Goal: Task Accomplishment & Management: Complete application form

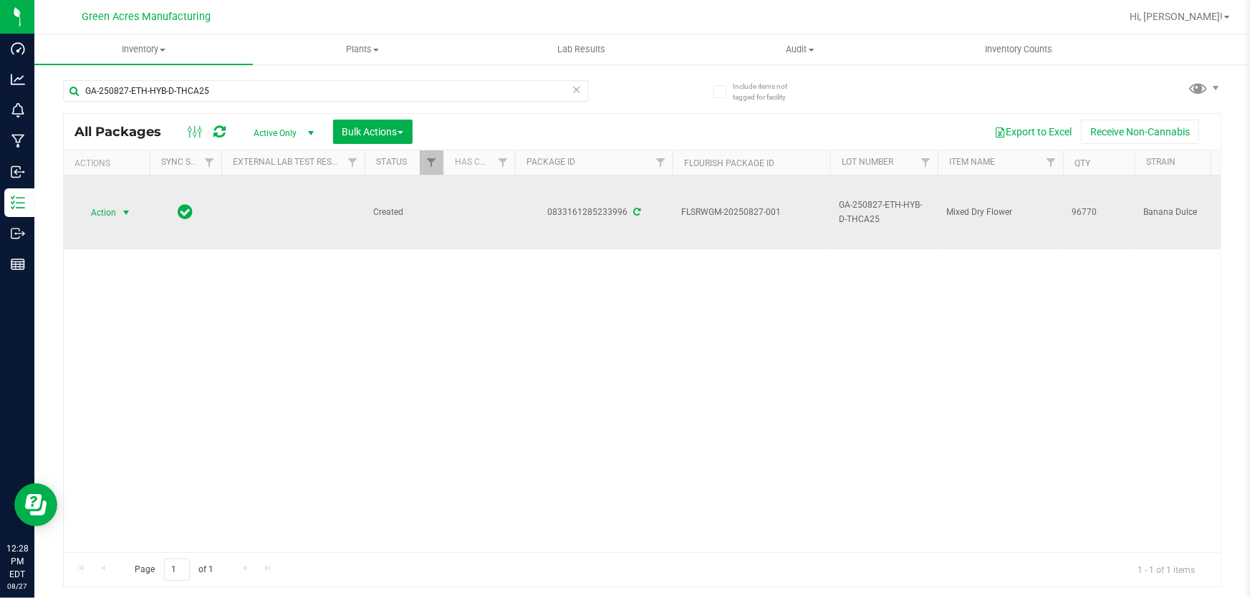
click at [122, 216] on span "select" at bounding box center [125, 212] width 11 height 11
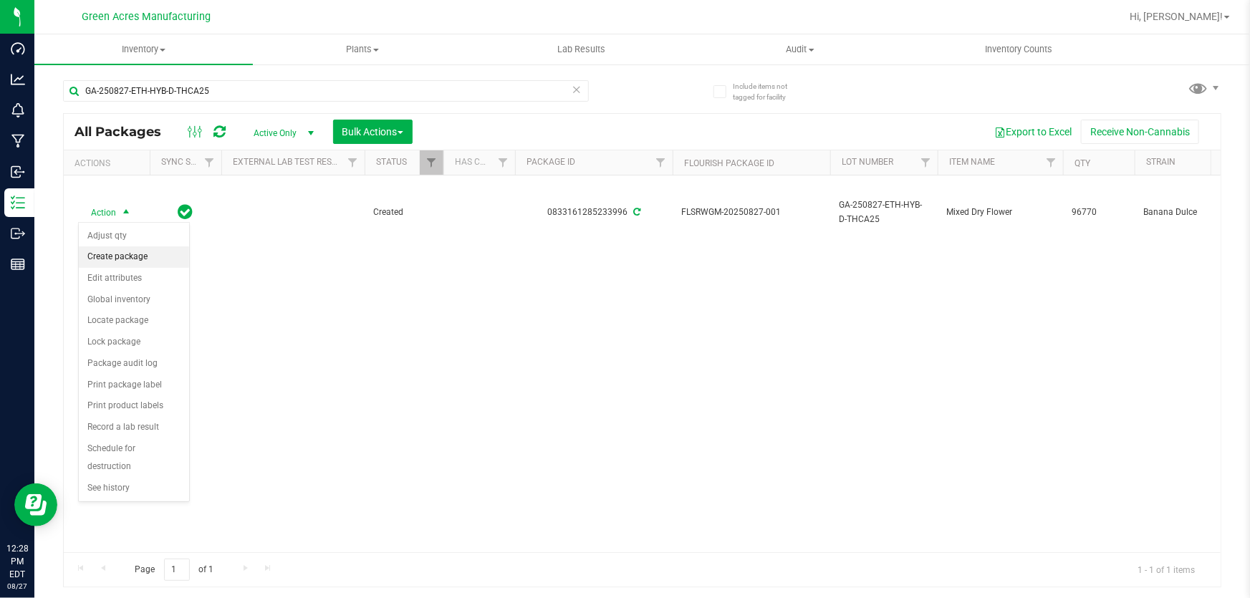
click at [148, 258] on li "Create package" at bounding box center [134, 256] width 110 height 21
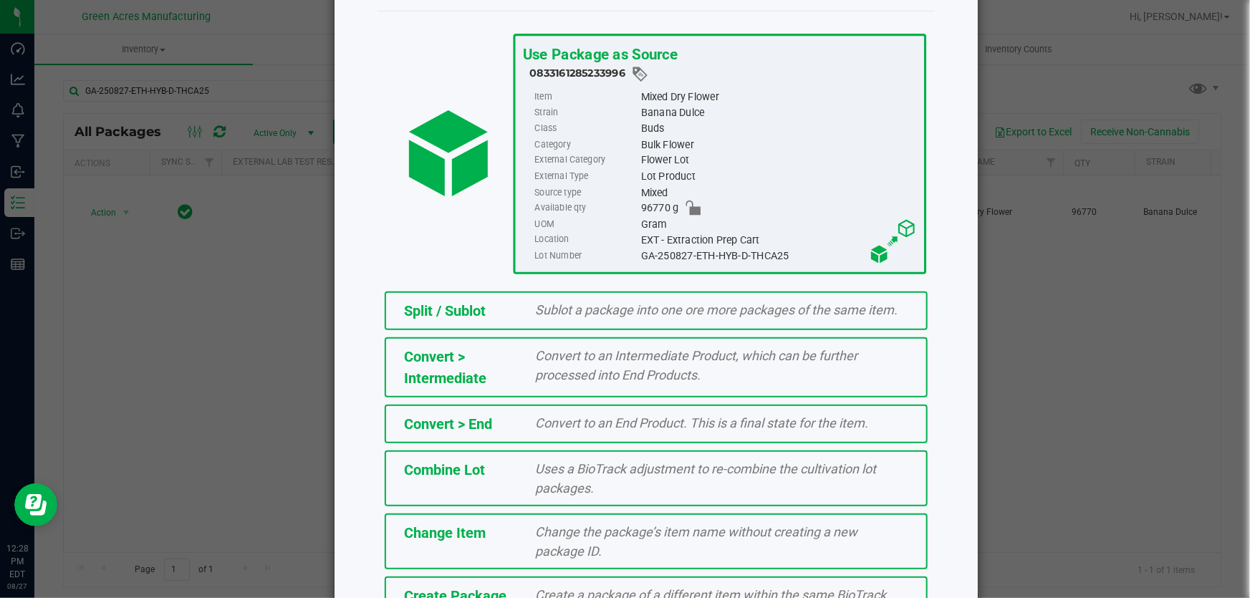
scroll to position [160, 0]
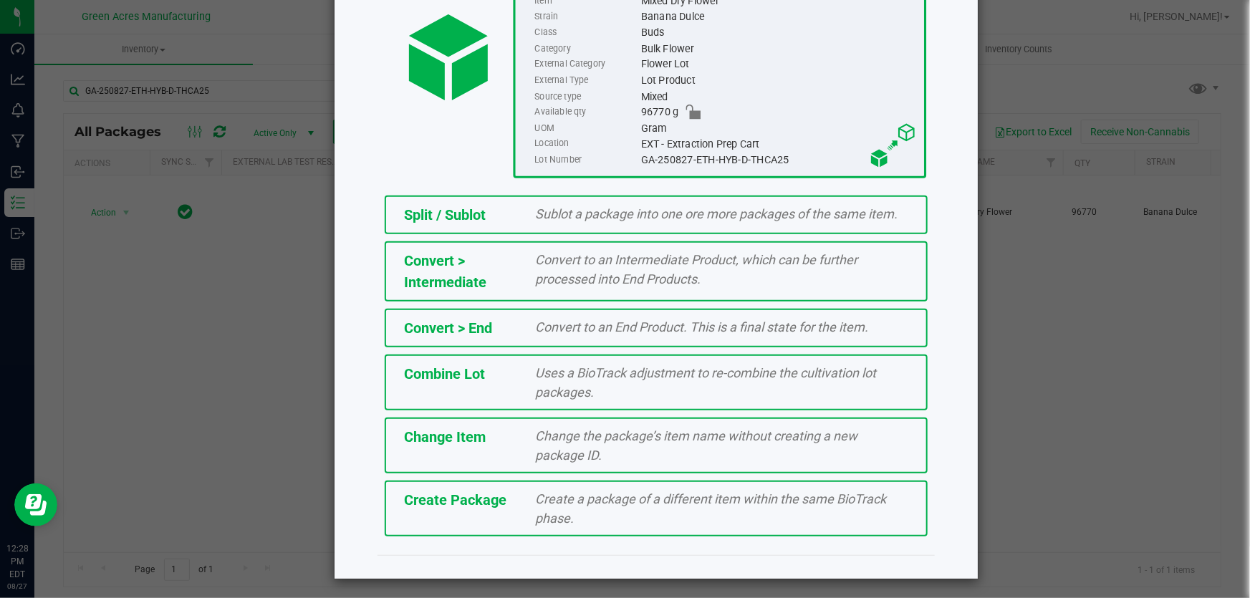
click at [474, 492] on span "Create Package" at bounding box center [455, 499] width 102 height 17
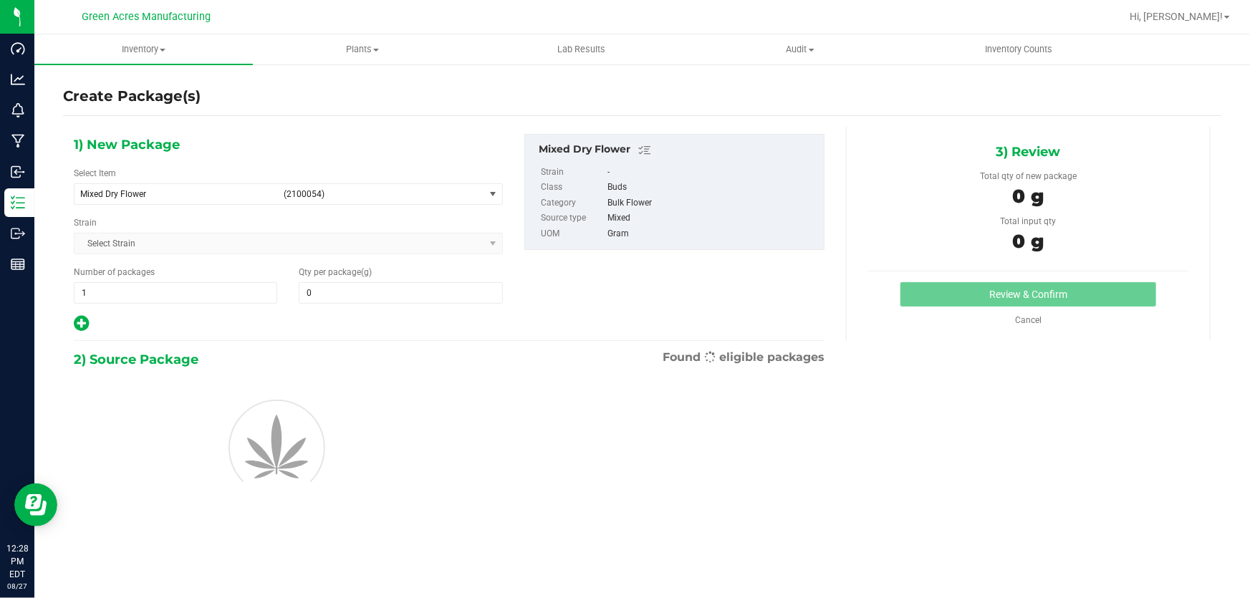
type input "0.0000"
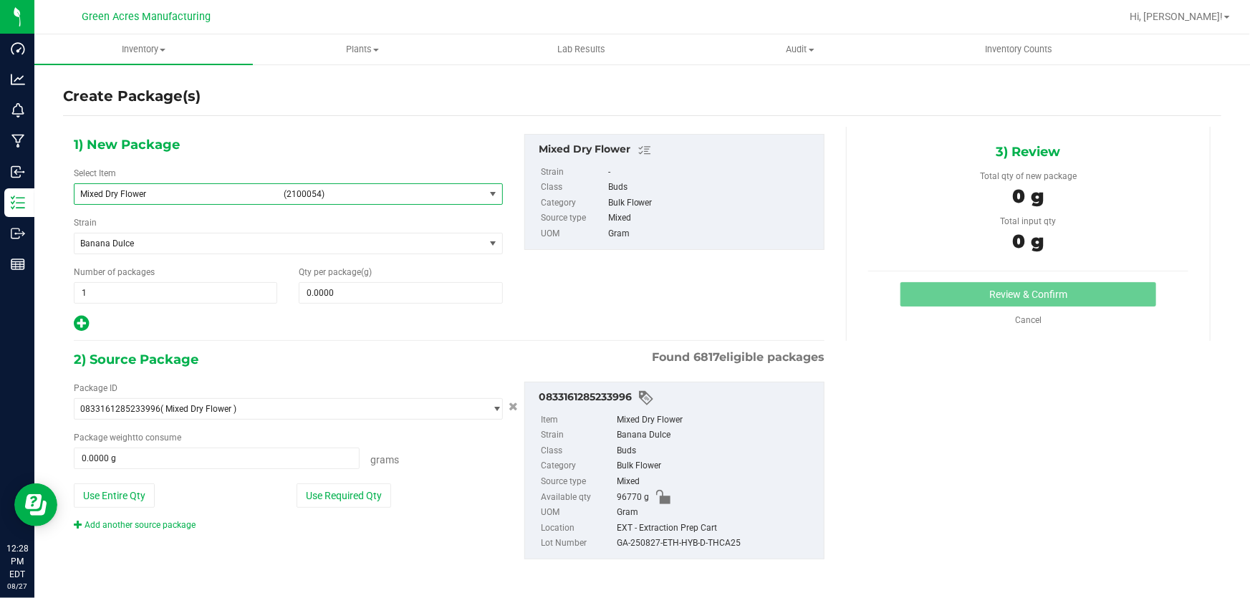
click at [275, 195] on span "Mixed Dry Flower (2100054)" at bounding box center [280, 194] width 410 height 20
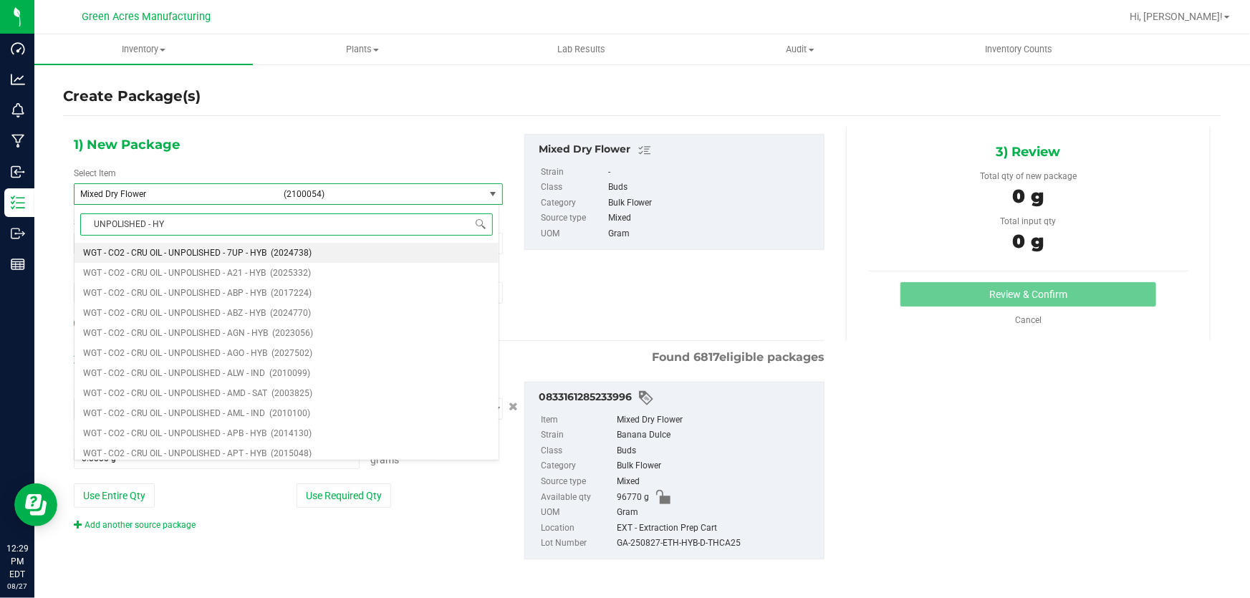
type input "UNPOLISHED - HYB"
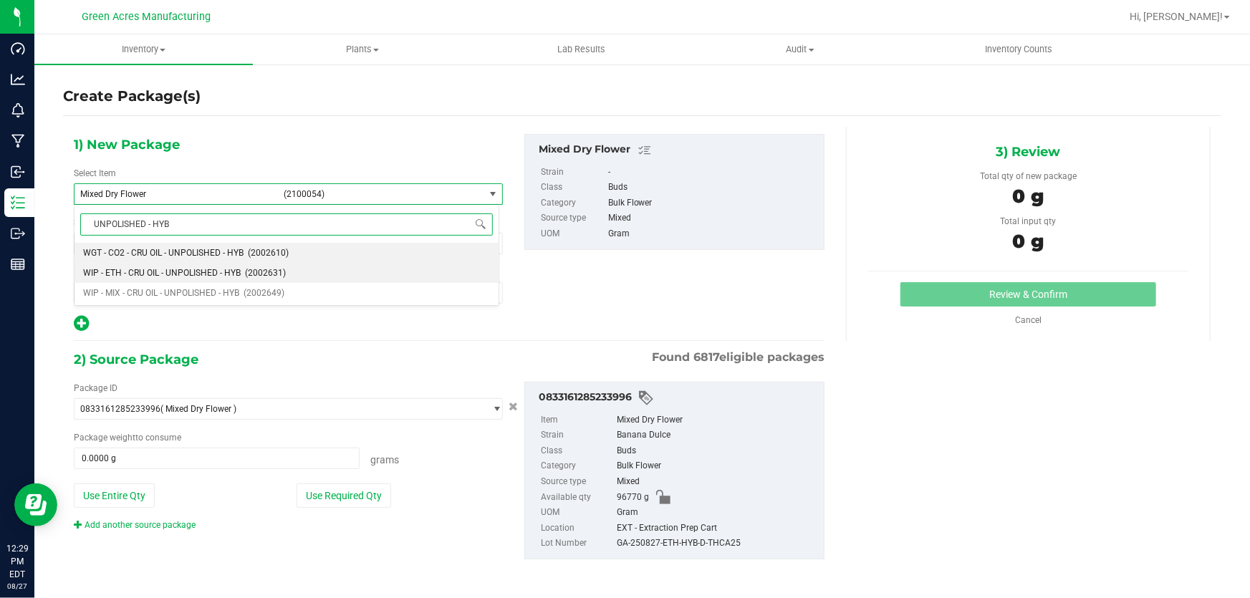
click at [183, 275] on span "WIP - ETH - CRU OIL - UNPOLISHED - HYB" at bounding box center [162, 273] width 158 height 10
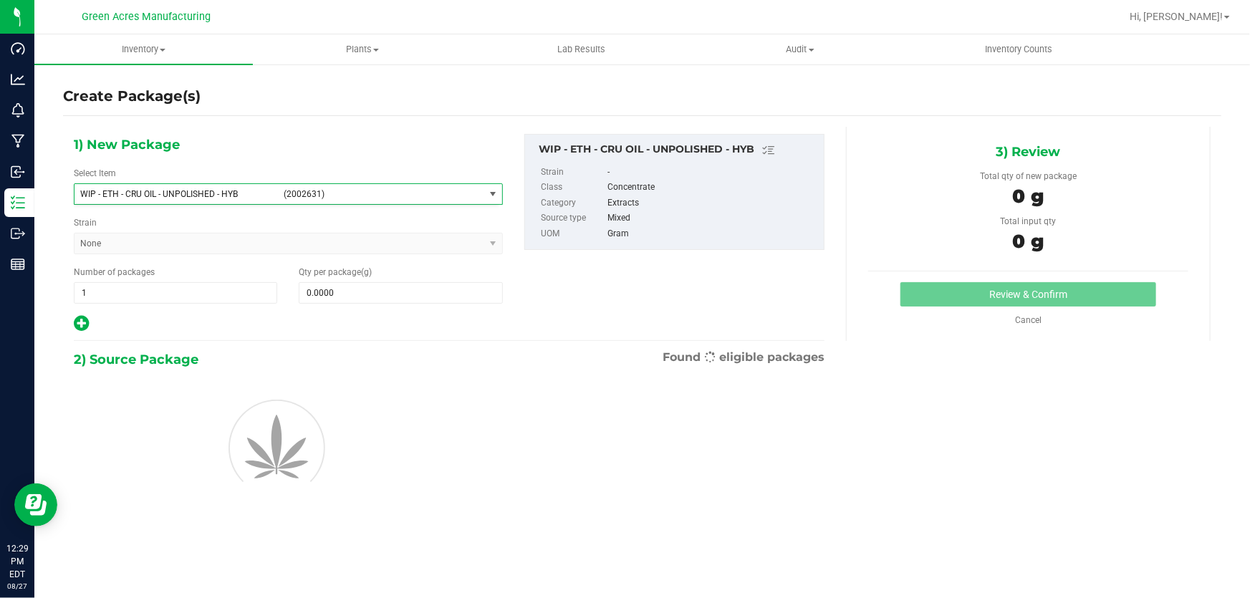
type input "0.0000"
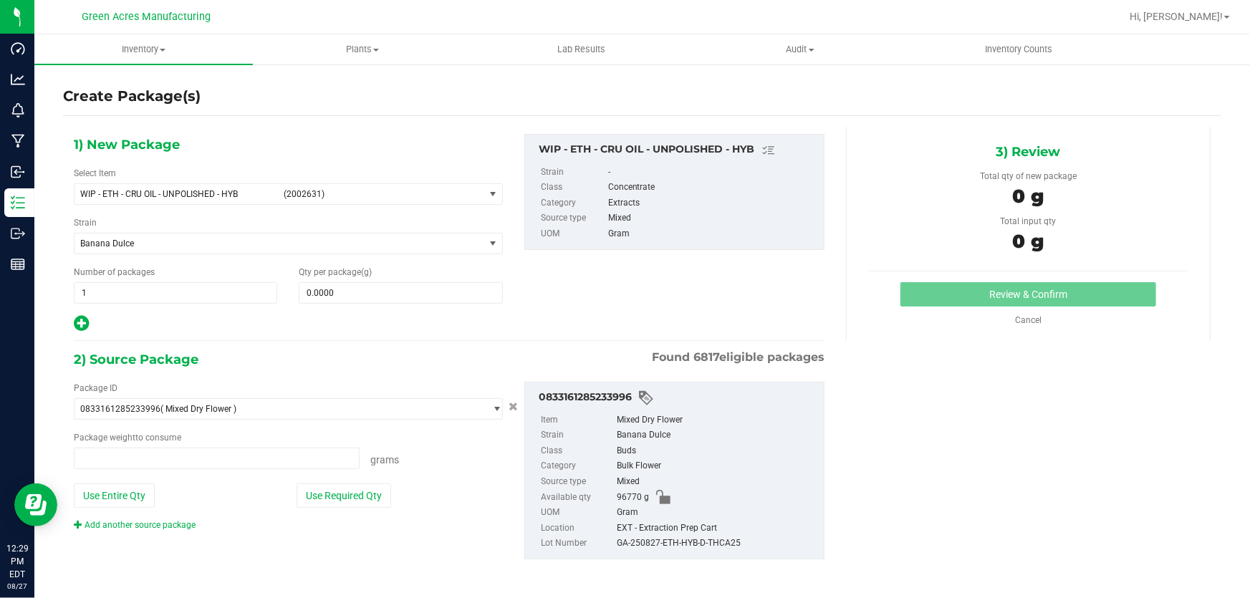
type input "0.0000 g"
click at [348, 286] on span at bounding box center [400, 292] width 203 height 21
paste input "10256.17"
type input "10256.17"
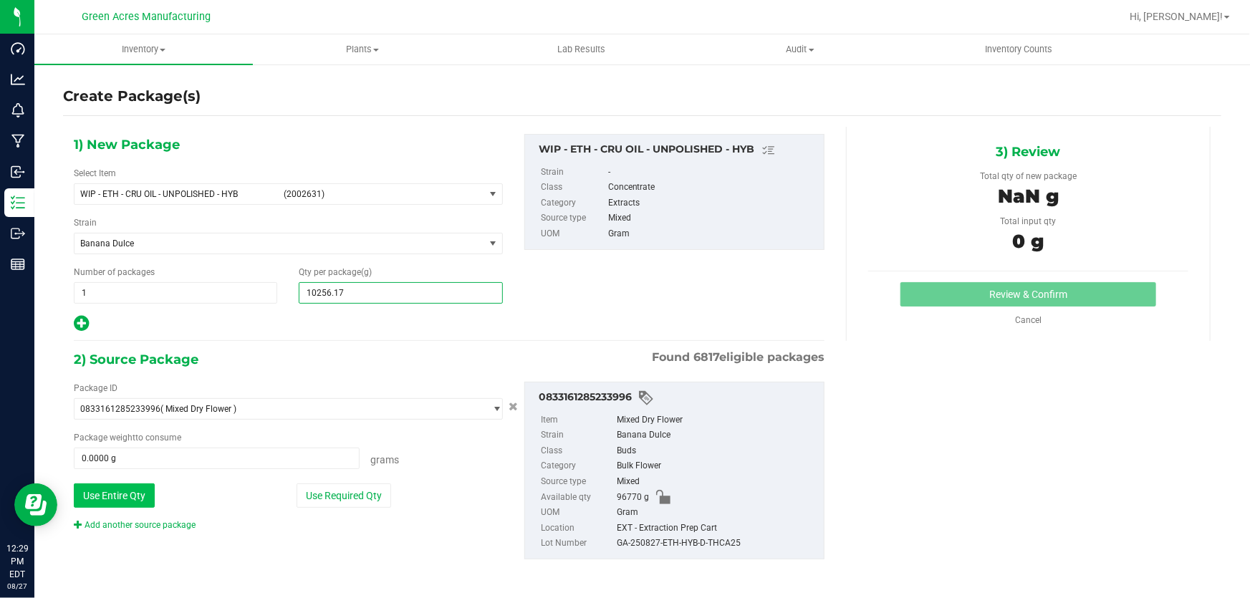
type input "10,256.1700"
click at [131, 491] on button "Use Entire Qty" at bounding box center [114, 496] width 81 height 24
type input "96770.0000 g"
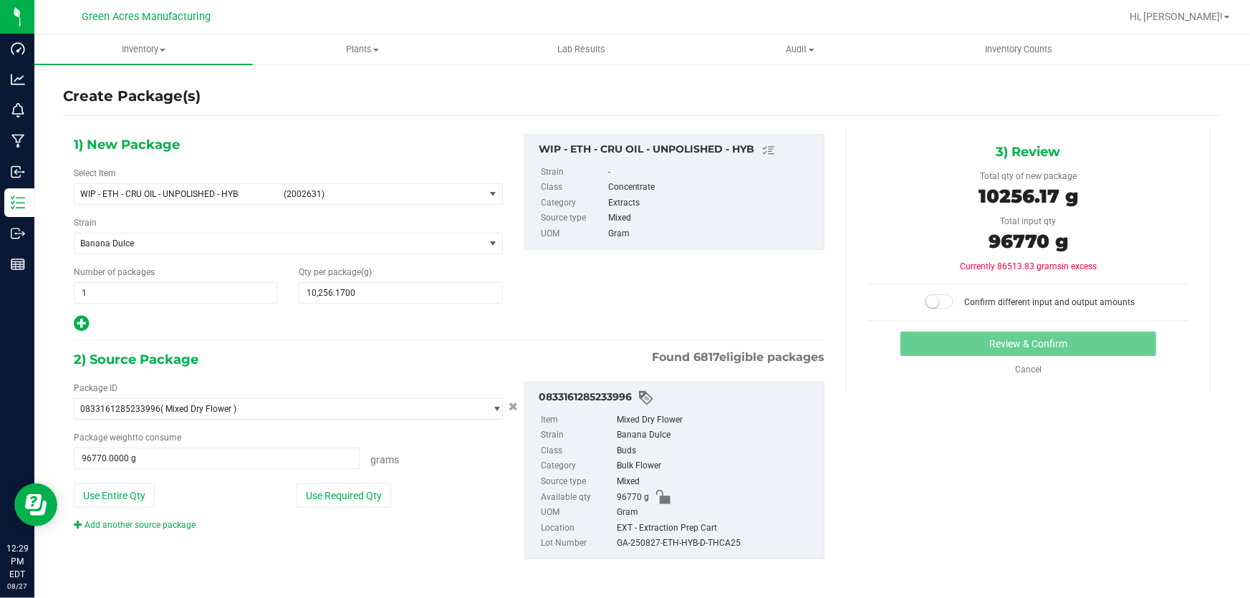
click at [929, 300] on small at bounding box center [932, 301] width 13 height 13
click at [977, 346] on button "Review & Confirm" at bounding box center [1029, 344] width 256 height 24
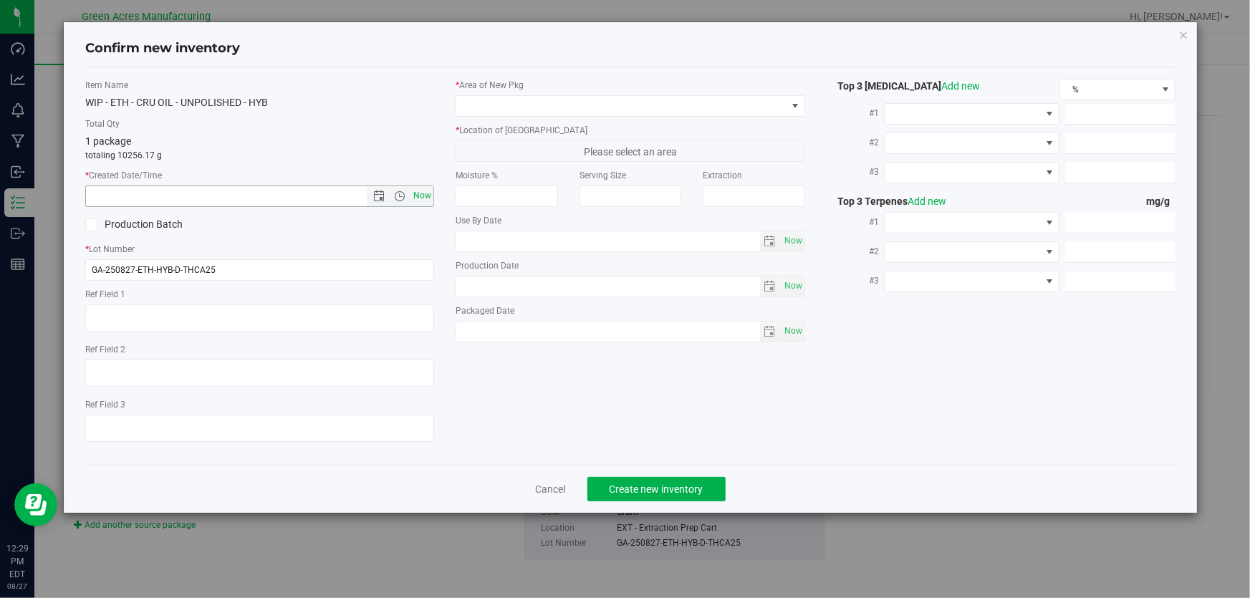
click at [431, 192] on span "Now" at bounding box center [423, 196] width 24 height 21
type input "8/27/2025 12:29 PM"
click at [516, 109] on span at bounding box center [621, 106] width 330 height 20
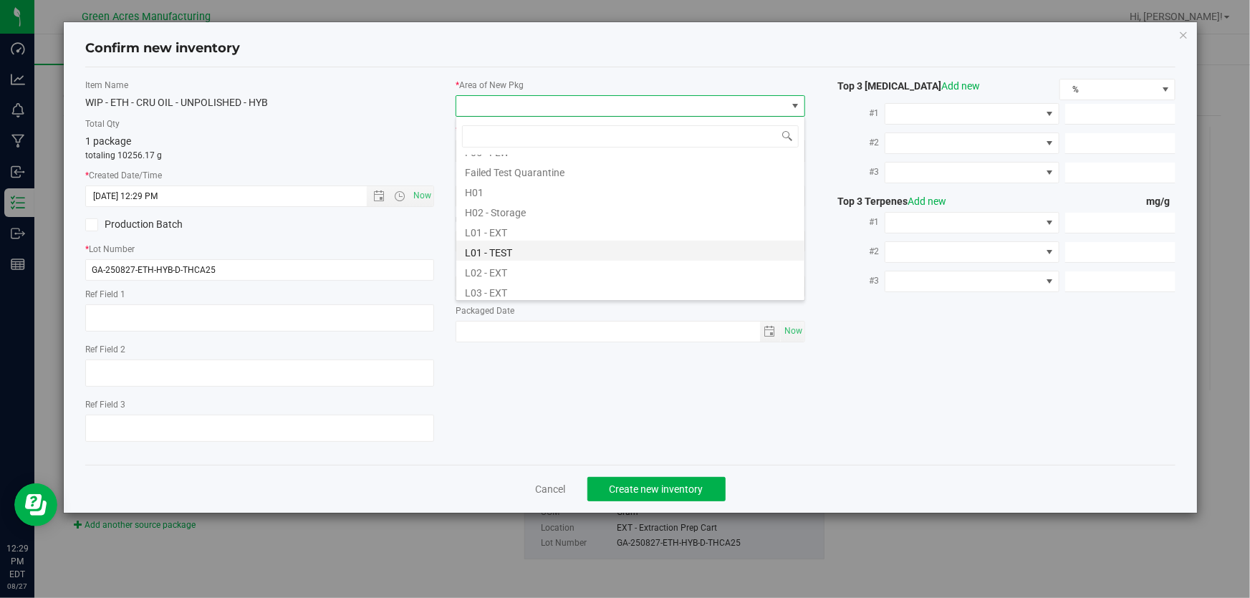
scroll to position [260, 0]
click at [561, 250] on li "L04 - EXT" at bounding box center [630, 246] width 348 height 20
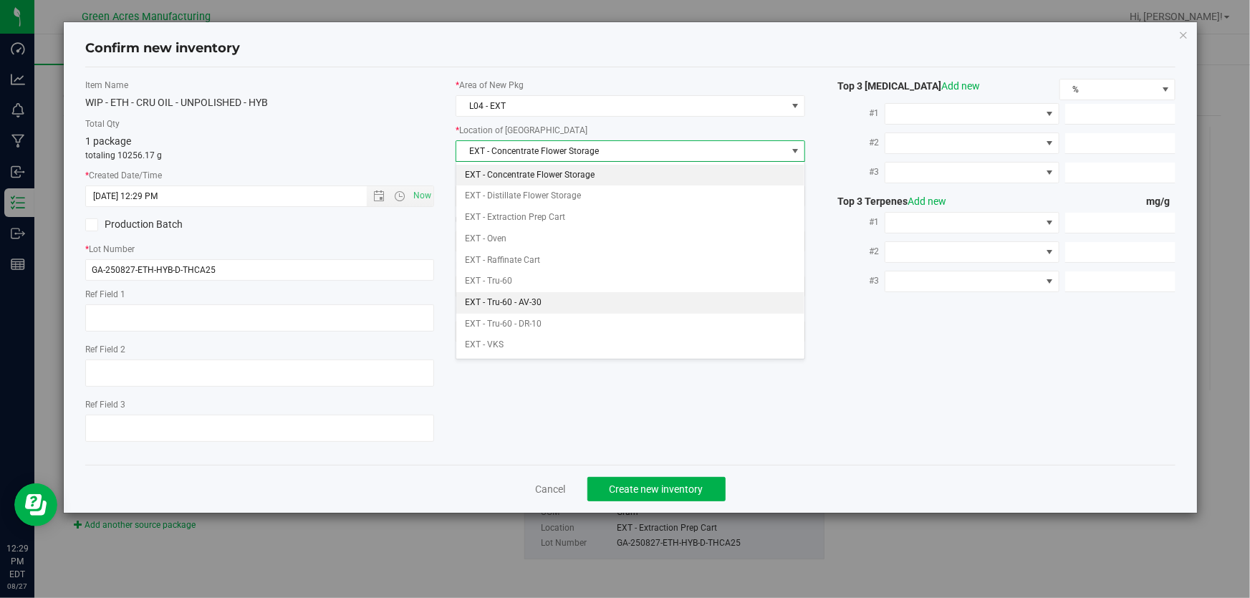
click at [589, 302] on li "EXT - Tru-60 - AV-30" at bounding box center [630, 302] width 348 height 21
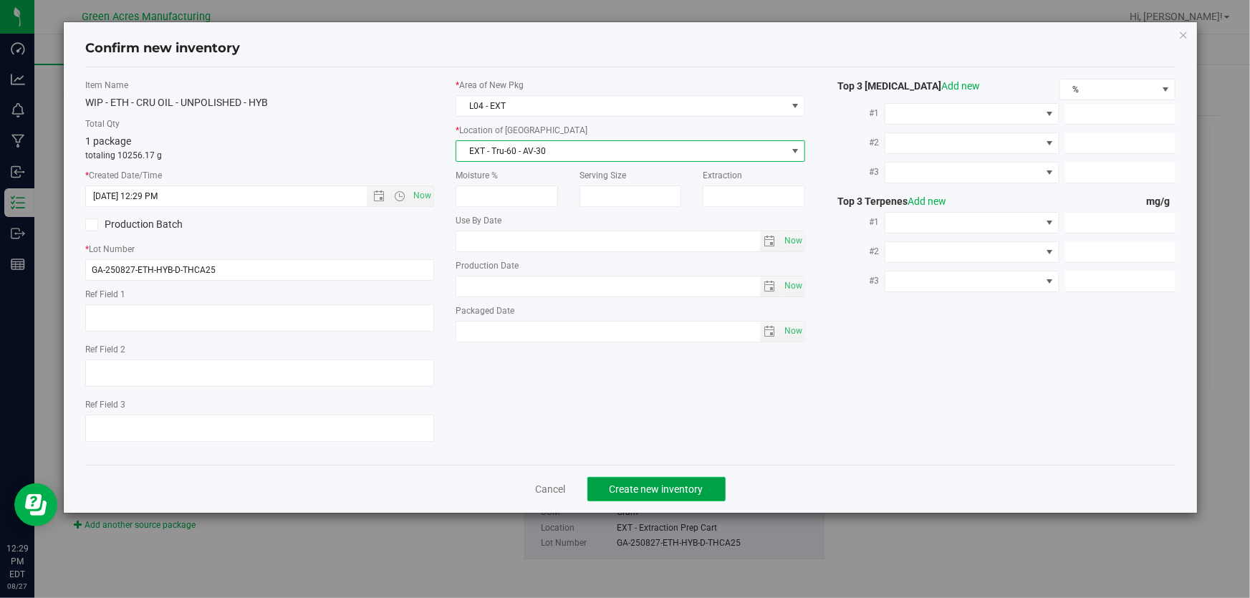
click at [673, 499] on button "Create new inventory" at bounding box center [656, 489] width 138 height 24
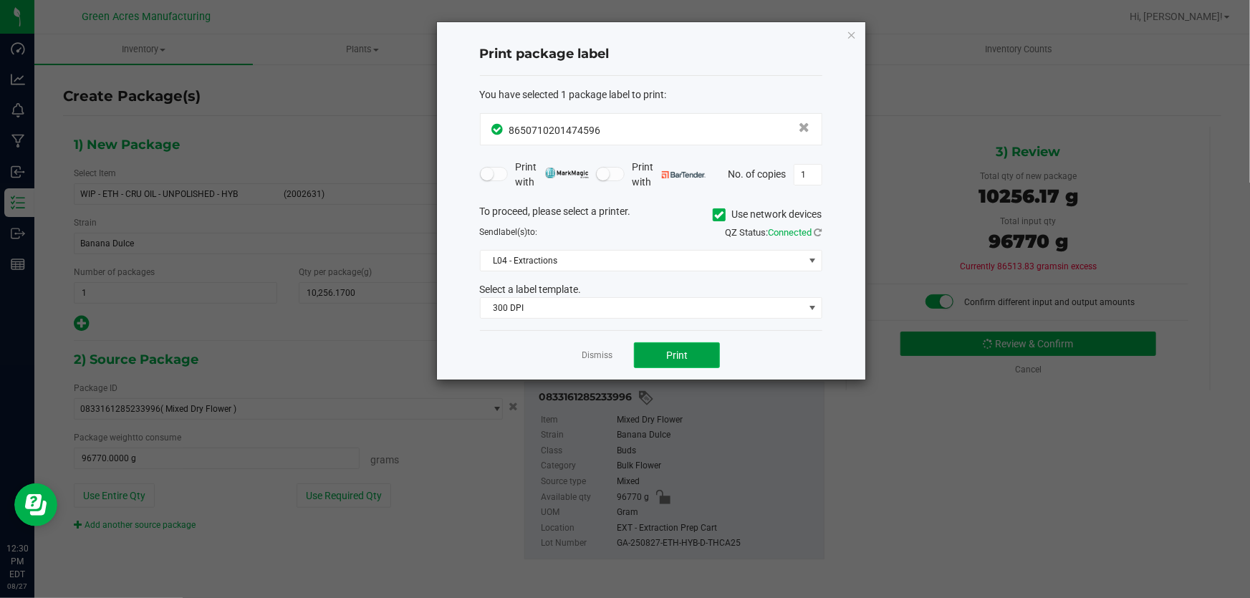
click at [687, 352] on span "Print" at bounding box center [676, 355] width 21 height 11
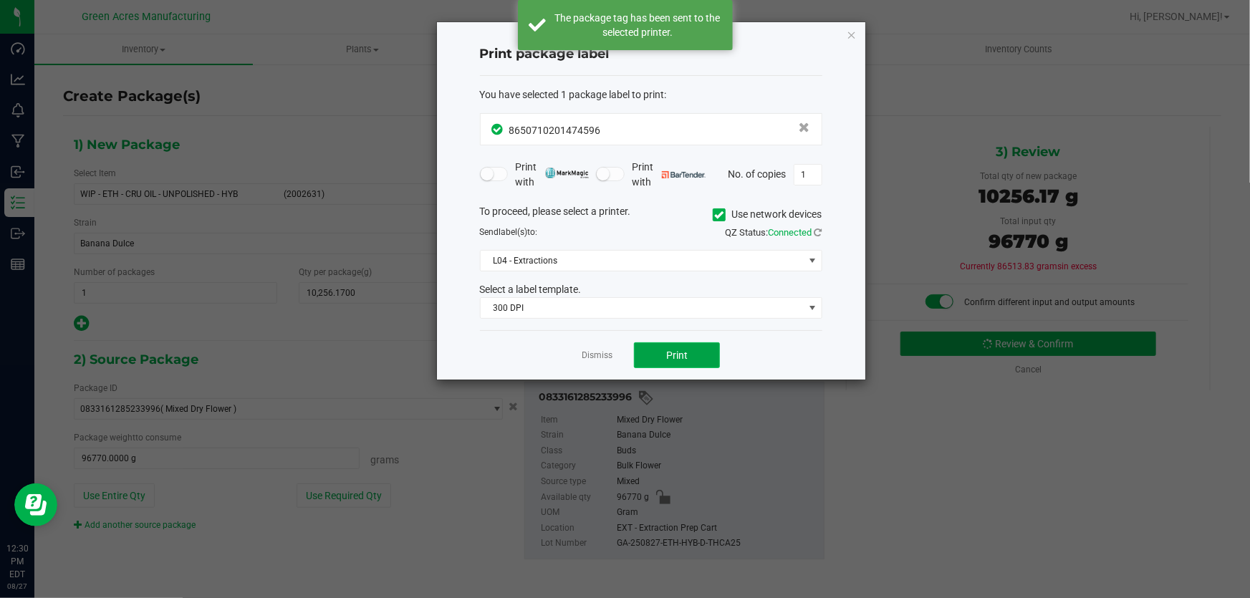
click at [666, 357] on span "Print" at bounding box center [676, 355] width 21 height 11
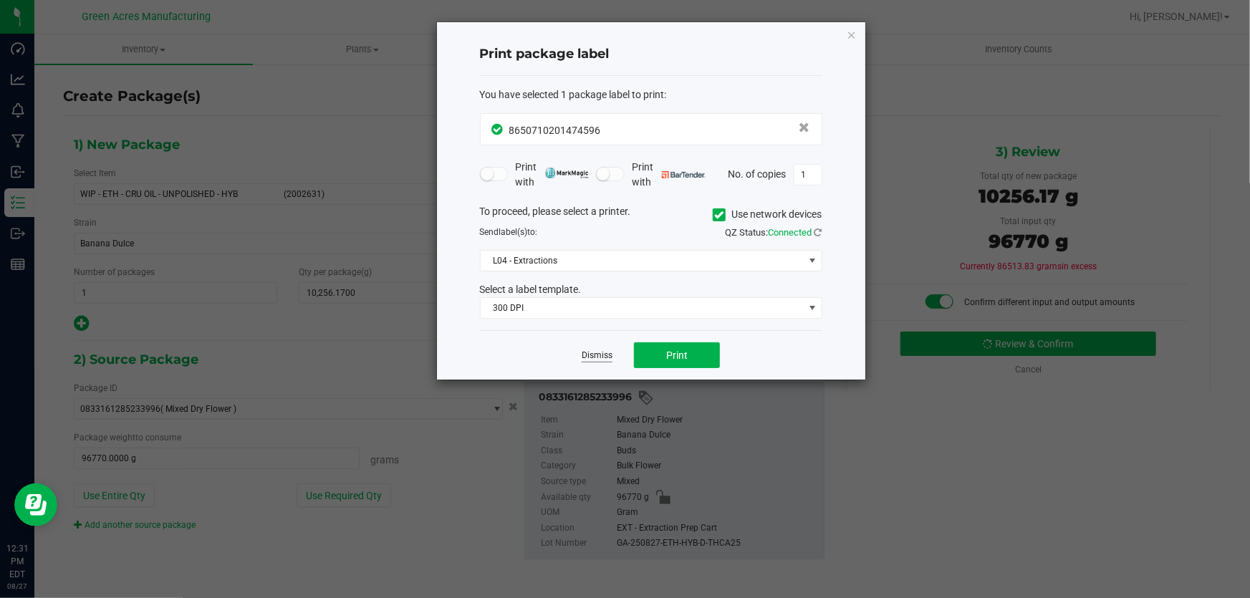
click at [590, 358] on link "Dismiss" at bounding box center [597, 356] width 31 height 12
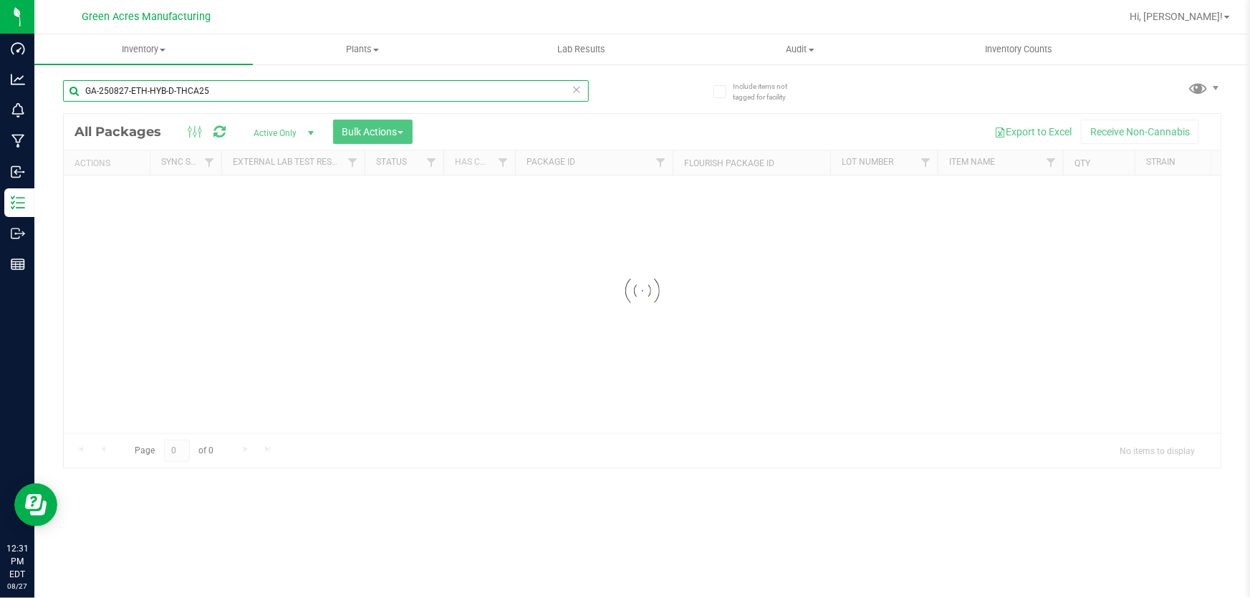
click at [306, 85] on input "GA-250827-ETH-HYB-D-THCA25" at bounding box center [326, 90] width 526 height 21
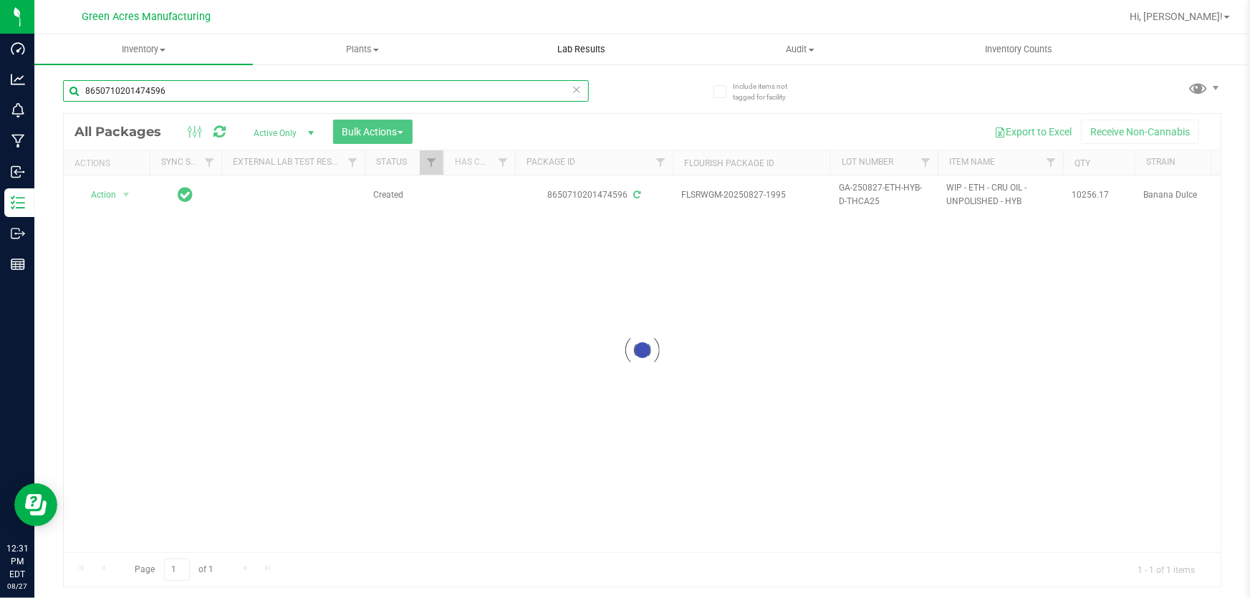
type input "8650710201474596"
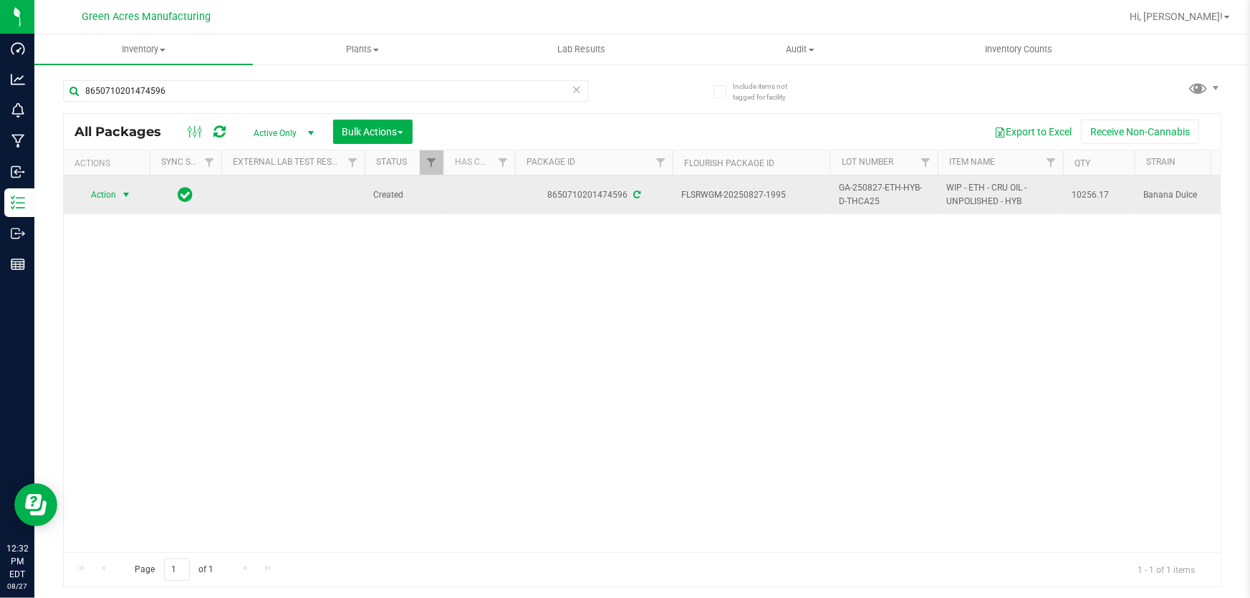
click at [105, 200] on span "Action" at bounding box center [97, 195] width 39 height 20
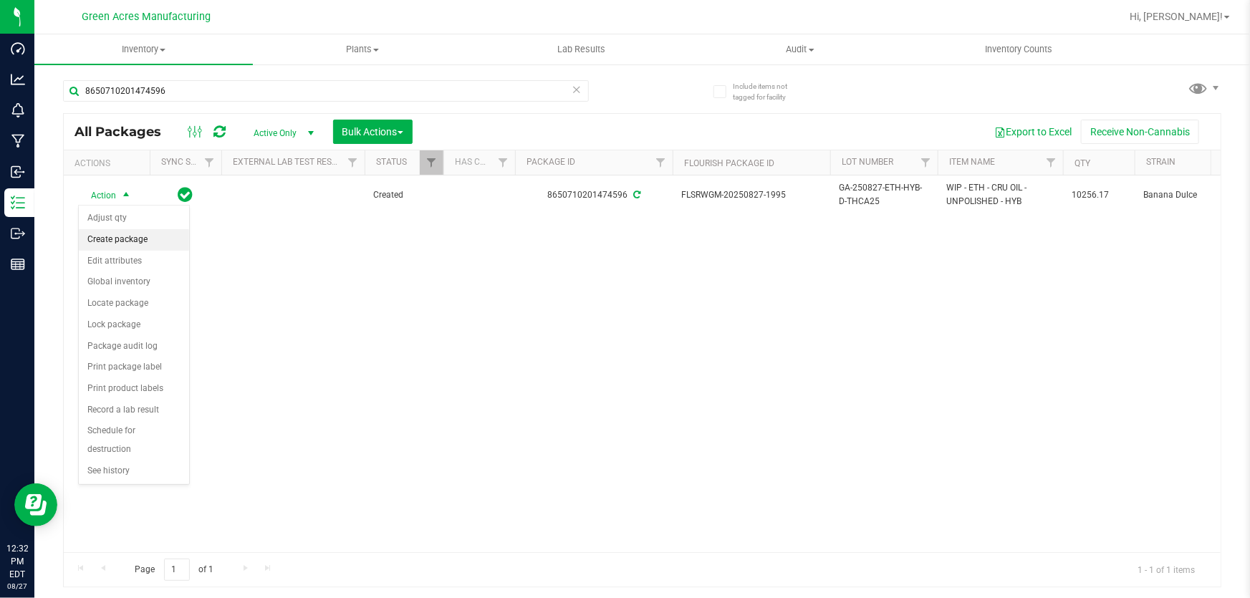
click at [148, 246] on li "Create package" at bounding box center [134, 239] width 110 height 21
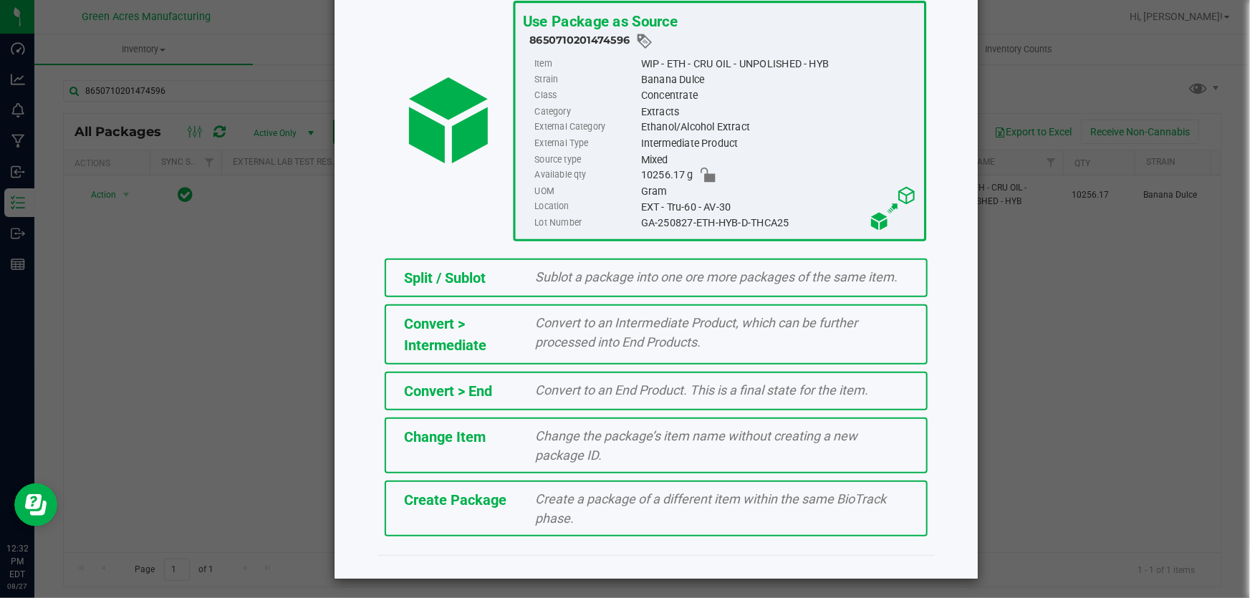
scroll to position [98, 0]
click at [499, 529] on div "Create Package Create a package of a different item within the same BioTrack ph…" at bounding box center [656, 508] width 543 height 56
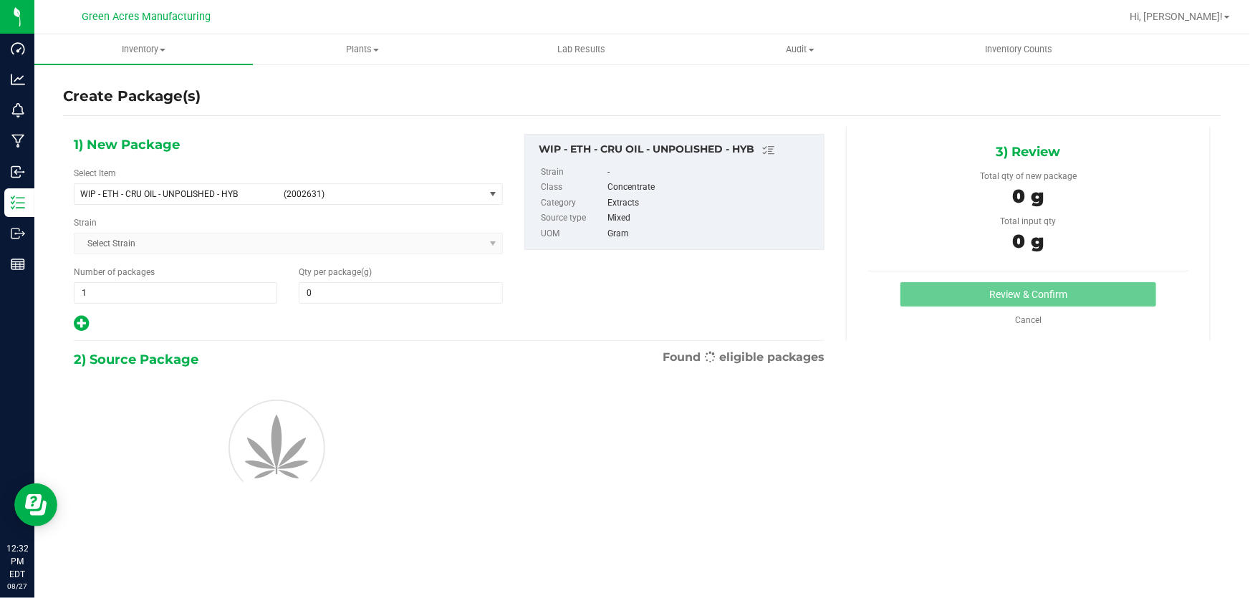
type input "0.0000"
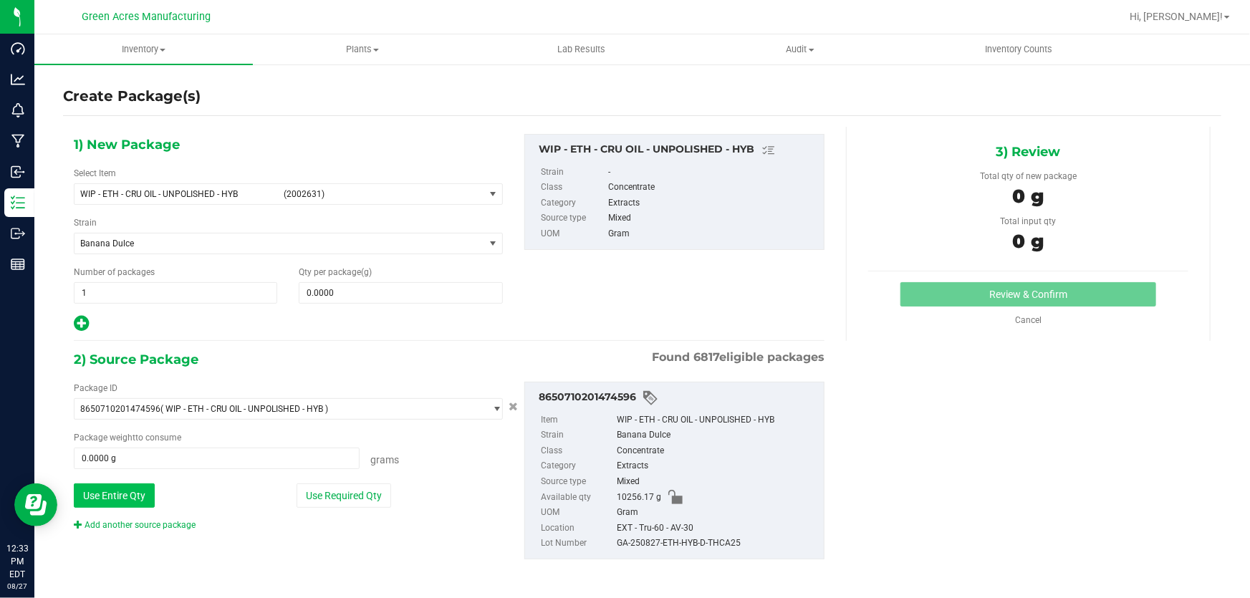
click at [113, 505] on button "Use Entire Qty" at bounding box center [114, 496] width 81 height 24
type input "10256.1700 g"
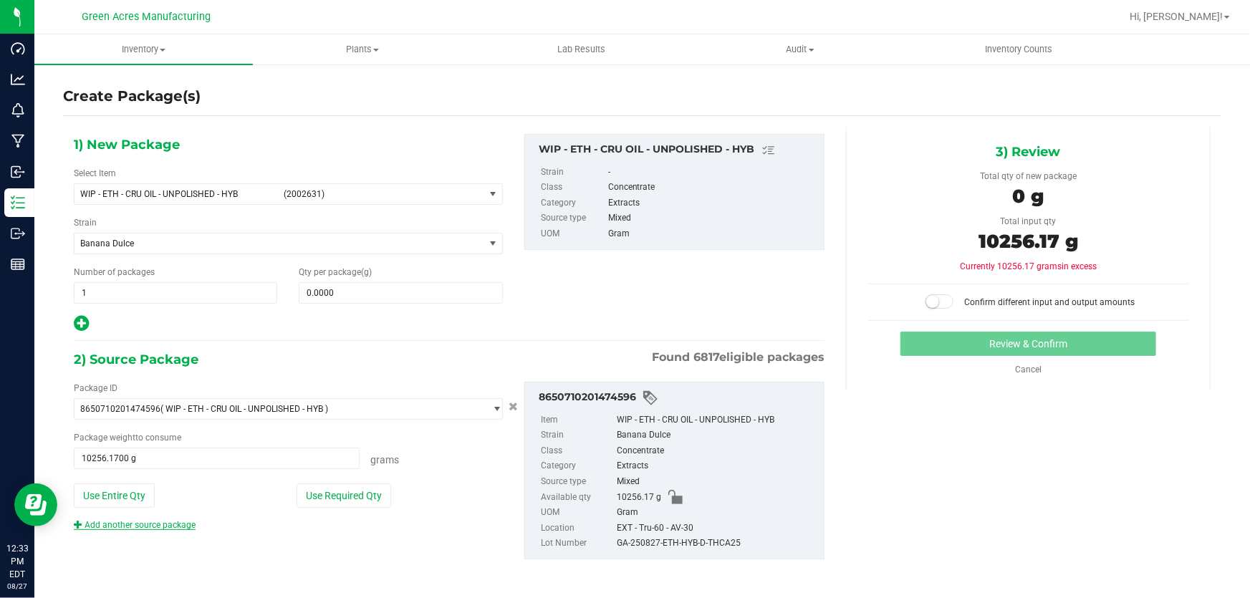
click at [123, 520] on link "Add another source package" at bounding box center [135, 525] width 122 height 10
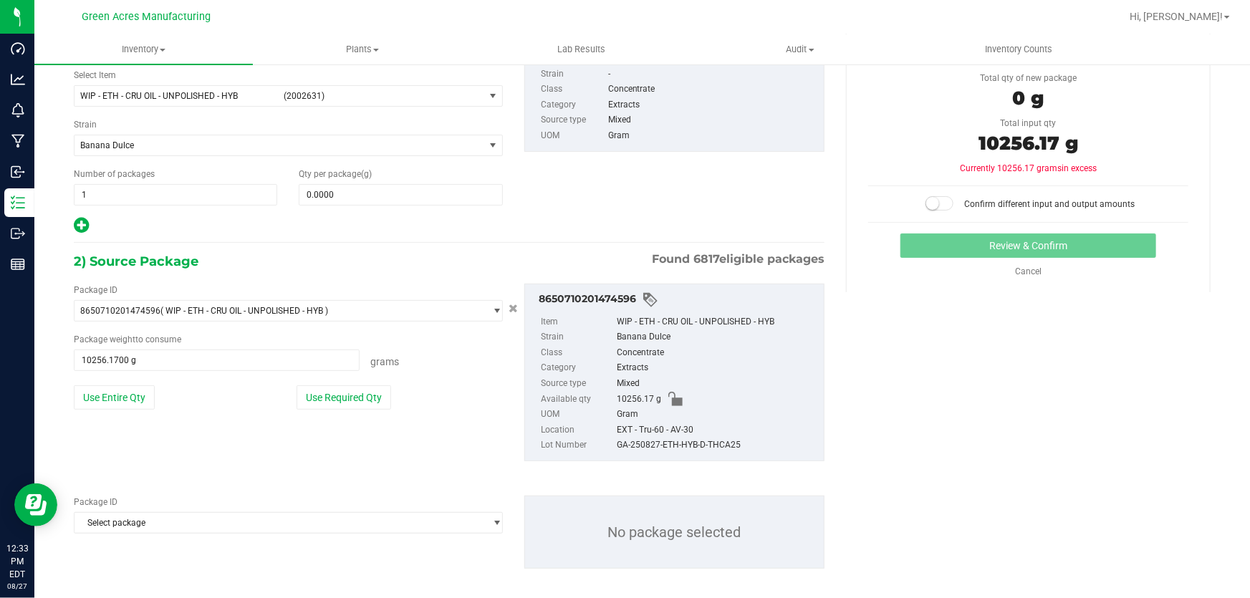
scroll to position [108, 0]
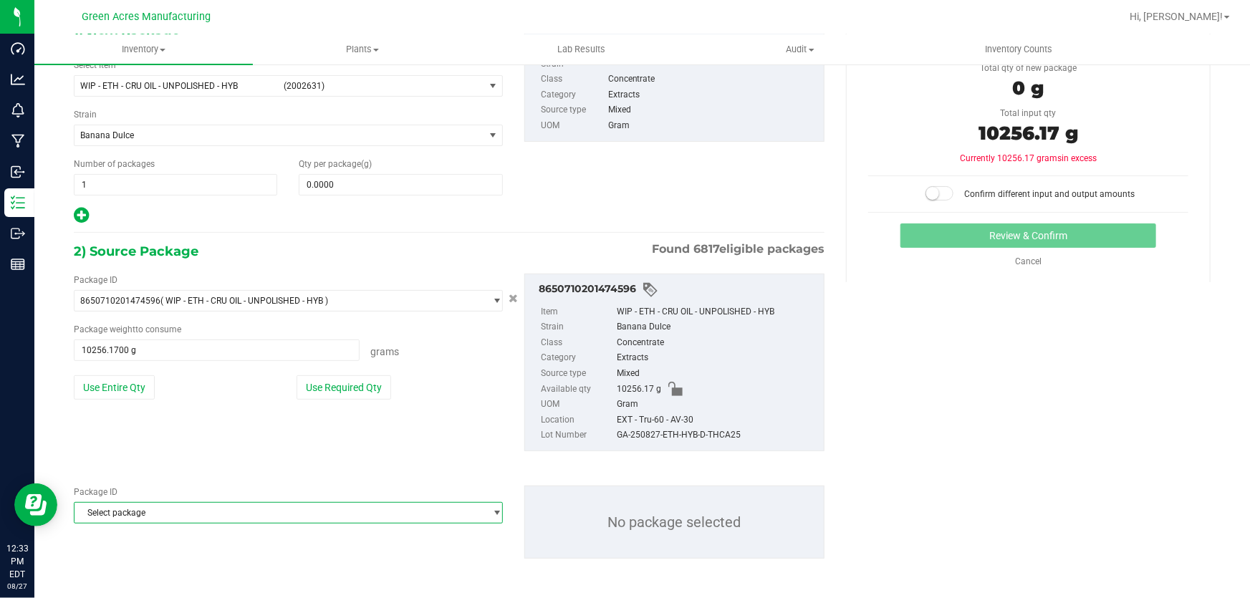
click at [245, 509] on span "Select package" at bounding box center [280, 513] width 410 height 20
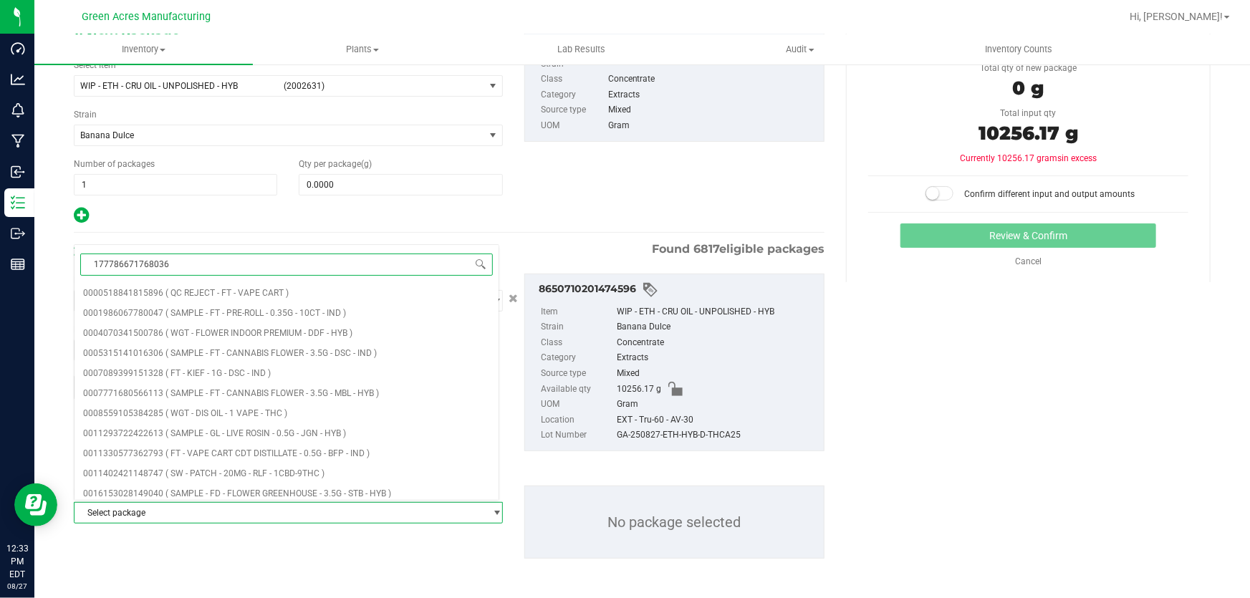
type input "1777866717680368"
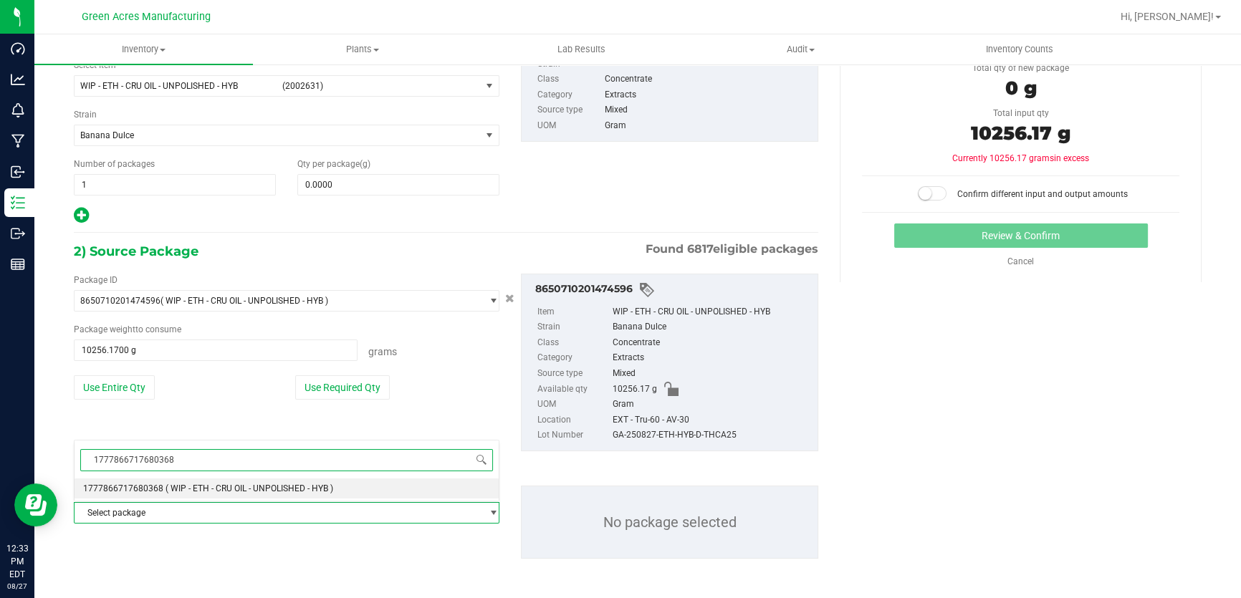
click at [282, 489] on span "( WIP - ETH - CRU OIL - UNPOLISHED - HYB )" at bounding box center [250, 489] width 168 height 10
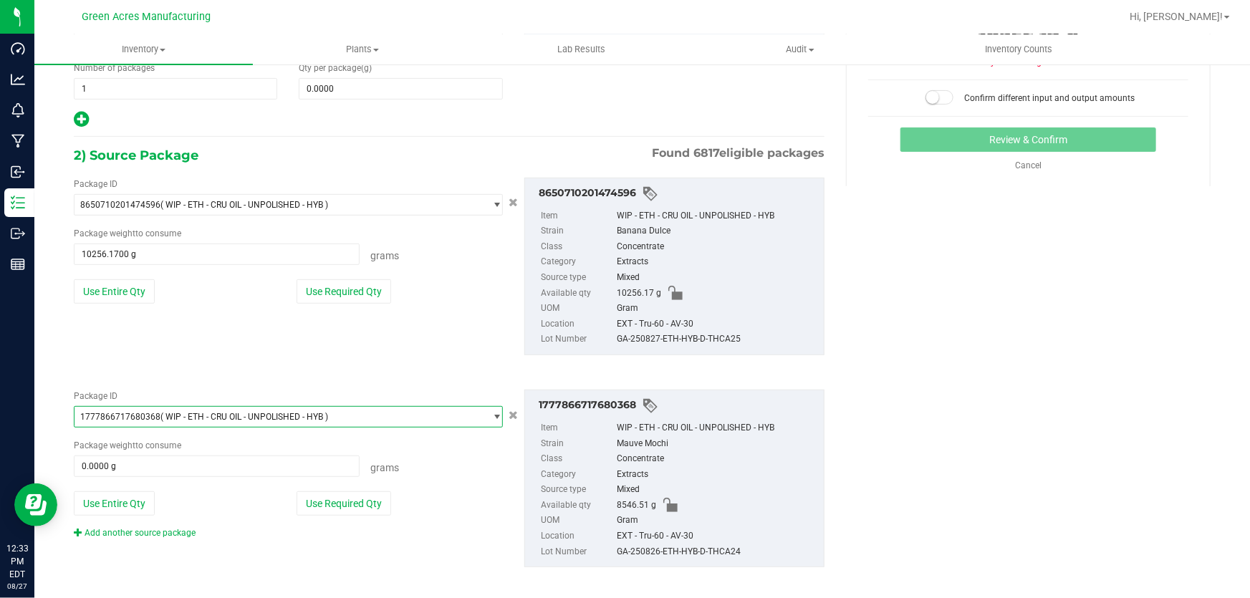
scroll to position [214, 0]
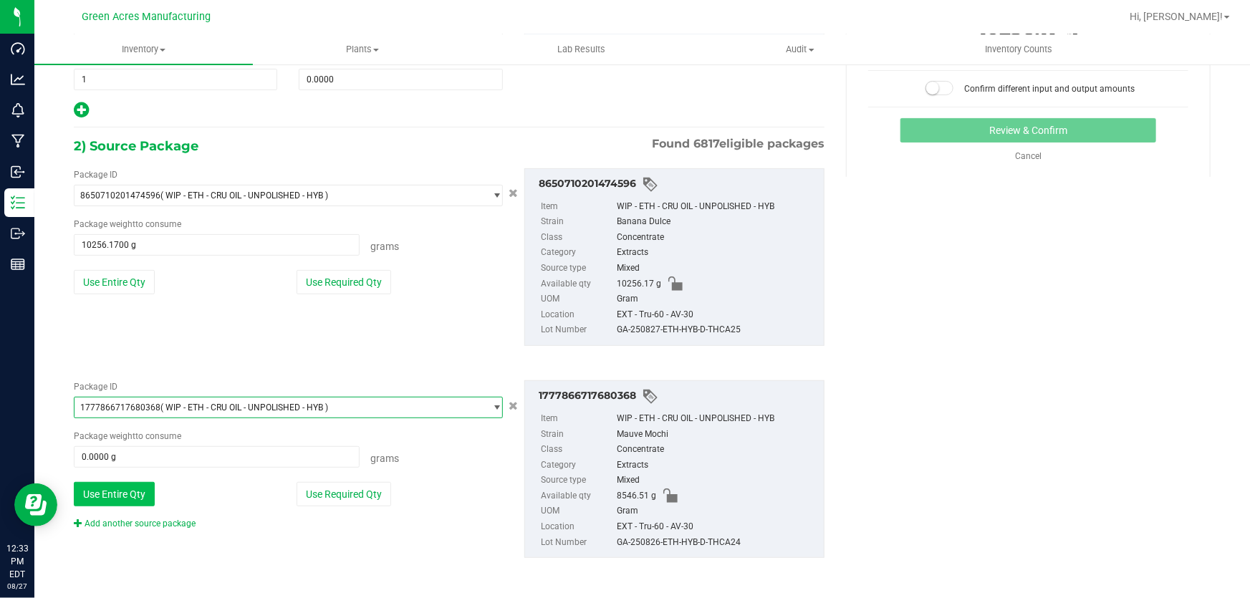
click at [97, 502] on button "Use Entire Qty" at bounding box center [114, 494] width 81 height 24
type input "8546.5100 g"
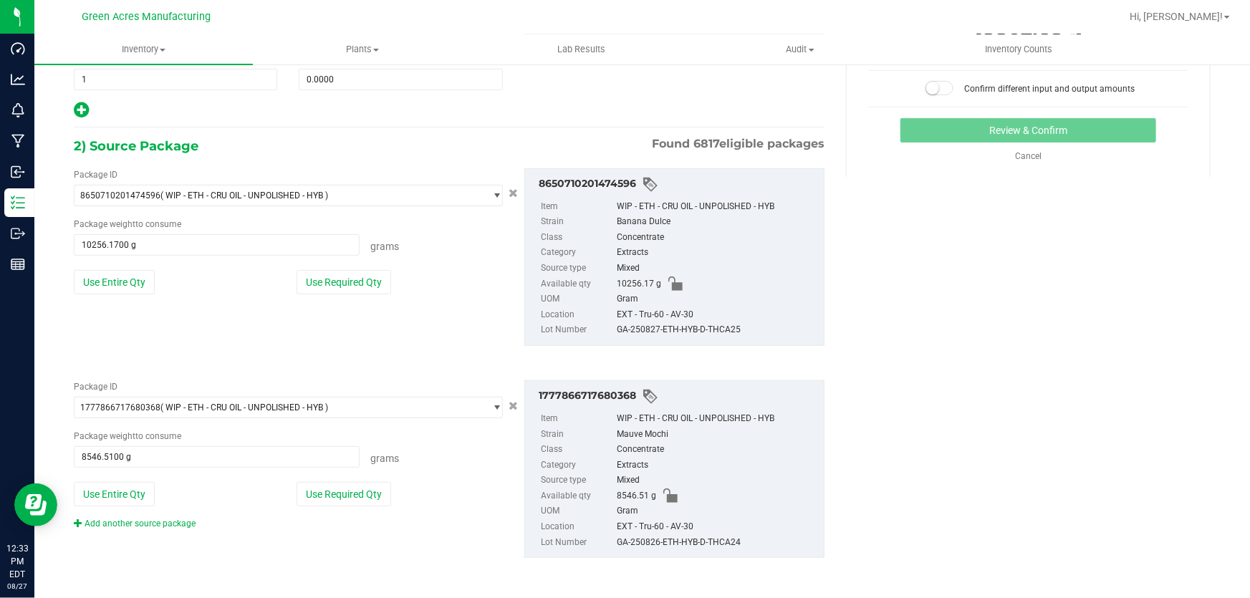
drag, startPoint x: 744, startPoint y: 537, endPoint x: 607, endPoint y: 547, distance: 138.0
click at [607, 547] on li "Lot Number GA-250826-ETH-HYB-D-THCA24" at bounding box center [679, 543] width 276 height 16
copy li "GA-250826-ETH-HYB-D-THCA24"
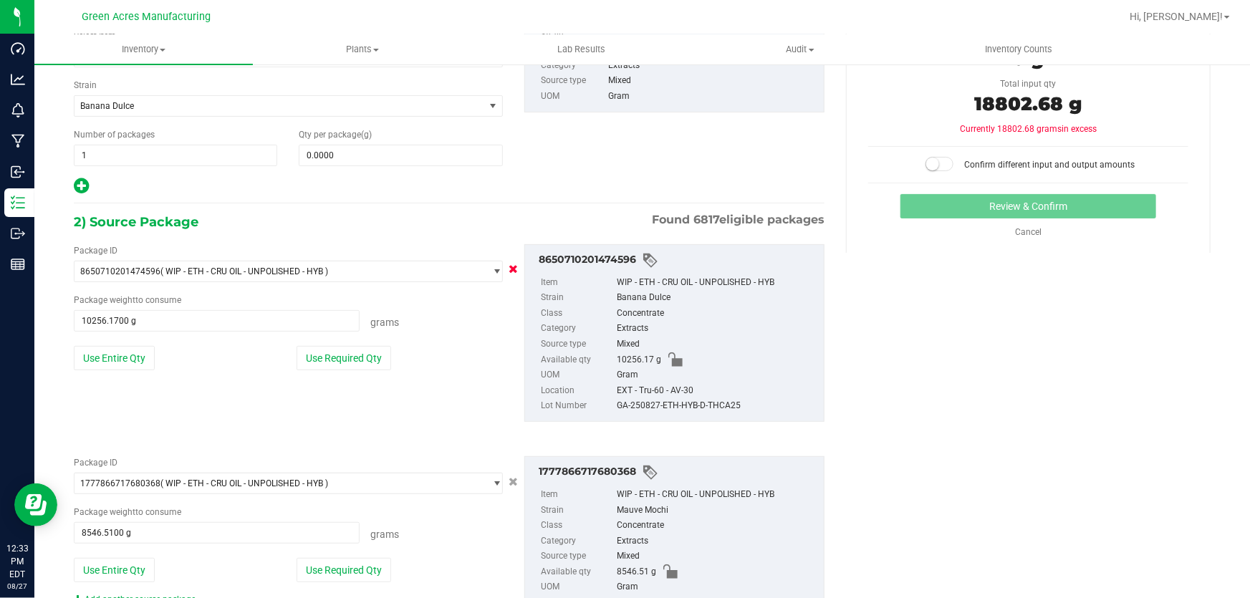
scroll to position [0, 0]
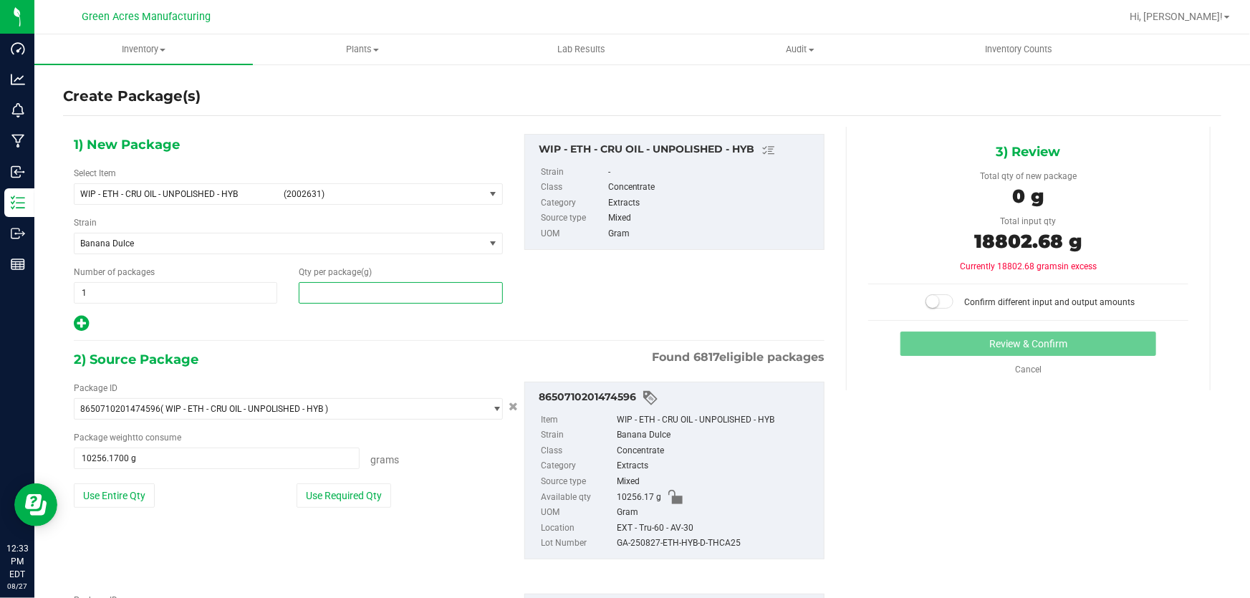
click at [413, 301] on span at bounding box center [400, 292] width 203 height 21
type input "18802.68"
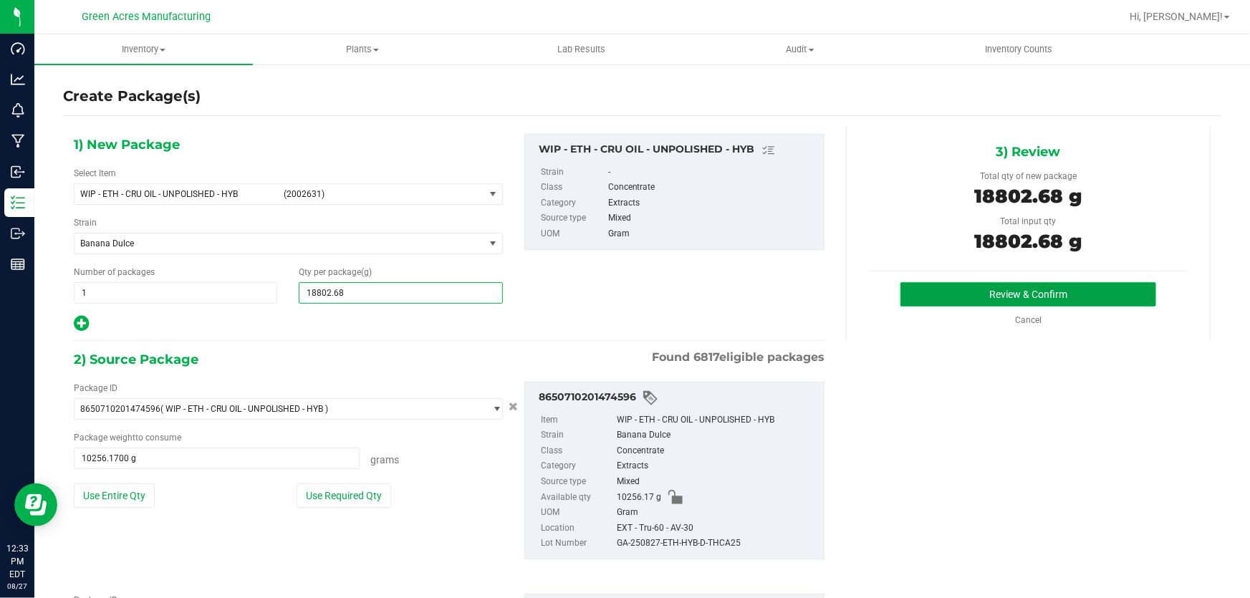
type input "18,802.6800"
click at [910, 295] on button "Review & Confirm" at bounding box center [1029, 294] width 256 height 24
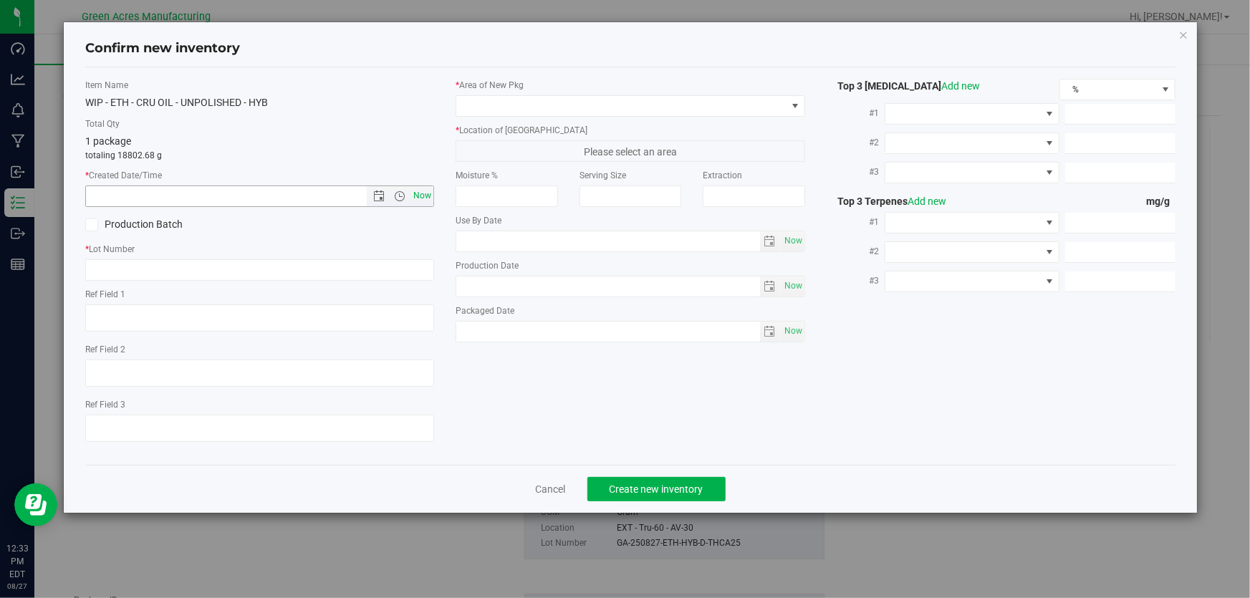
click at [422, 199] on span "Now" at bounding box center [423, 196] width 24 height 21
type input "8/27/2025 12:33 PM"
click at [312, 270] on input "text" at bounding box center [259, 269] width 349 height 21
paste input "GA-250826-ETH-HYB-D-THCA24"
type input "GA-250826-ETH-HYB-D-THCA24/25"
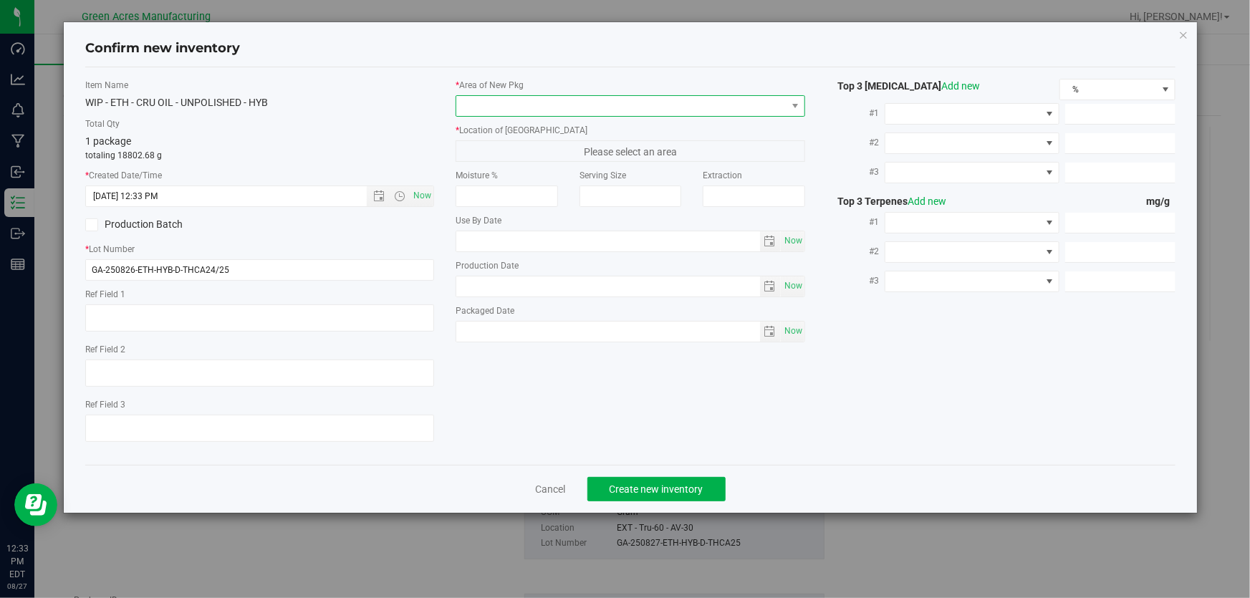
click at [509, 105] on span at bounding box center [621, 106] width 330 height 20
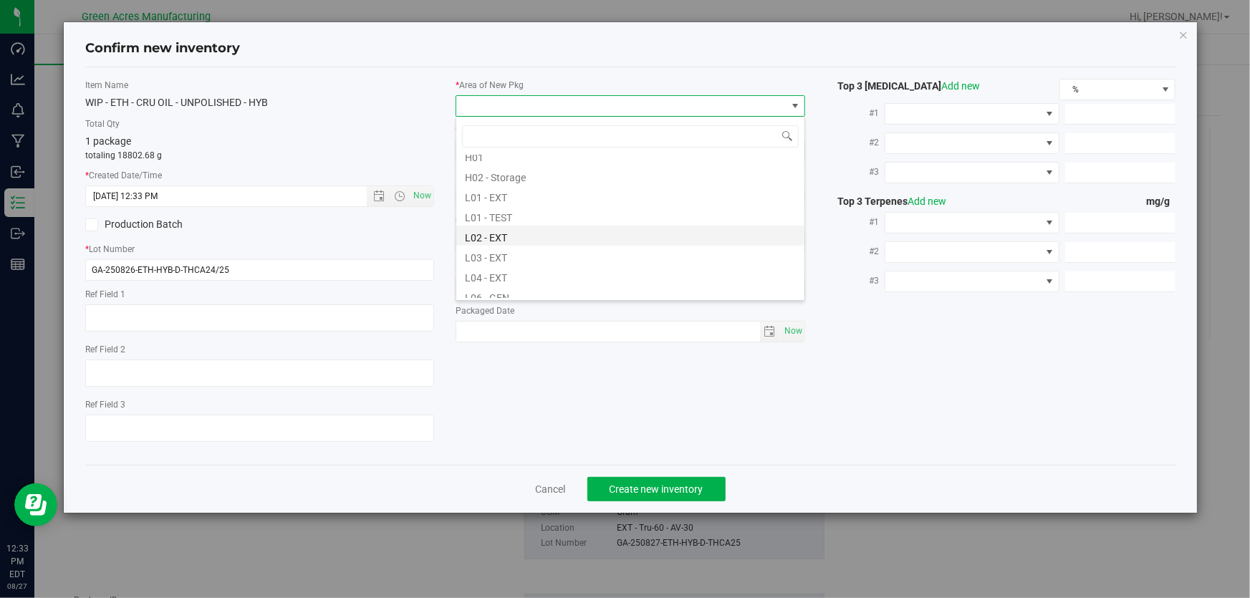
scroll to position [260, 0]
click at [562, 244] on li "L04 - EXT" at bounding box center [630, 246] width 348 height 20
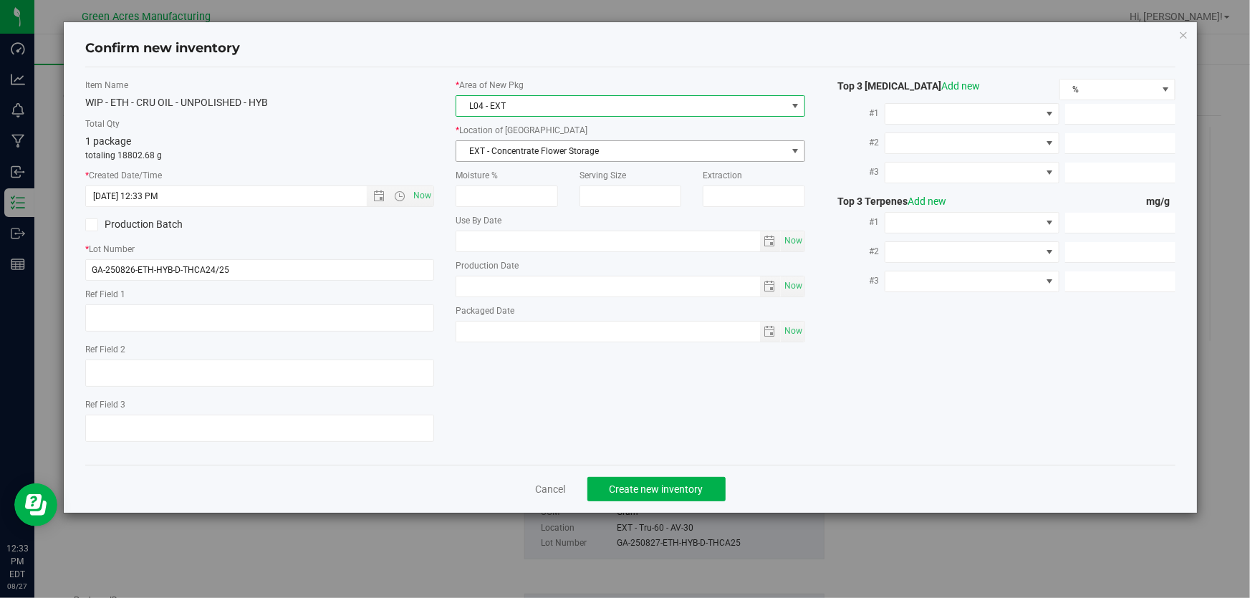
click at [556, 141] on span "EXT - Concentrate Flower Storage" at bounding box center [621, 151] width 330 height 20
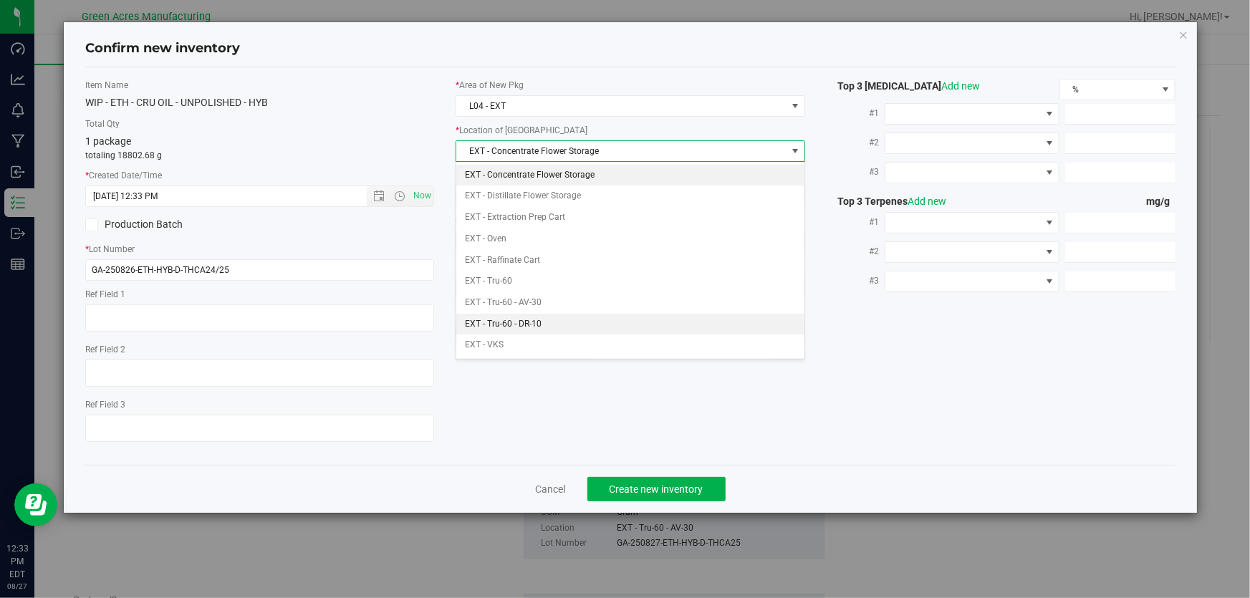
click at [551, 320] on li "EXT - Tru-60 - DR-10" at bounding box center [630, 324] width 348 height 21
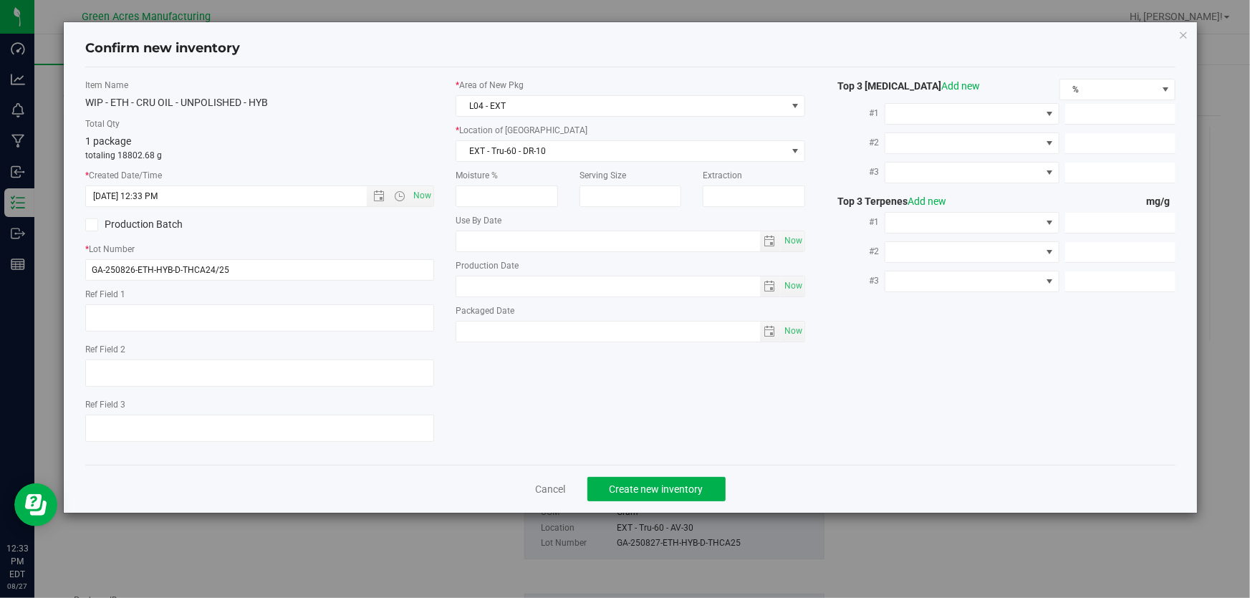
click at [648, 505] on div "Cancel Create new inventory" at bounding box center [630, 489] width 1090 height 48
click at [654, 494] on span "Create new inventory" at bounding box center [657, 489] width 94 height 11
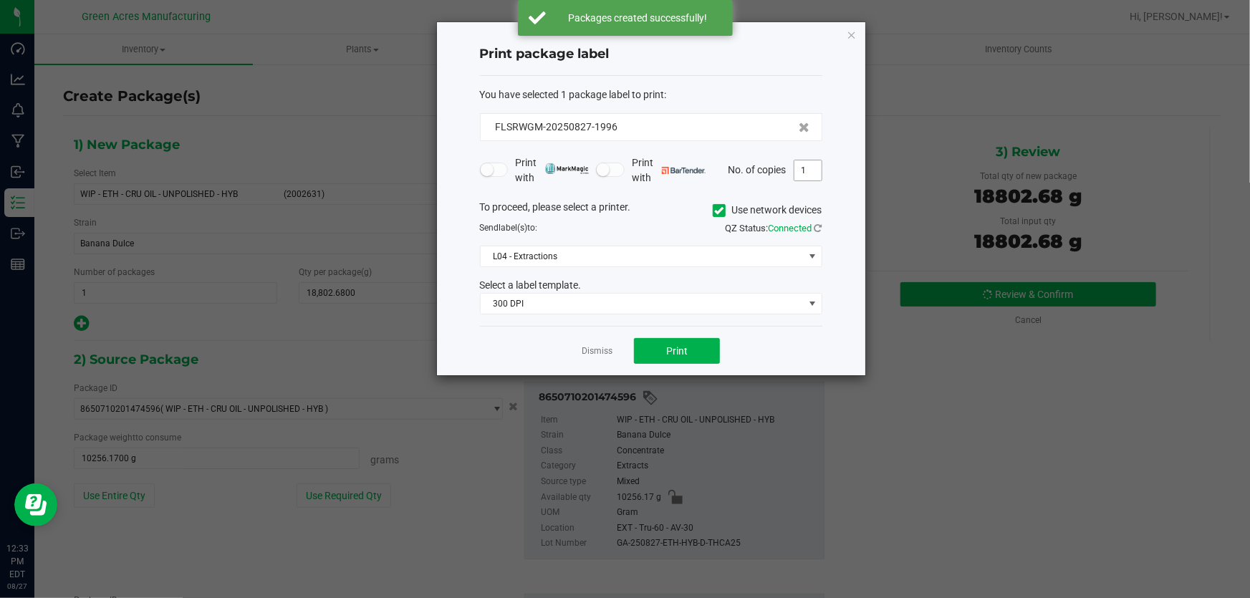
click at [810, 168] on input "1" at bounding box center [808, 170] width 27 height 20
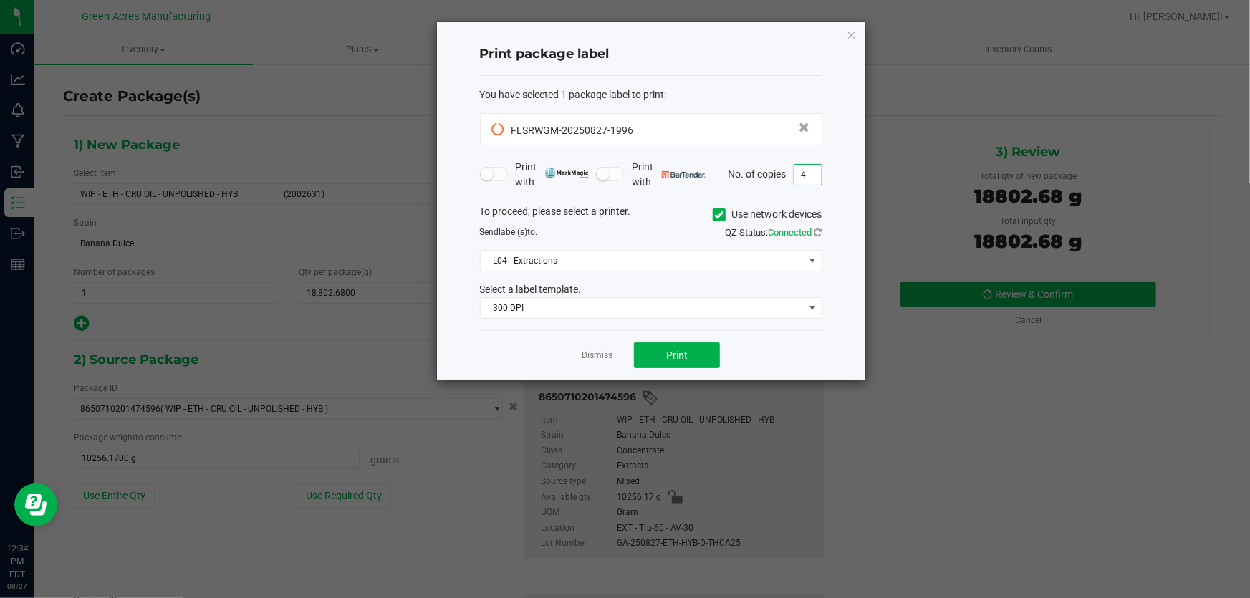
type input "4"
click at [671, 365] on button "Print" at bounding box center [677, 355] width 86 height 26
click at [603, 354] on link "Dismiss" at bounding box center [597, 356] width 31 height 12
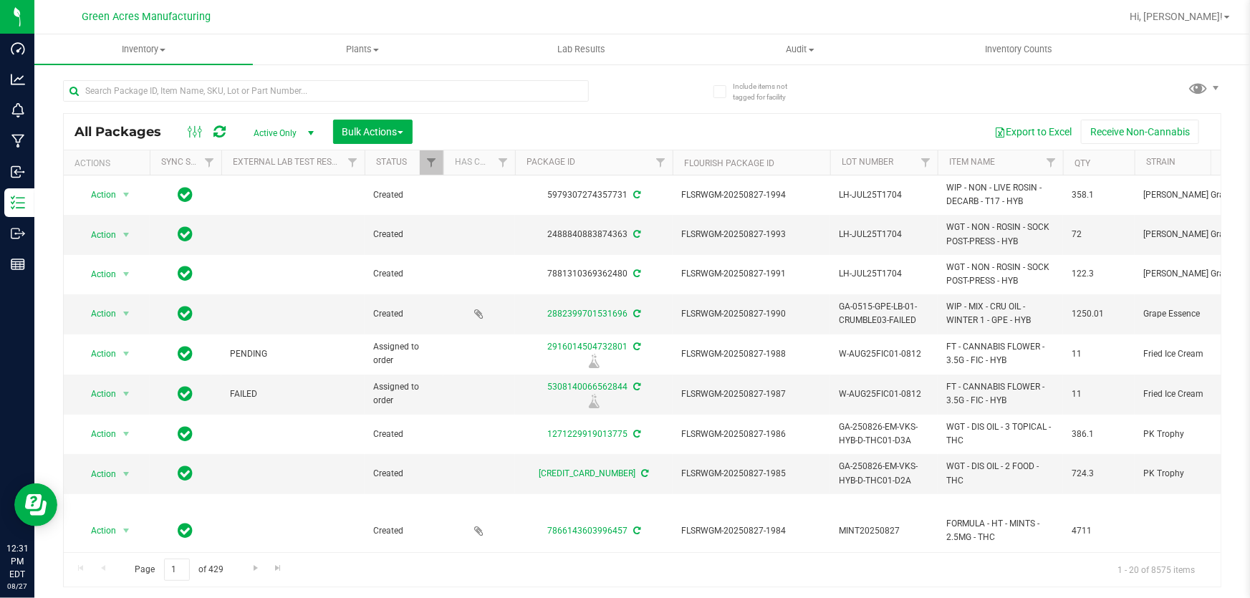
click at [237, 77] on div at bounding box center [353, 90] width 580 height 46
click at [239, 97] on input "text" at bounding box center [326, 90] width 526 height 21
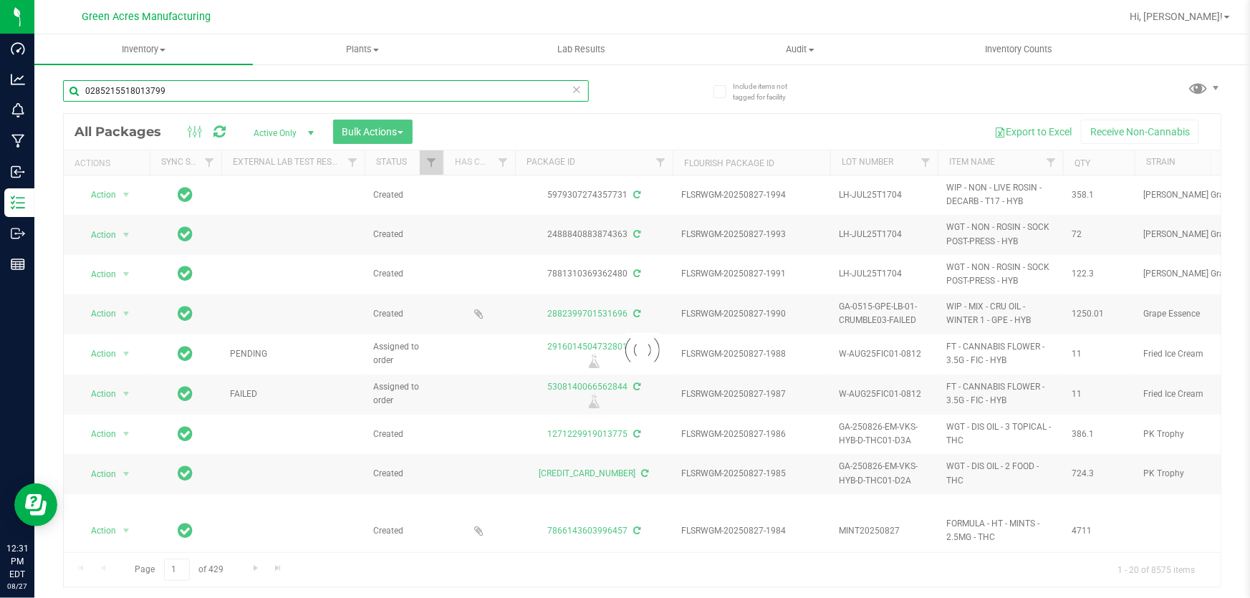
type input "0285215518013799"
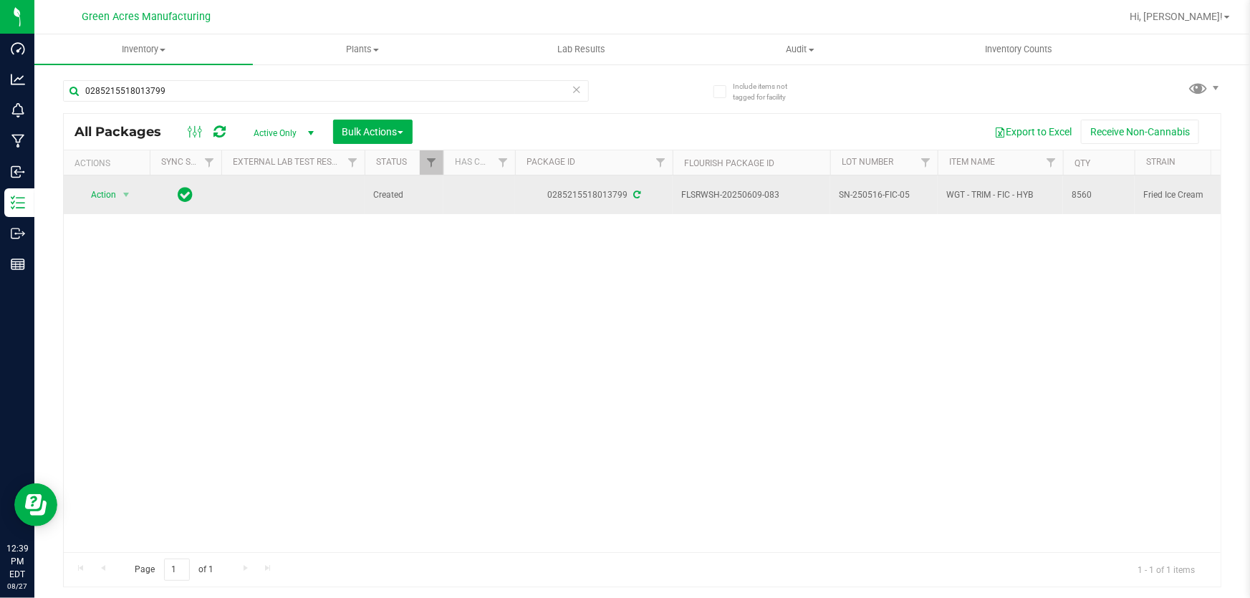
click at [873, 196] on span "SN-250516-FIC-05" at bounding box center [884, 195] width 90 height 14
click at [873, 196] on input "SN-250516-FIC-05" at bounding box center [881, 195] width 102 height 22
click at [117, 193] on span "select" at bounding box center [126, 195] width 18 height 20
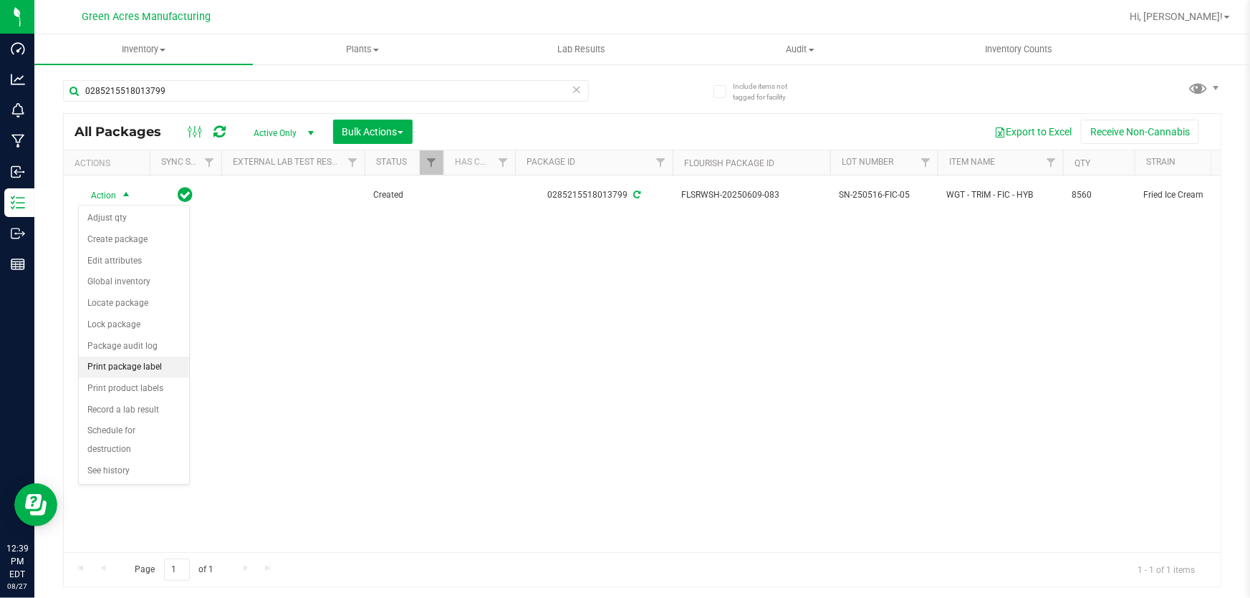
click at [164, 369] on li "Print package label" at bounding box center [134, 367] width 110 height 21
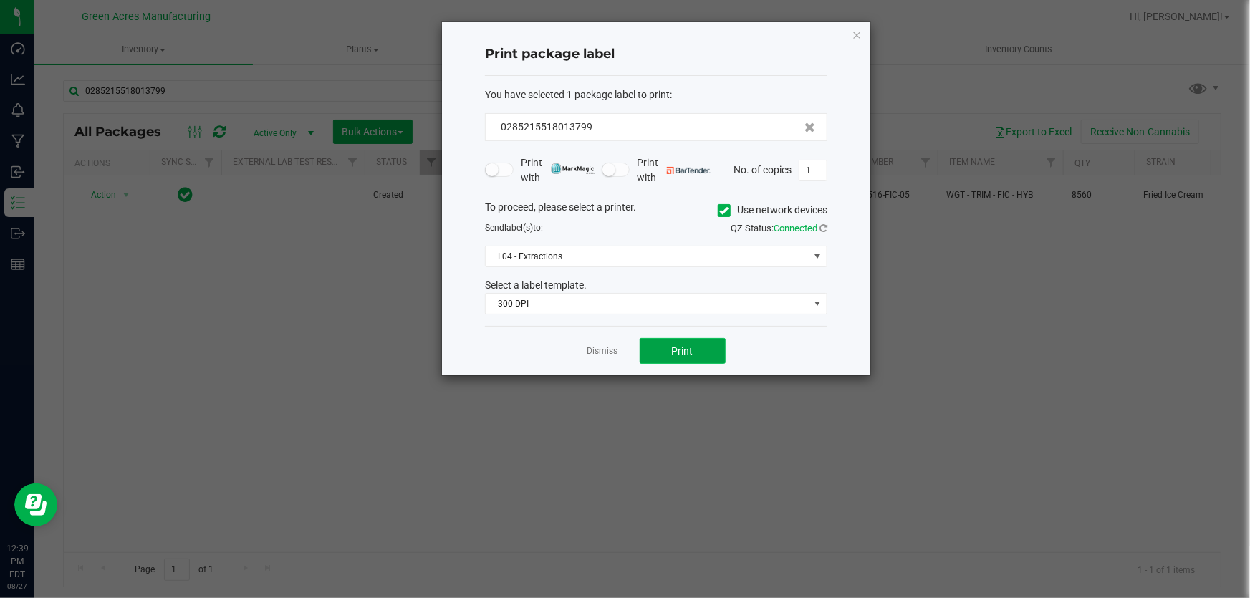
click at [654, 358] on button "Print" at bounding box center [683, 351] width 86 height 26
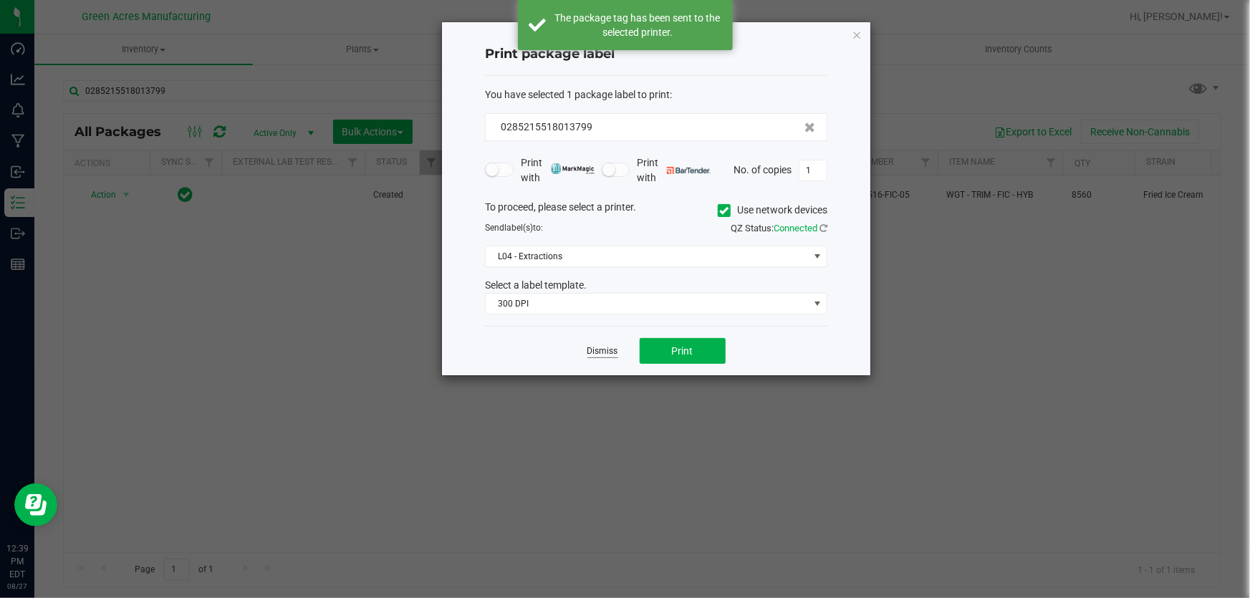
click at [609, 349] on link "Dismiss" at bounding box center [602, 351] width 31 height 12
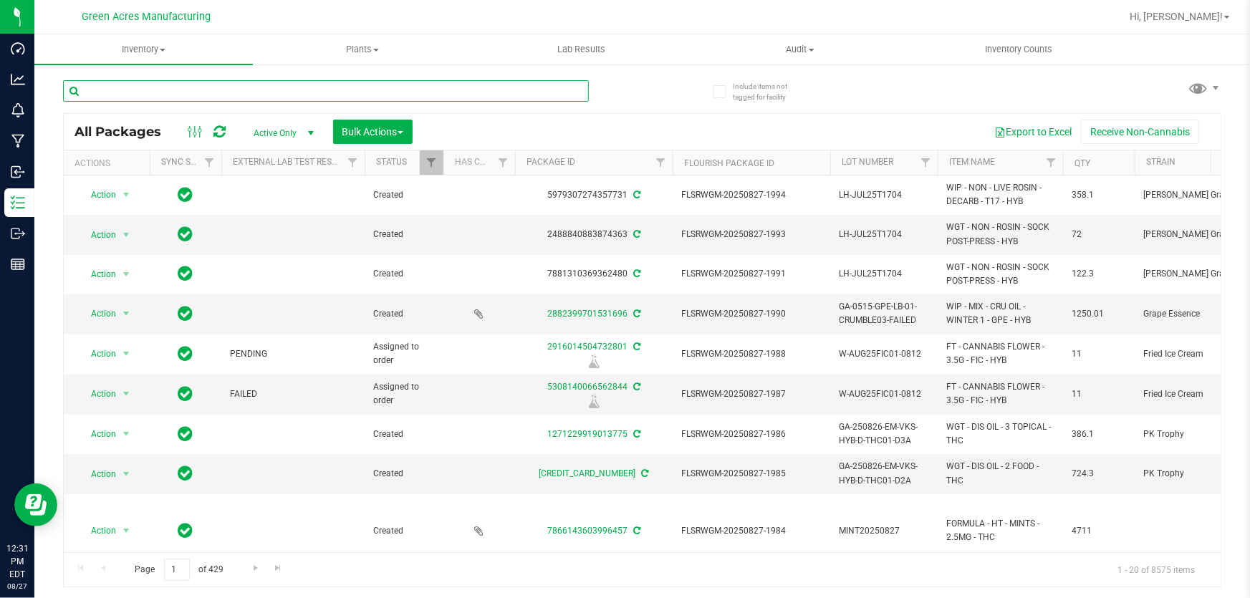
click at [365, 88] on input "text" at bounding box center [326, 90] width 526 height 21
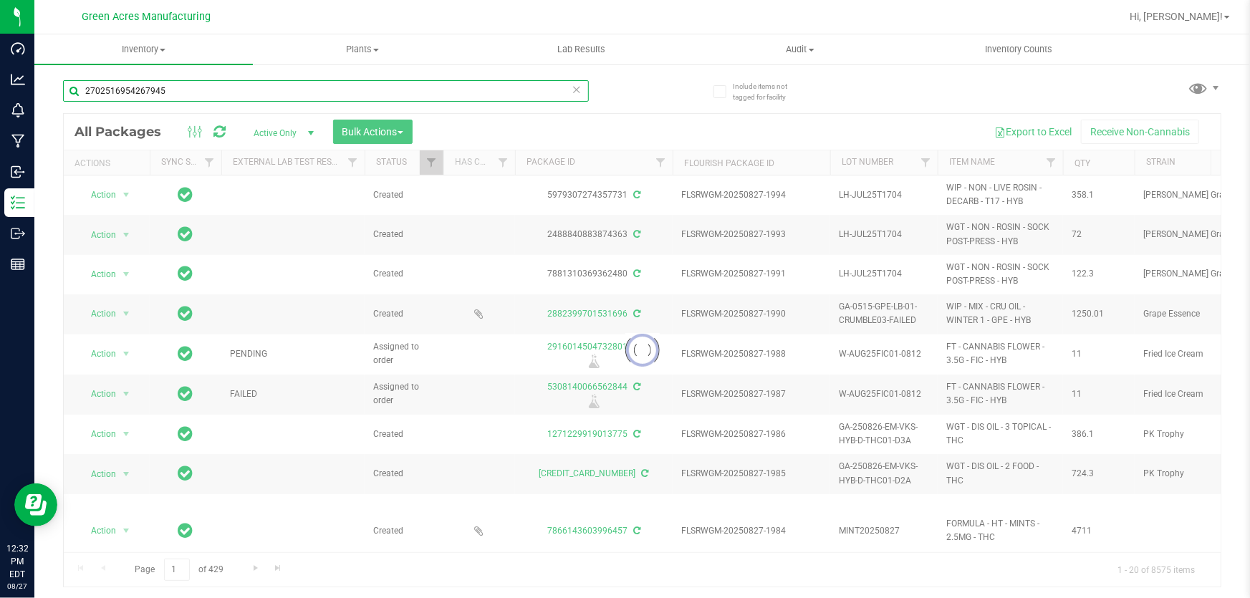
type input "2702516954267945"
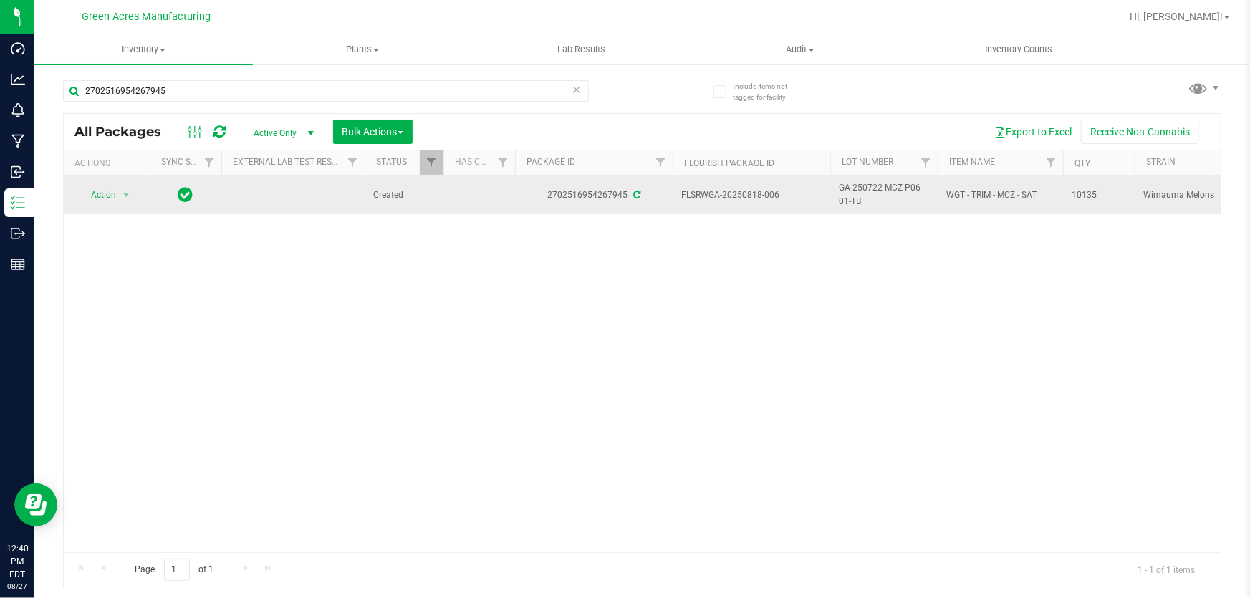
click at [862, 194] on span "GA-250722-MCZ-P06-01-TB" at bounding box center [884, 194] width 90 height 27
click at [862, 194] on input "GA-250722-MCZ-P06-01-TB" at bounding box center [881, 195] width 102 height 22
click at [124, 191] on span "select" at bounding box center [125, 194] width 11 height 11
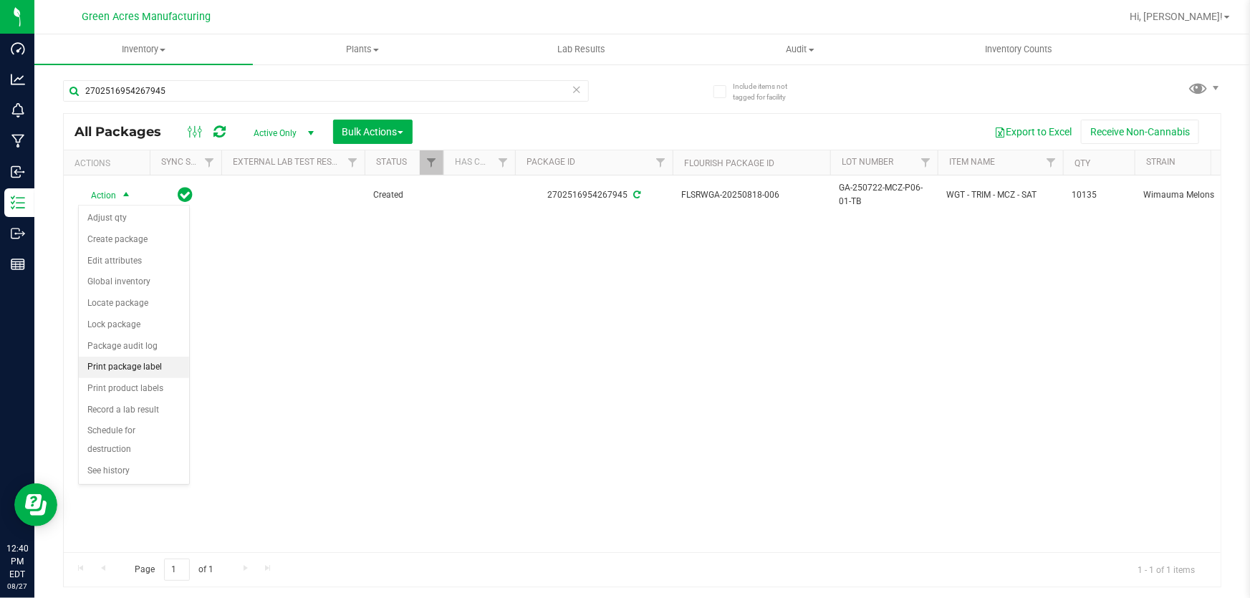
click at [159, 364] on li "Print package label" at bounding box center [134, 367] width 110 height 21
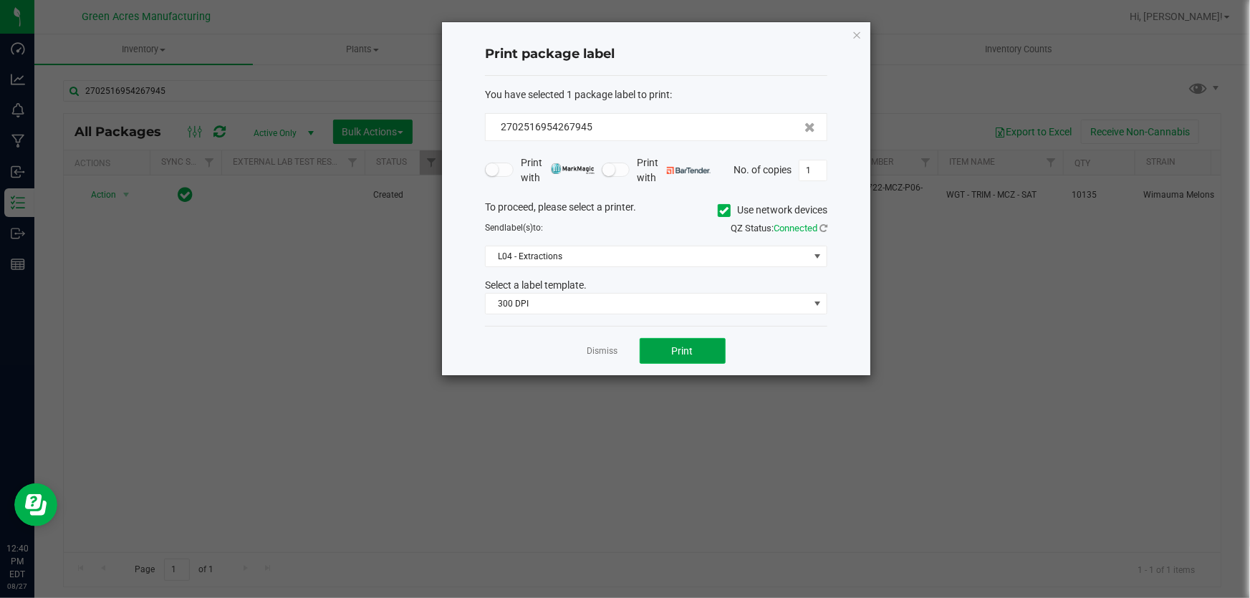
click at [693, 354] on button "Print" at bounding box center [683, 351] width 86 height 26
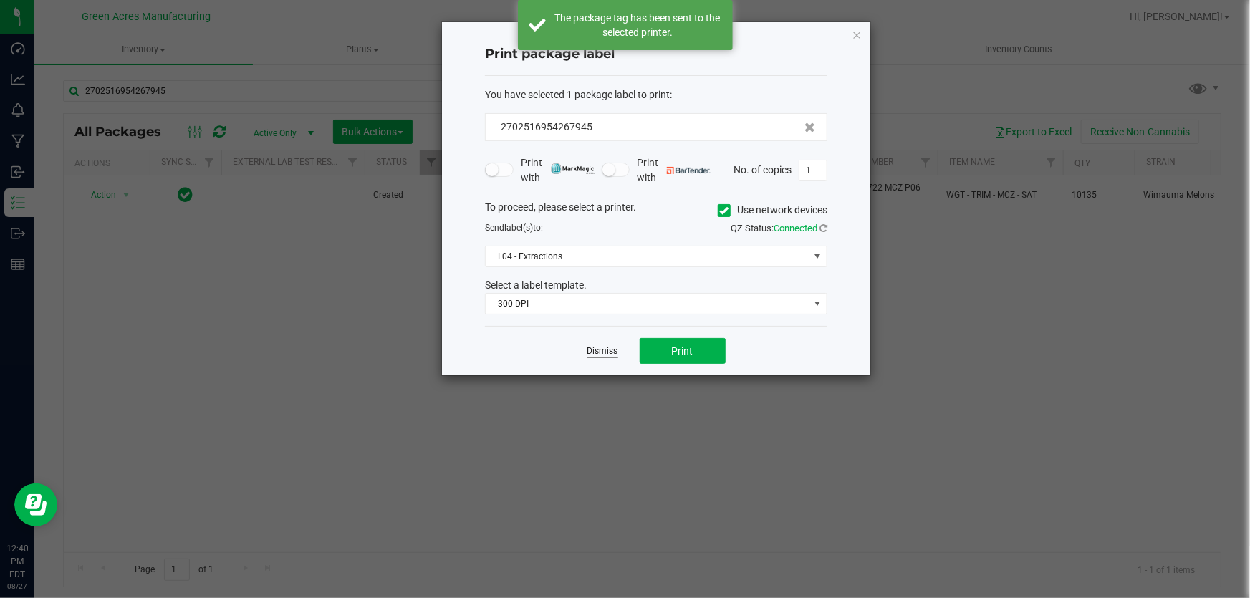
click at [608, 358] on link "Dismiss" at bounding box center [602, 351] width 31 height 12
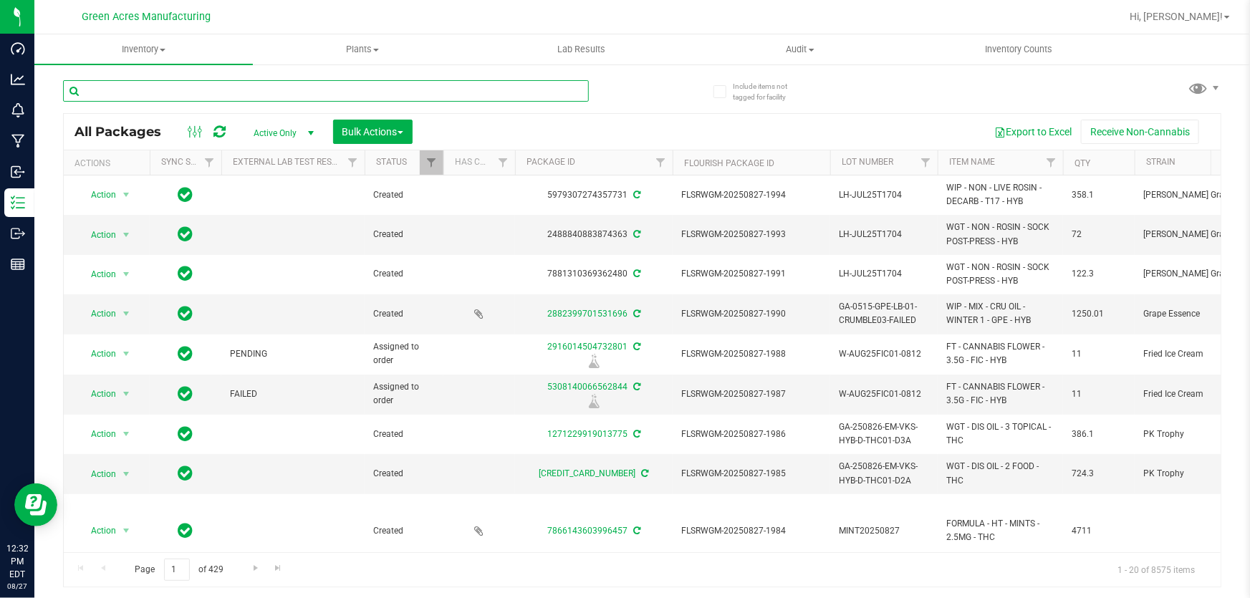
click at [376, 80] on input "text" at bounding box center [326, 90] width 526 height 21
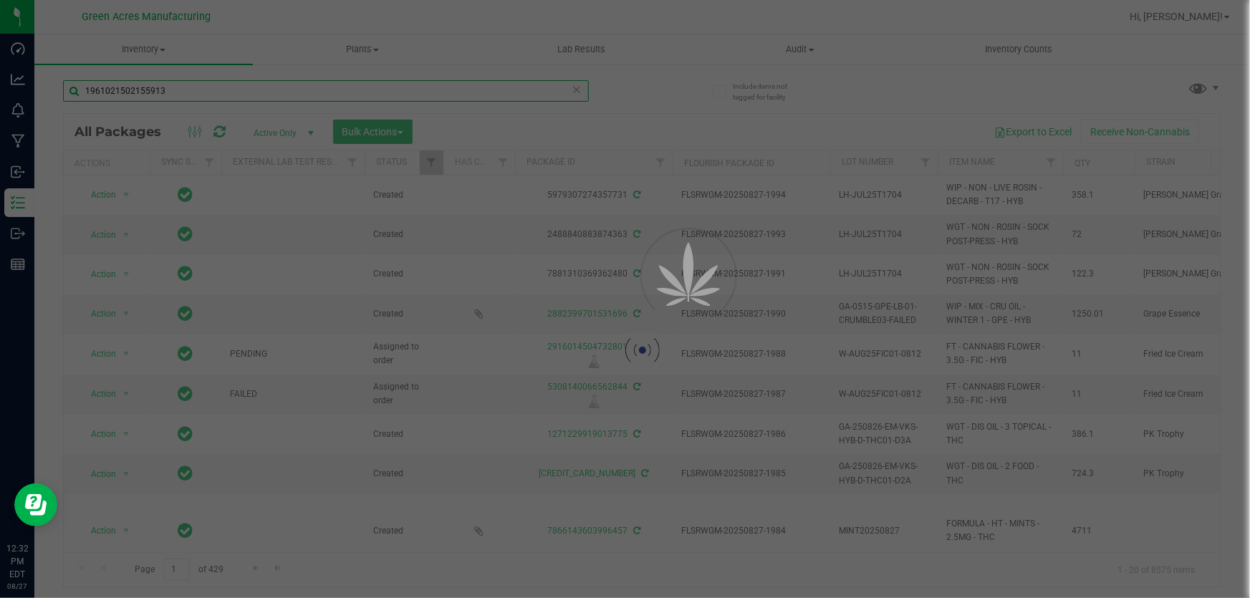
type input "1961021502155913"
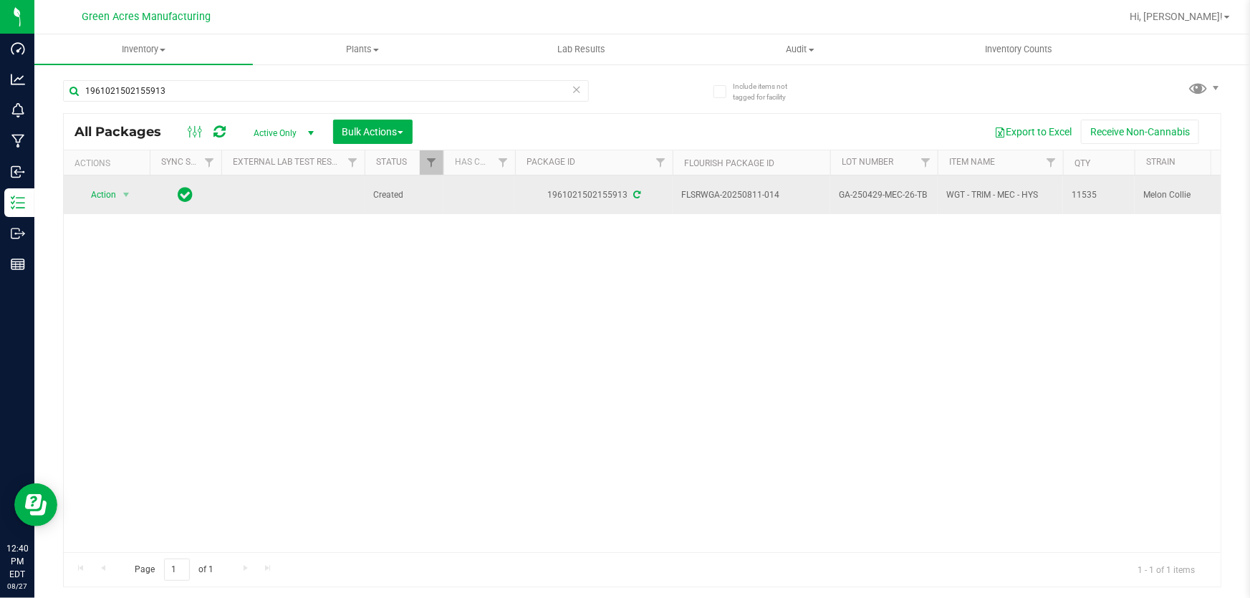
click at [905, 197] on span "GA-250429-MEC-26-TB" at bounding box center [884, 195] width 90 height 14
click at [905, 197] on input "GA-250429-MEC-26-TB" at bounding box center [881, 195] width 102 height 22
click at [126, 186] on span "select" at bounding box center [126, 195] width 18 height 20
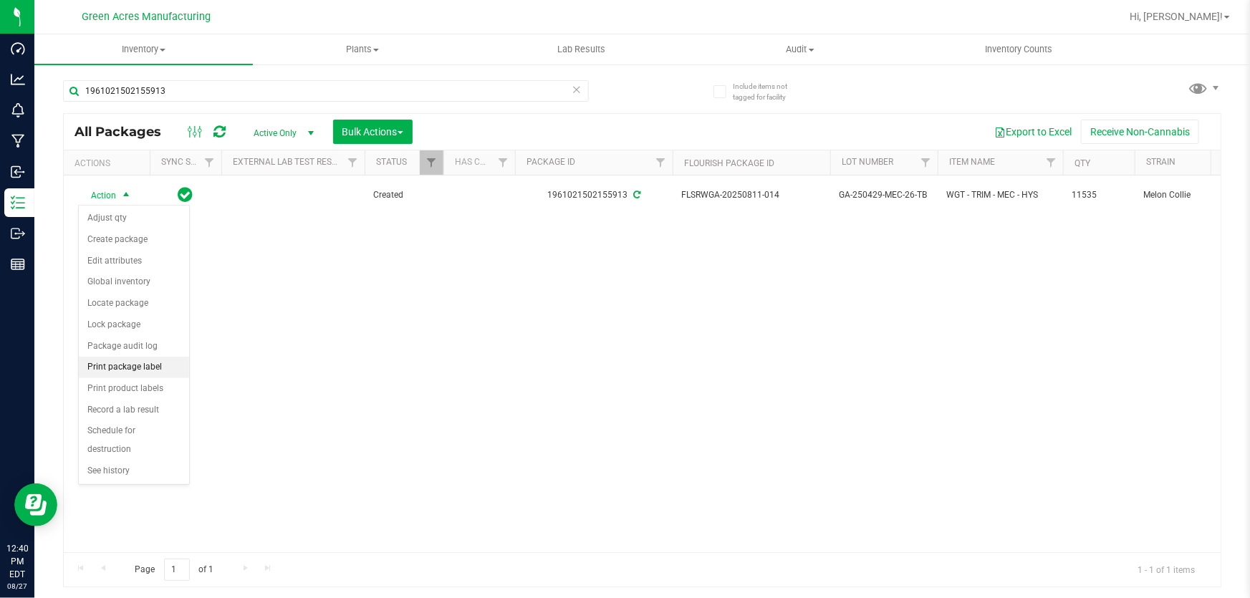
click at [161, 375] on li "Print package label" at bounding box center [134, 367] width 110 height 21
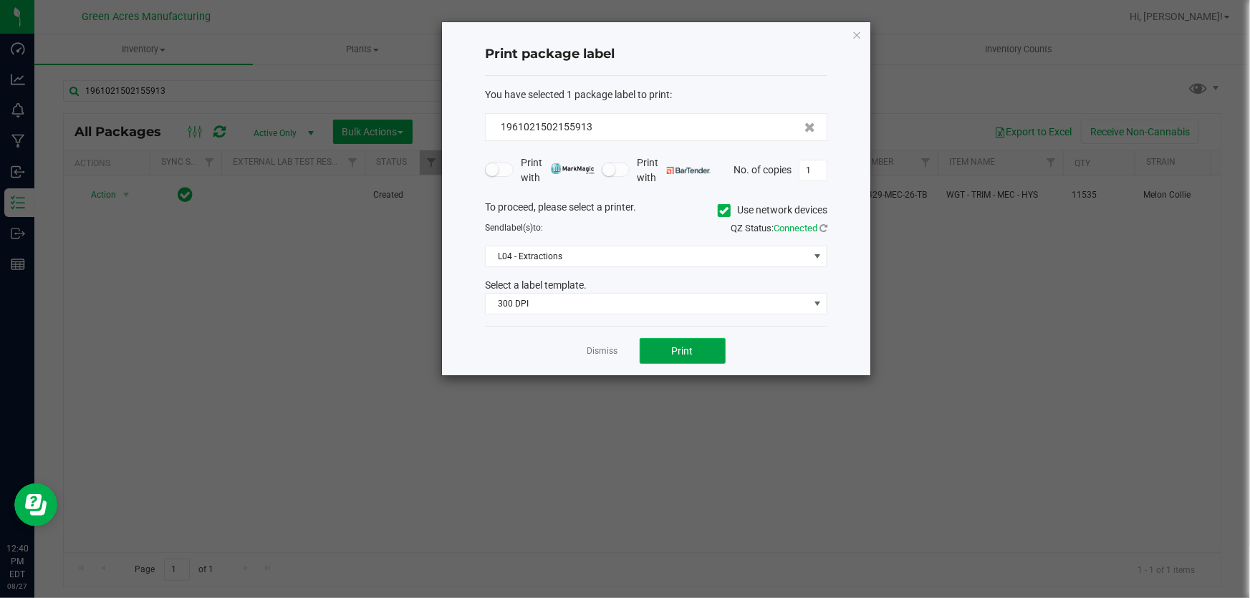
click at [683, 357] on button "Print" at bounding box center [683, 351] width 86 height 26
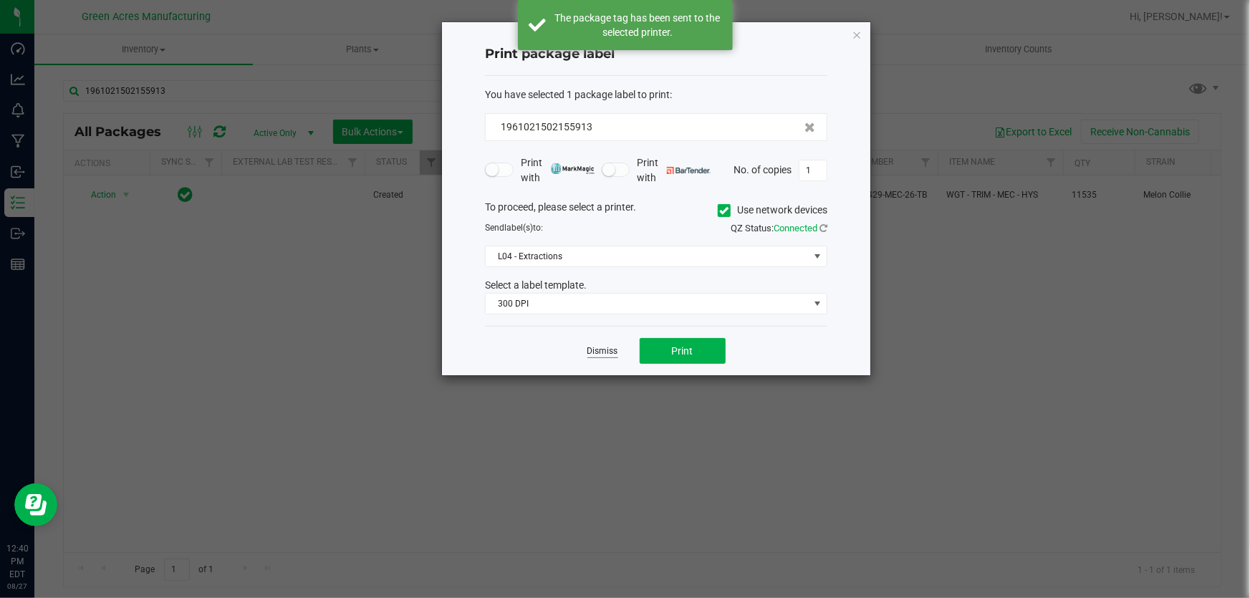
click at [598, 352] on link "Dismiss" at bounding box center [602, 351] width 31 height 12
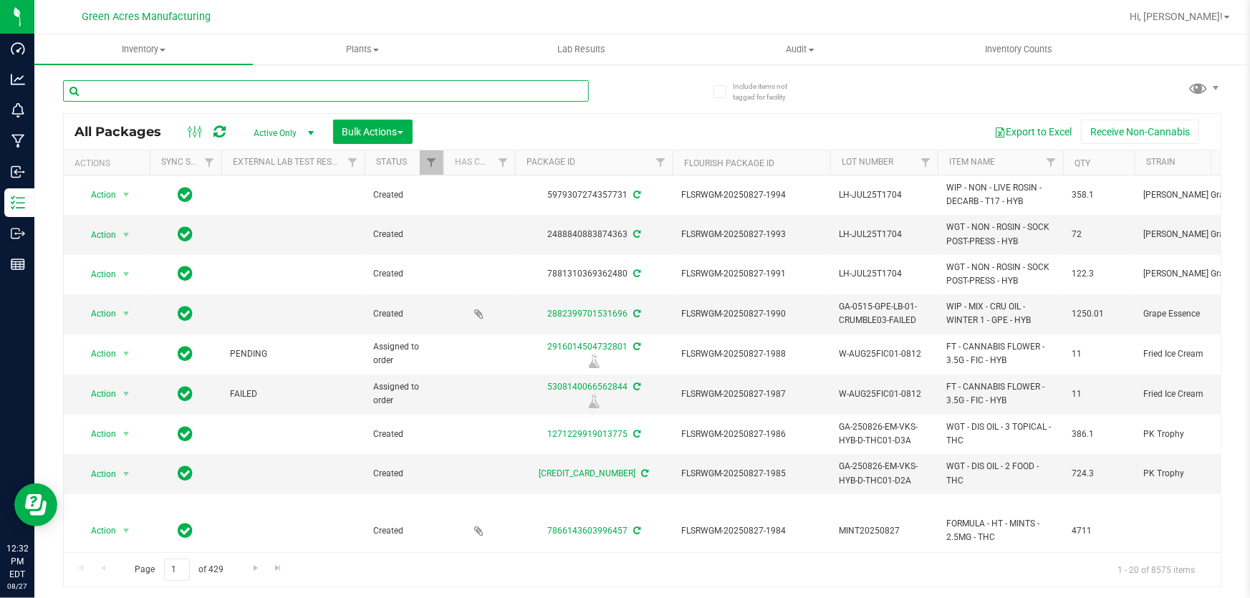
click at [481, 88] on input "text" at bounding box center [326, 90] width 526 height 21
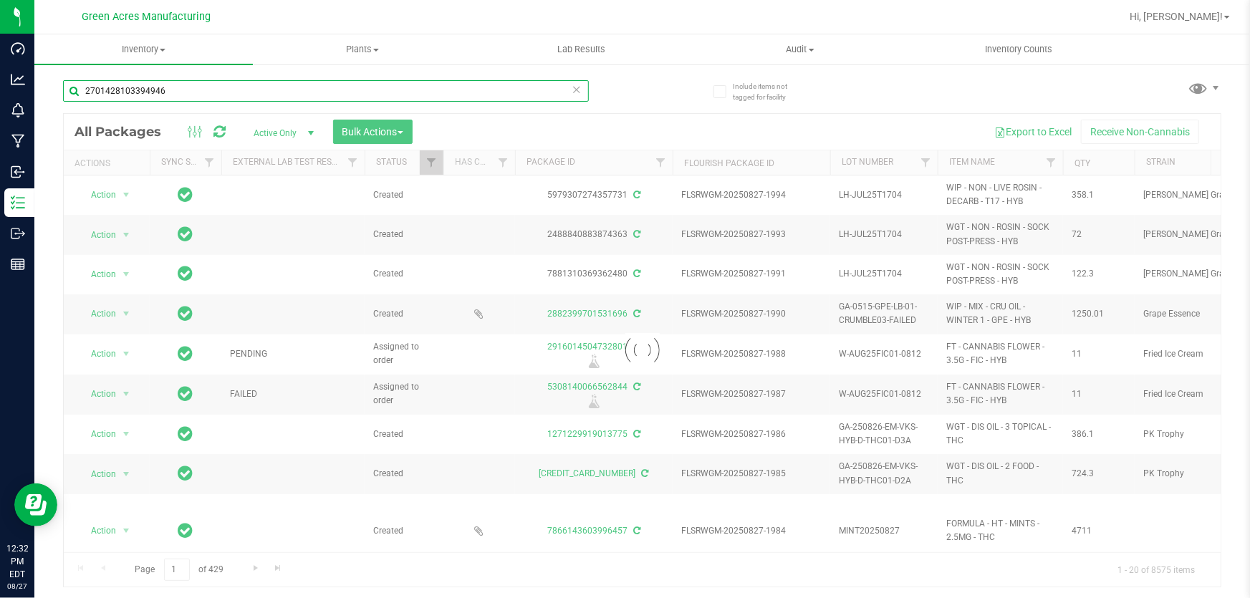
type input "2701428103394946"
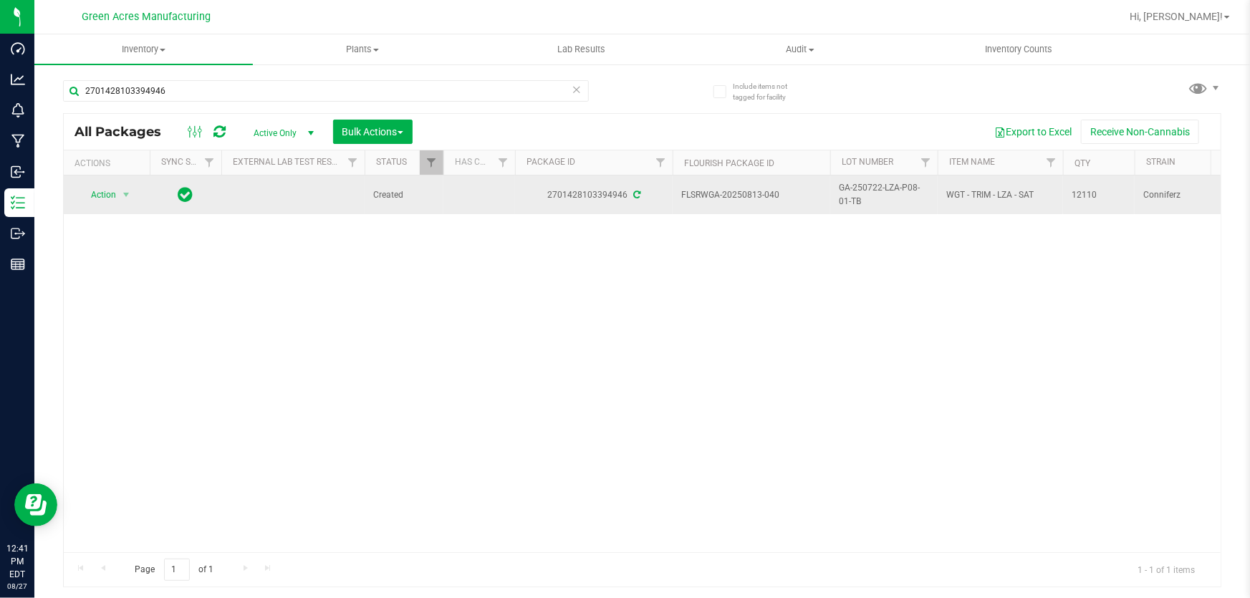
click at [874, 203] on span "GA-250722-LZA-P08-01-TB" at bounding box center [884, 194] width 90 height 27
click at [874, 203] on input "GA-250722-LZA-P08-01-TB" at bounding box center [881, 195] width 102 height 22
click at [103, 187] on span "Action" at bounding box center [97, 195] width 39 height 20
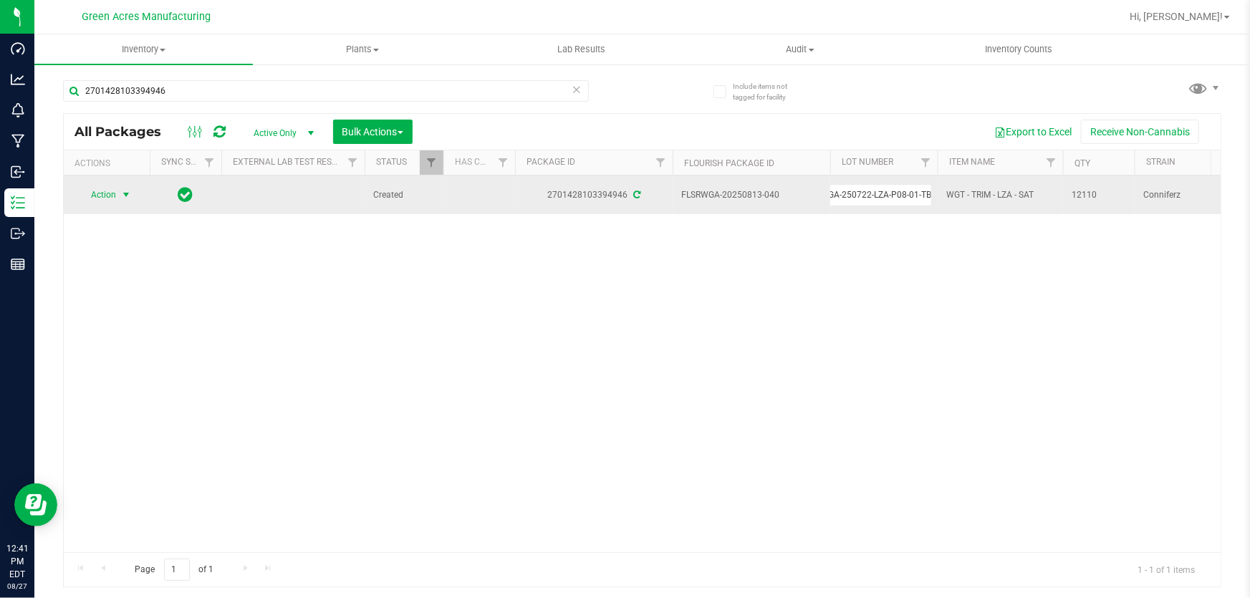
scroll to position [0, 0]
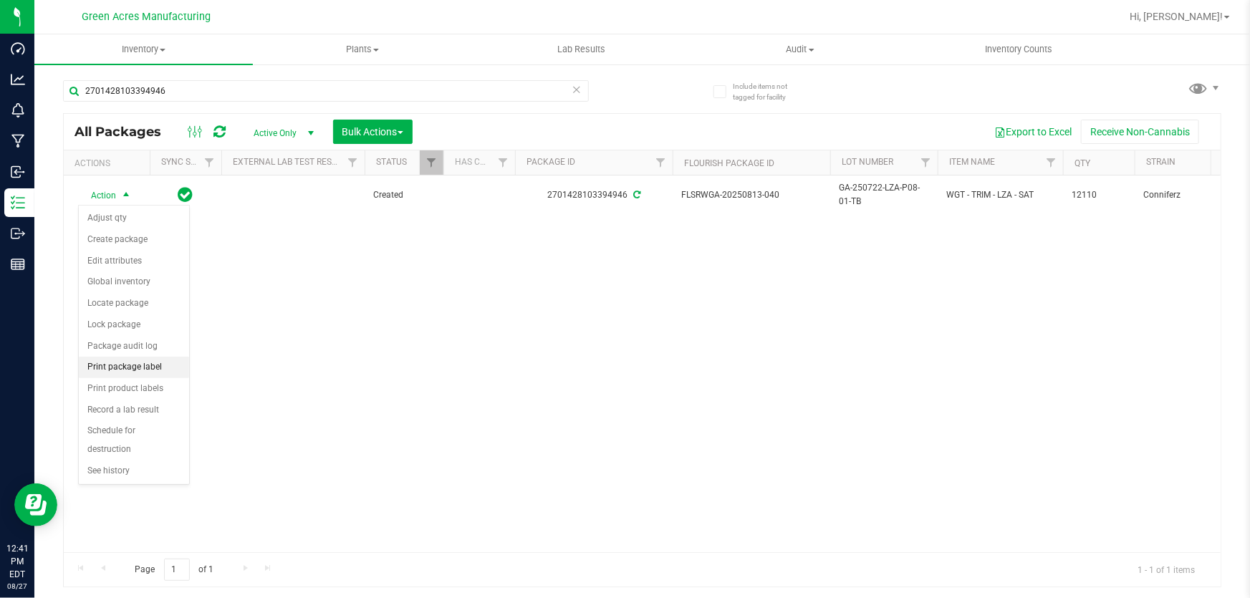
click at [167, 360] on li "Print package label" at bounding box center [134, 367] width 110 height 21
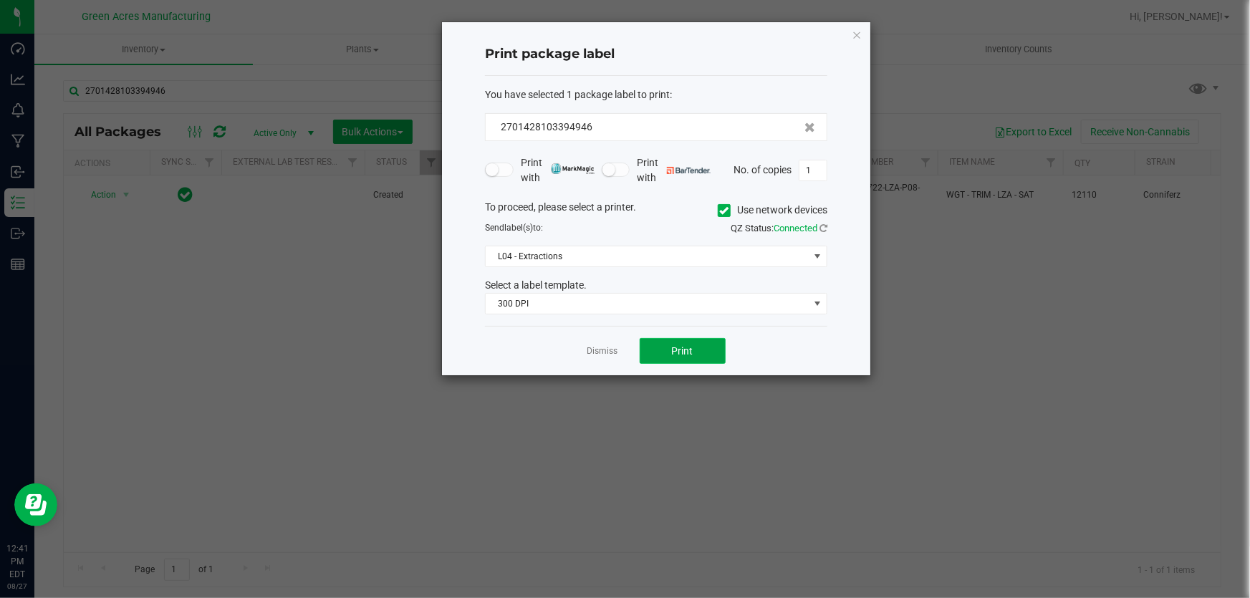
click at [666, 358] on button "Print" at bounding box center [683, 351] width 86 height 26
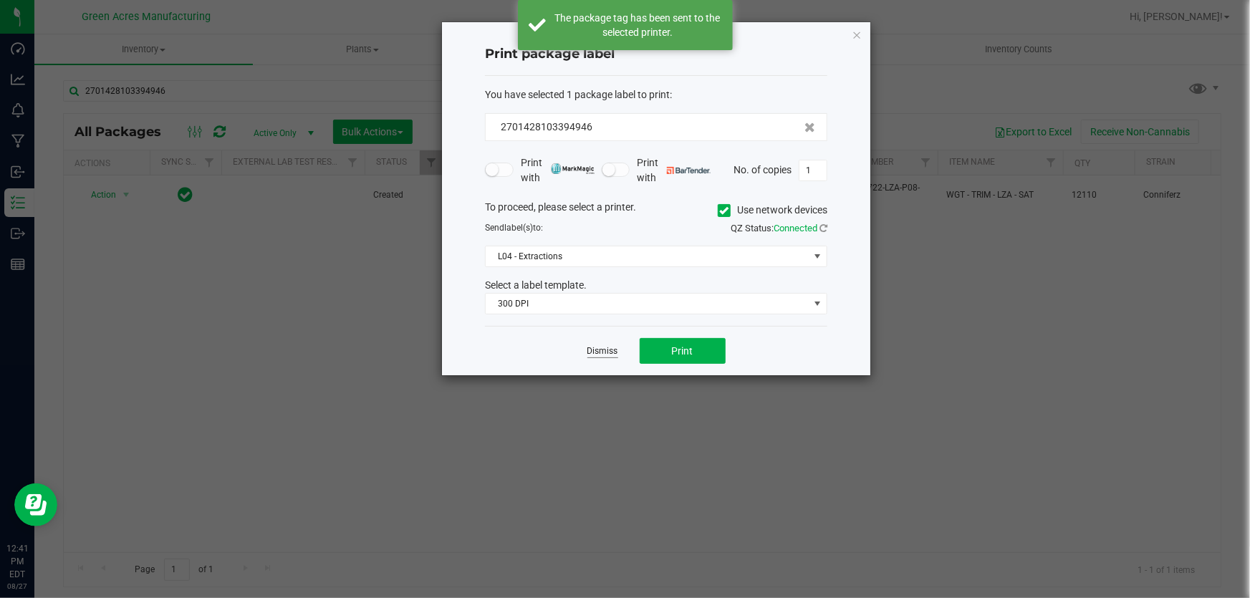
click at [608, 356] on link "Dismiss" at bounding box center [602, 351] width 31 height 12
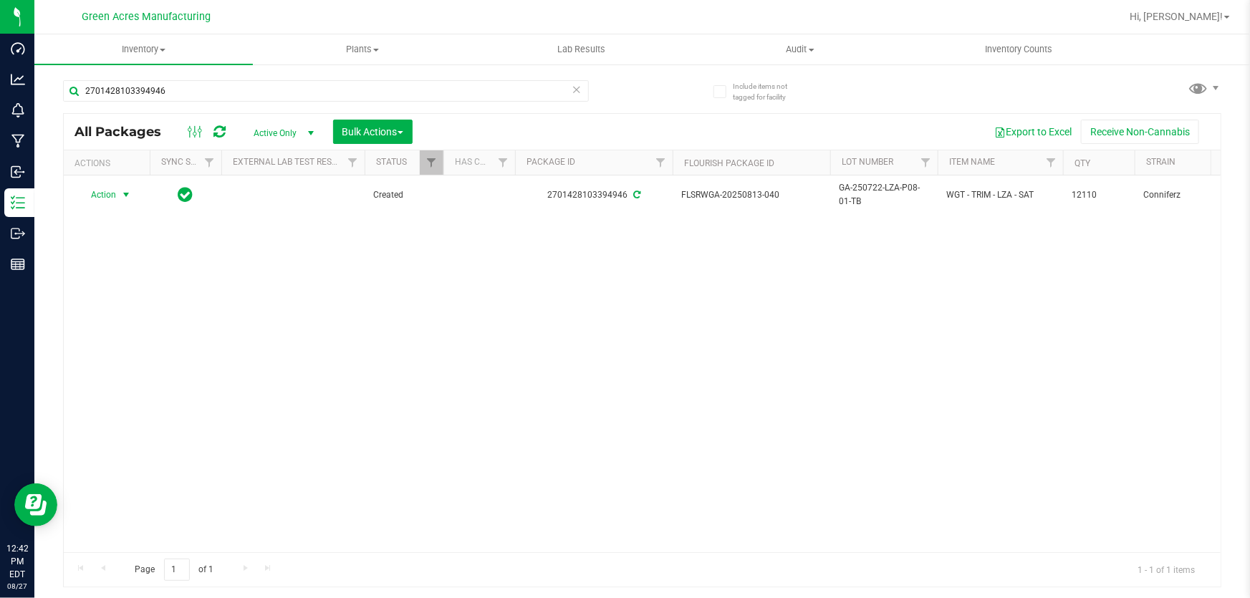
click at [878, 196] on span "GA-250722-LZA-P08-01-TB" at bounding box center [884, 194] width 90 height 27
click at [878, 196] on input "GA-250722-LZA-P08-01-TB" at bounding box center [881, 195] width 102 height 22
drag, startPoint x: 156, startPoint y: 251, endPoint x: 219, endPoint y: 218, distance: 70.5
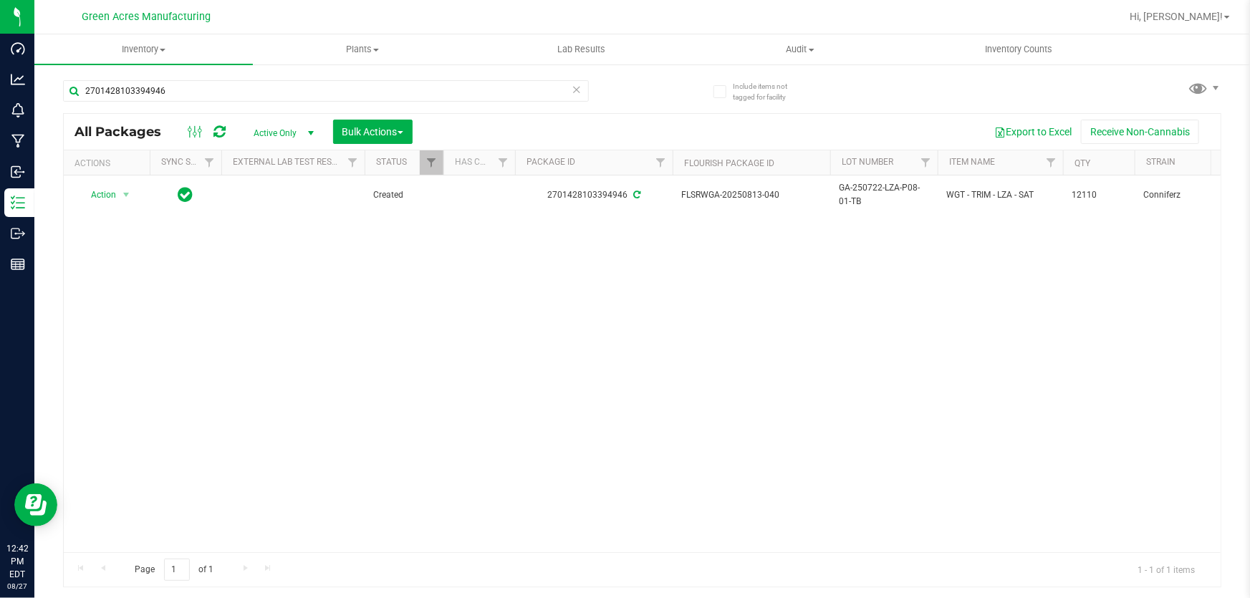
click at [160, 251] on div "Action Action Adjust qty Create package Edit attributes Global inventory Locate…" at bounding box center [642, 364] width 1157 height 377
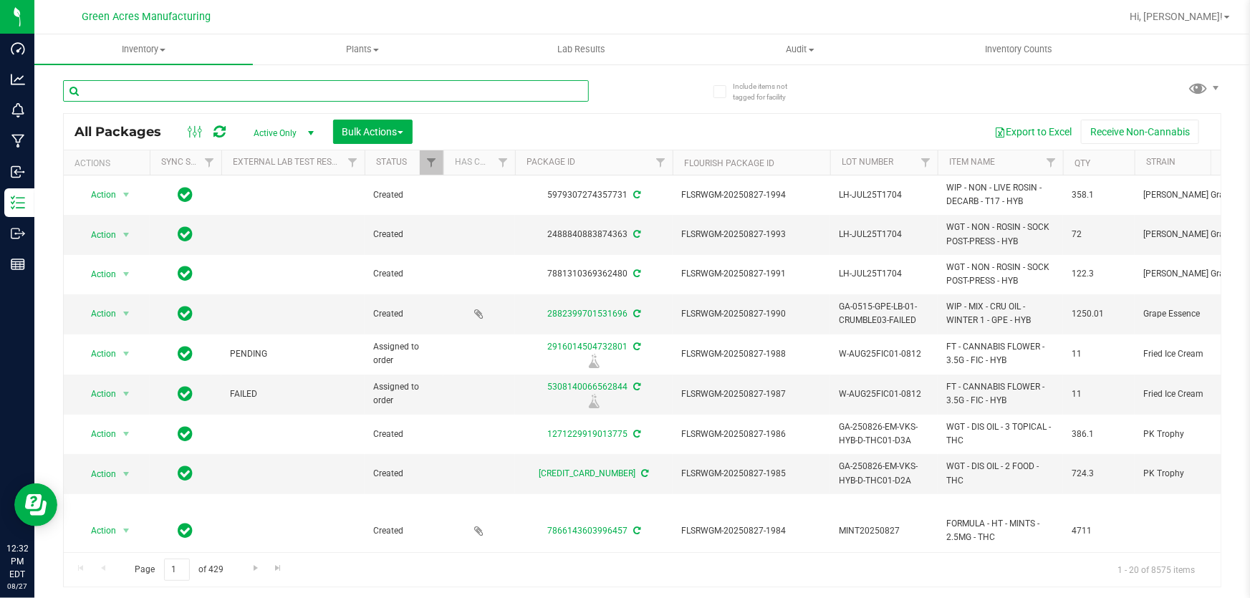
click at [480, 92] on input "text" at bounding box center [326, 90] width 526 height 21
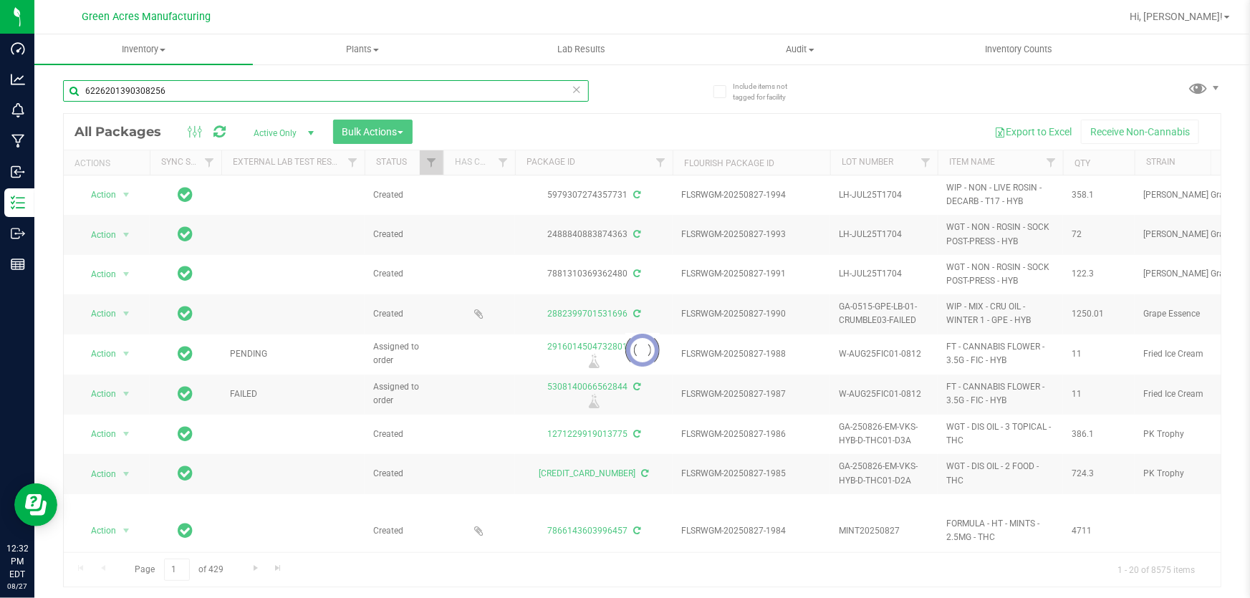
type input "6226201390308256"
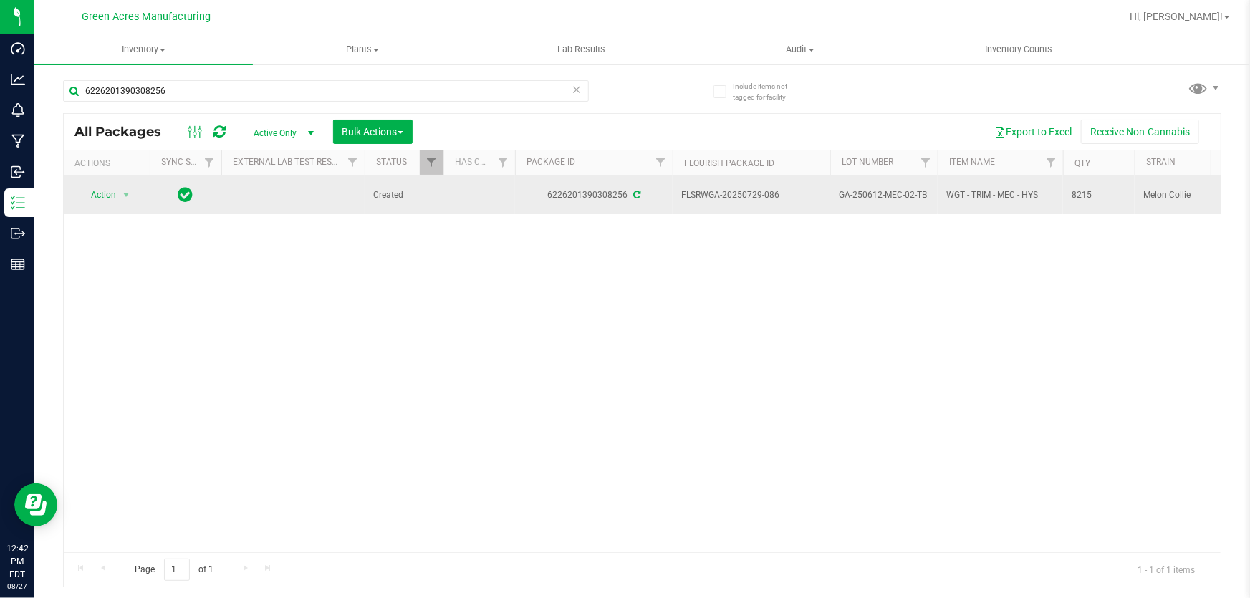
click at [903, 193] on span "GA-250612-MEC-02-TB" at bounding box center [884, 195] width 90 height 14
click at [903, 193] on input "GA-250612-MEC-02-TB" at bounding box center [881, 195] width 102 height 22
click at [126, 190] on span "select" at bounding box center [125, 194] width 11 height 11
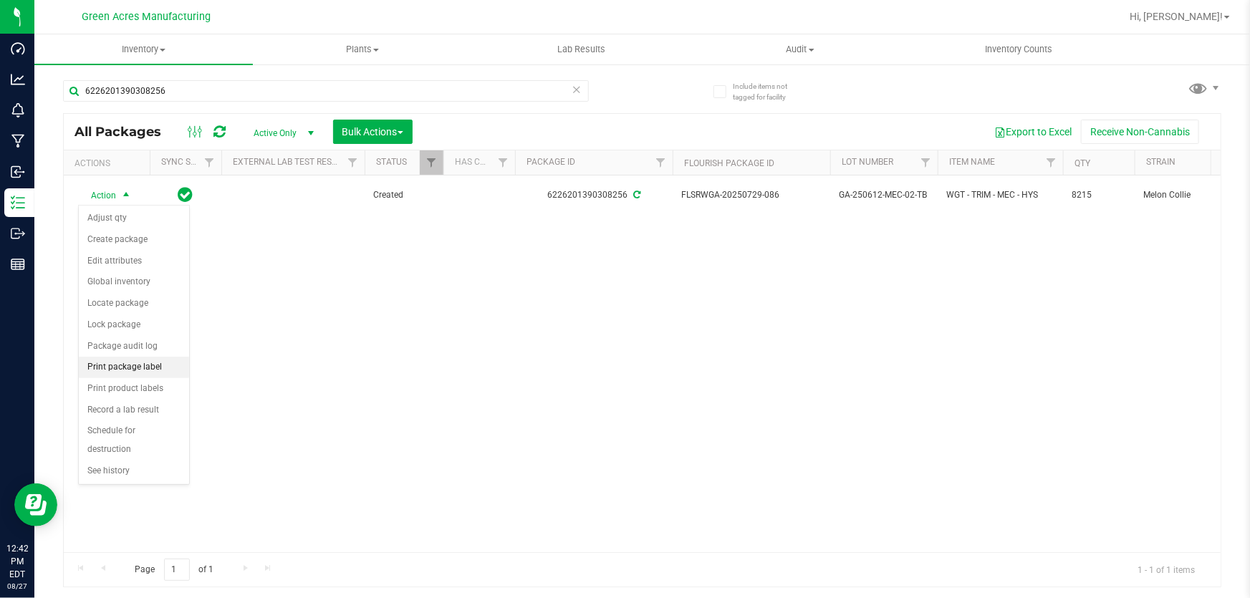
click at [157, 365] on li "Print package label" at bounding box center [134, 367] width 110 height 21
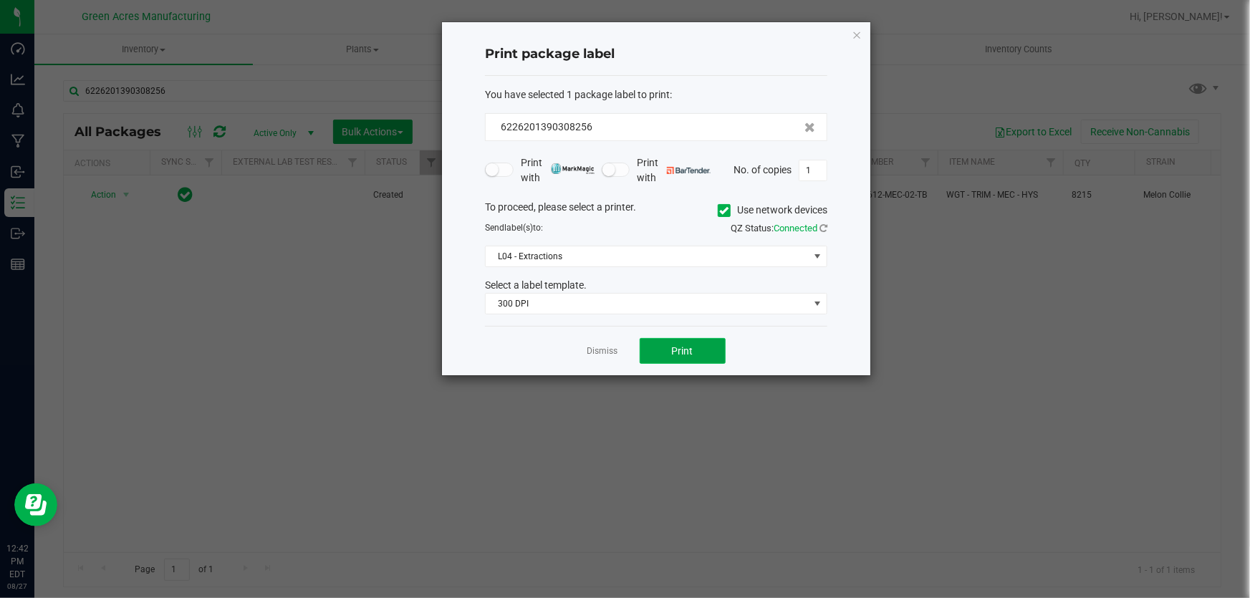
click at [691, 355] on span "Print" at bounding box center [682, 350] width 21 height 11
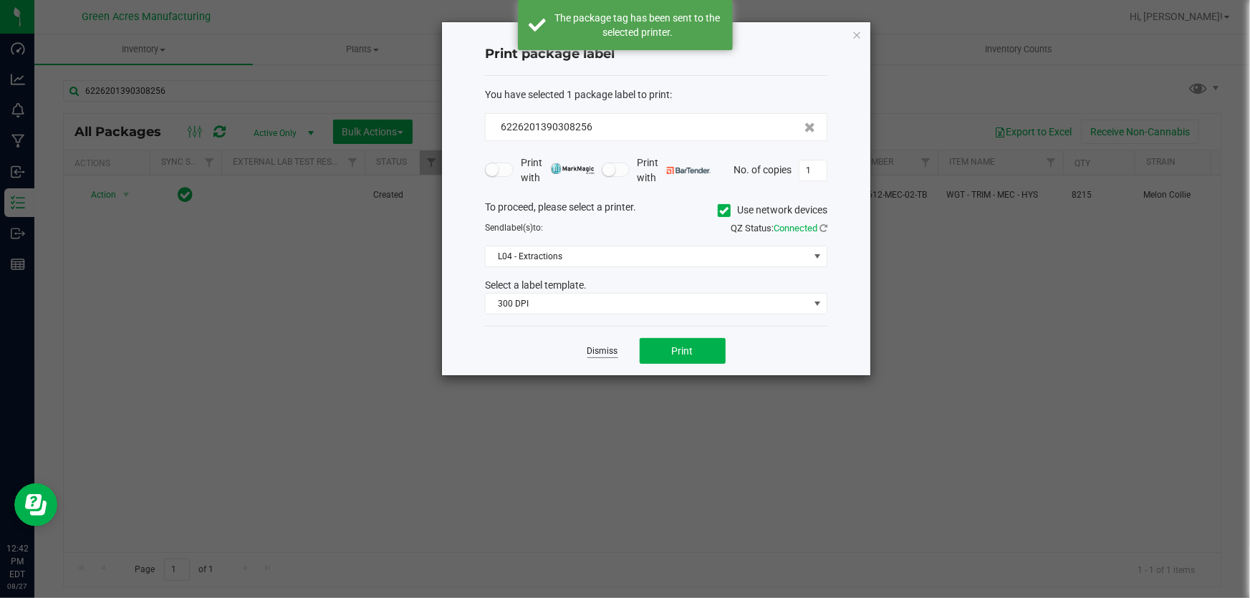
click at [602, 347] on link "Dismiss" at bounding box center [602, 351] width 31 height 12
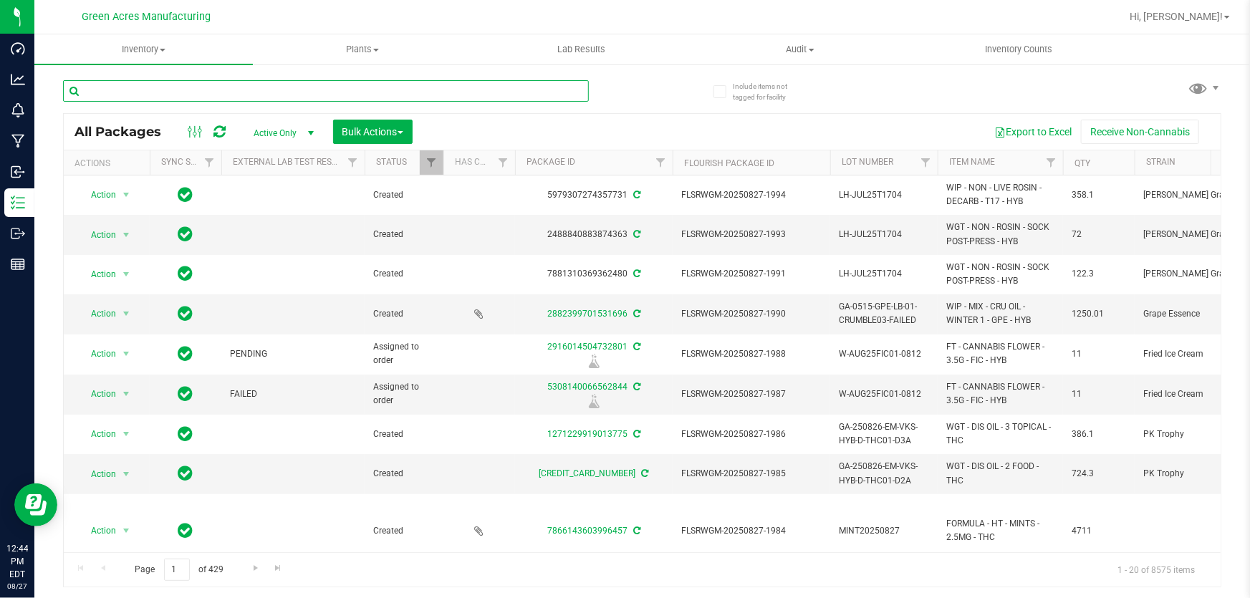
click at [226, 91] on input "text" at bounding box center [326, 90] width 526 height 21
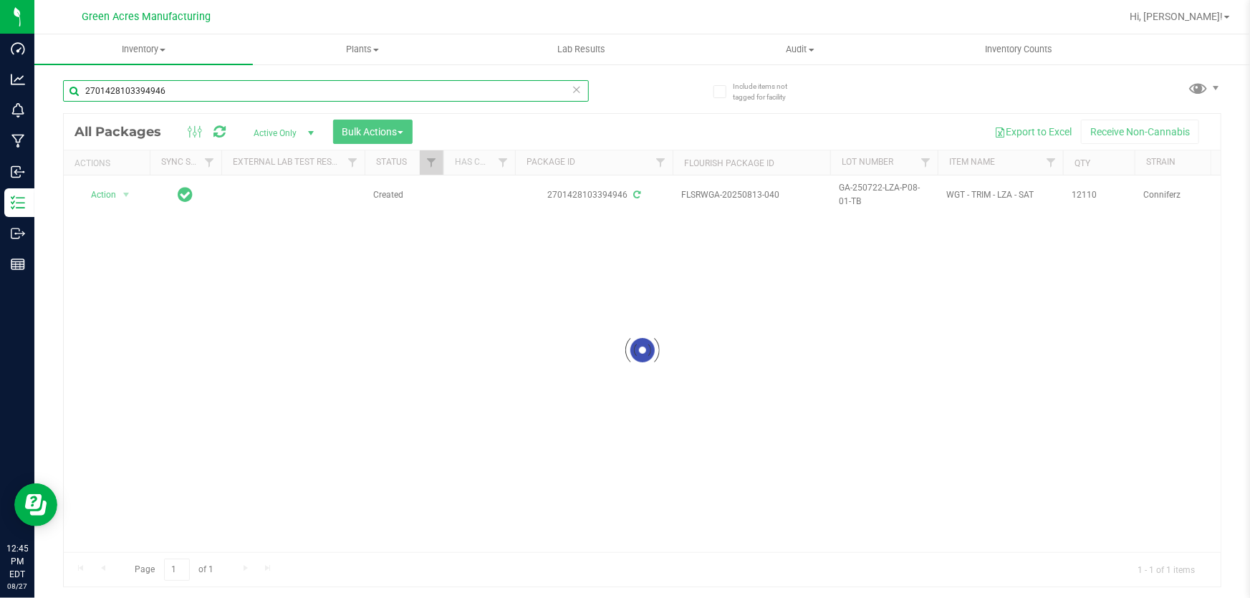
click at [236, 84] on input "2701428103394946" at bounding box center [326, 90] width 526 height 21
type input "3747374064253709"
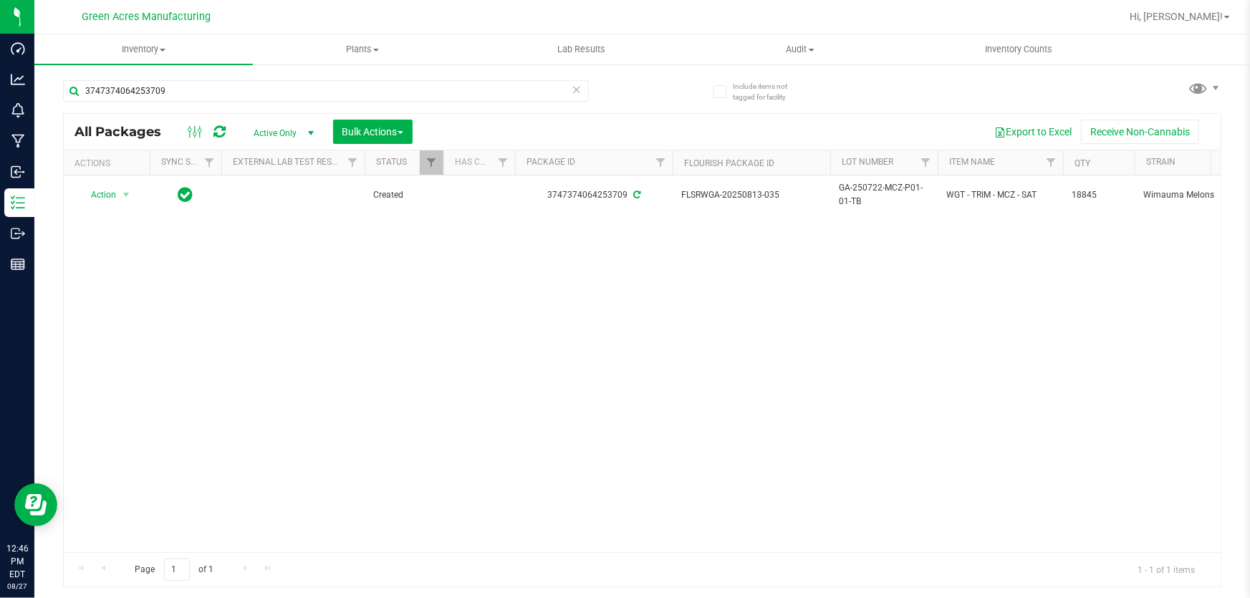
click at [609, 324] on div "Action Action Adjust qty Create package Edit attributes Global inventory Locate…" at bounding box center [642, 364] width 1157 height 377
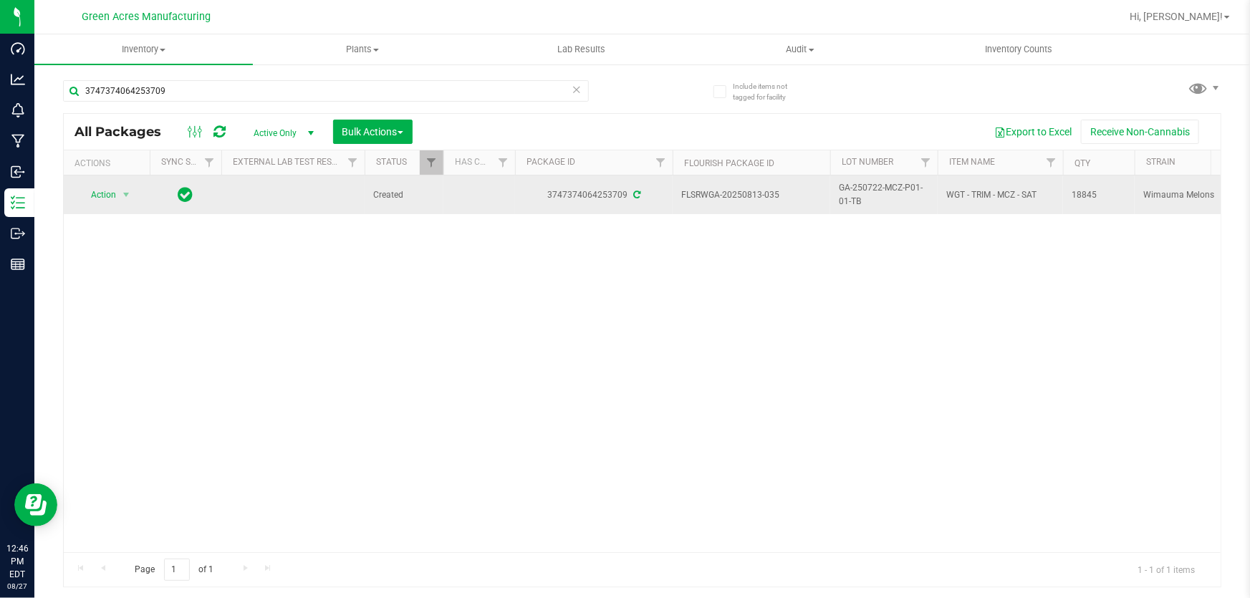
click at [886, 183] on span "GA-250722-MCZ-P01-01-TB" at bounding box center [884, 194] width 90 height 27
click at [886, 183] on td "GA-250722-MCZ-P01-01-TB" at bounding box center [883, 195] width 107 height 39
click at [883, 191] on input "GA-250722-MCZ-P01-01-TB" at bounding box center [881, 195] width 102 height 22
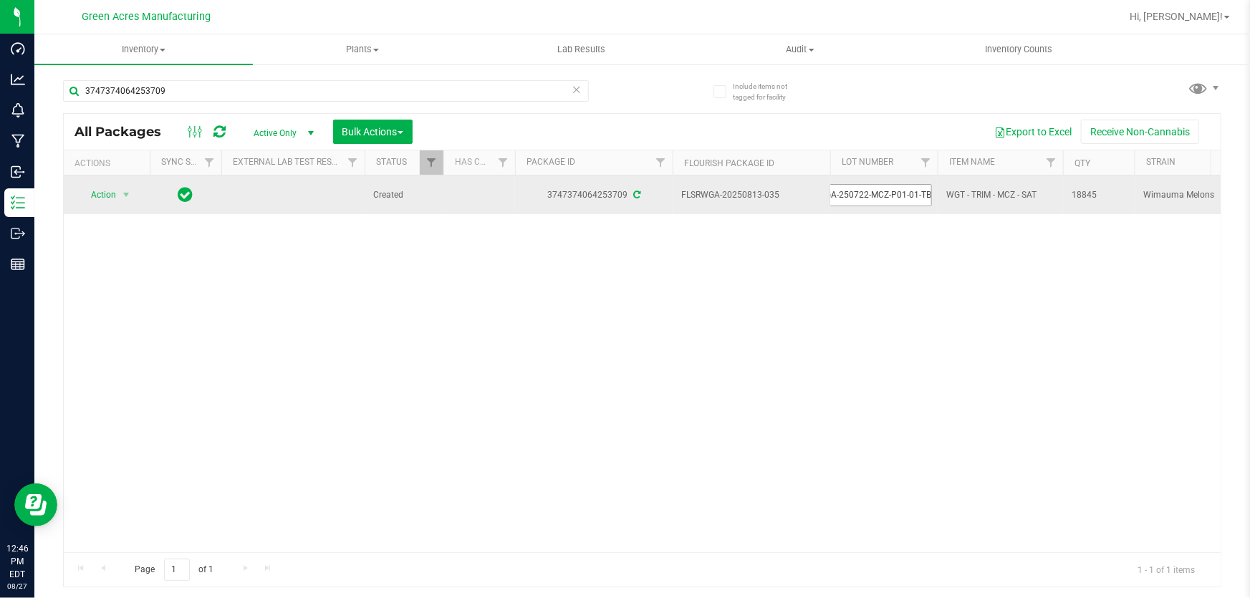
click at [883, 191] on input "GA-250722-MCZ-P01-01-TB" at bounding box center [881, 195] width 102 height 22
click at [120, 189] on span "select" at bounding box center [125, 194] width 11 height 11
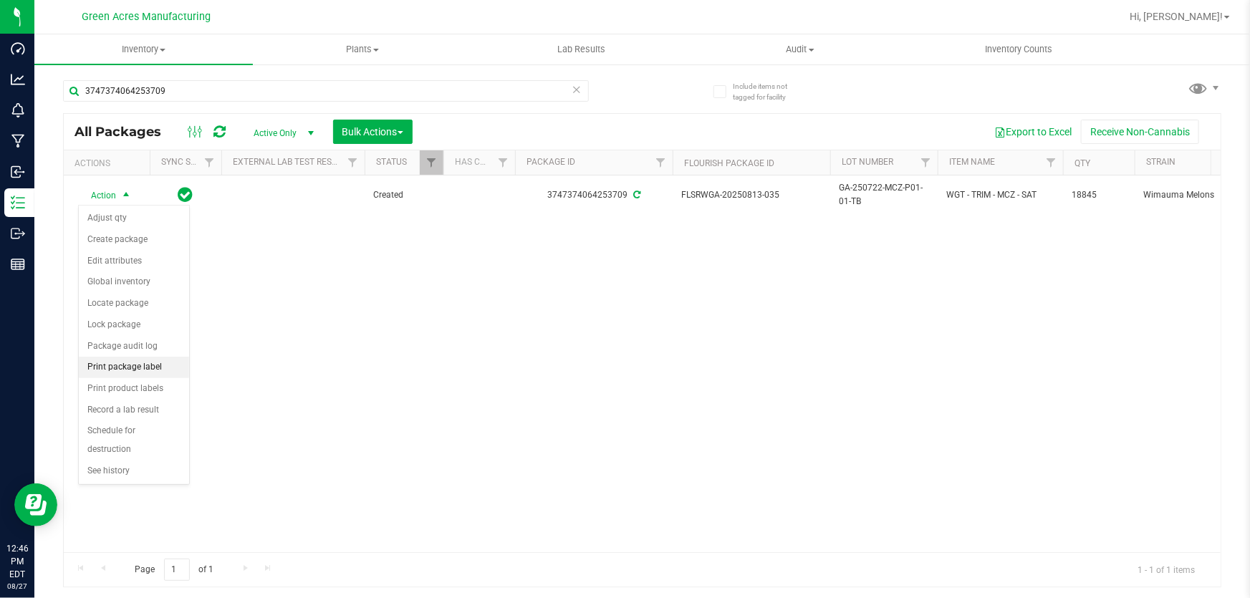
click at [165, 363] on li "Print package label" at bounding box center [134, 367] width 110 height 21
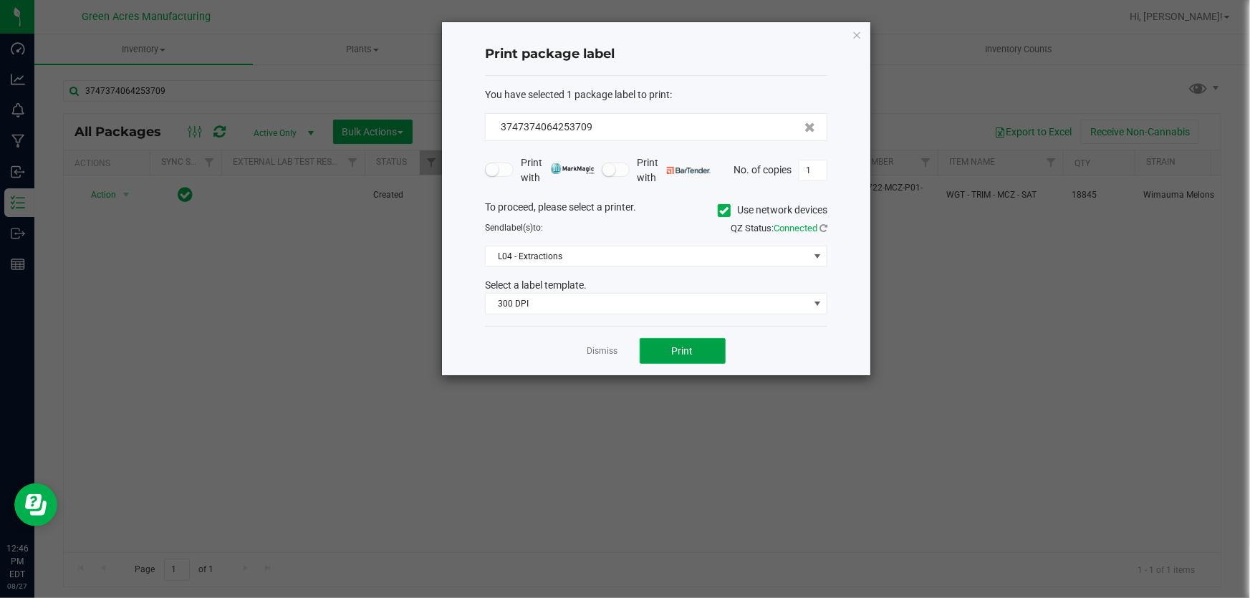
click at [689, 352] on span "Print" at bounding box center [682, 350] width 21 height 11
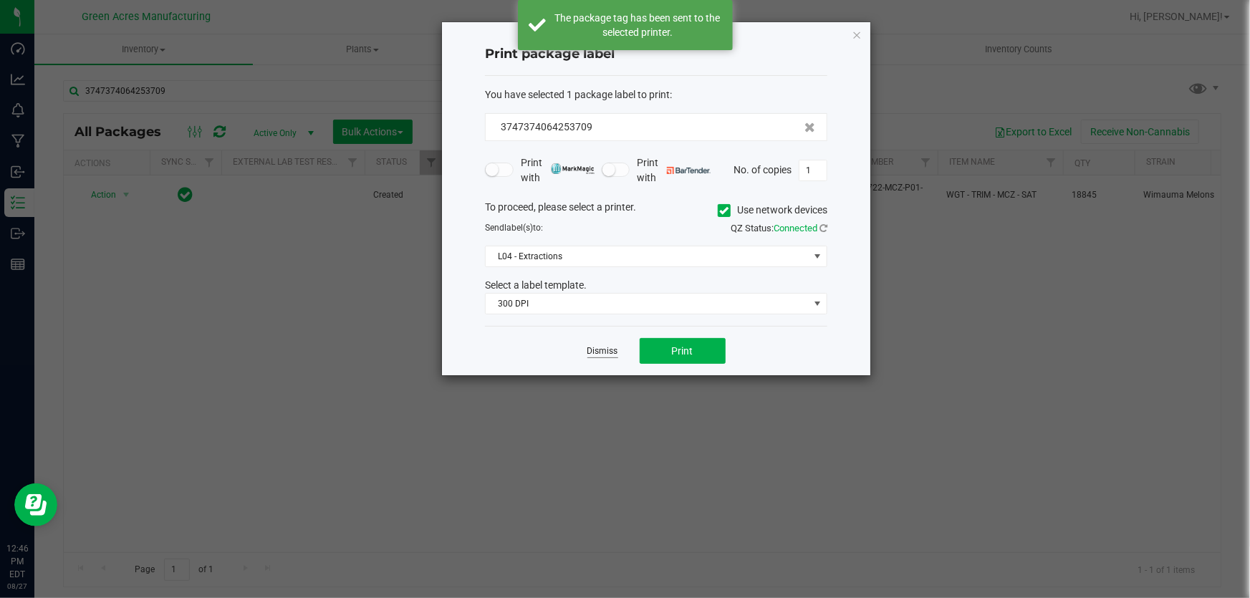
click at [605, 348] on link "Dismiss" at bounding box center [602, 351] width 31 height 12
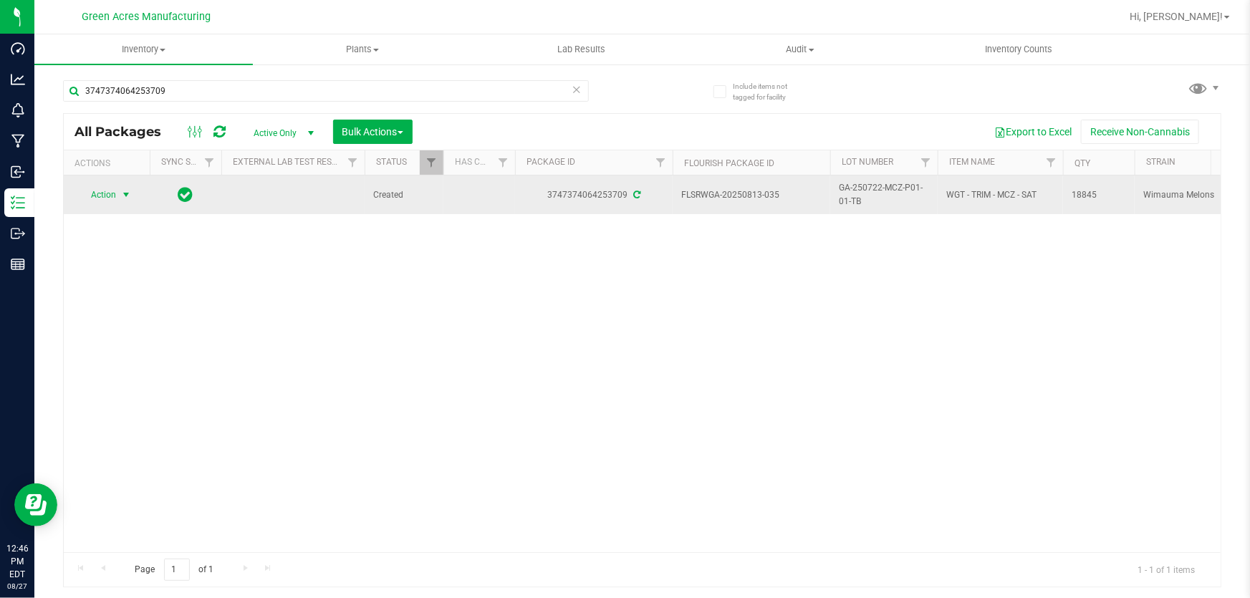
click at [120, 201] on span "select" at bounding box center [126, 195] width 18 height 20
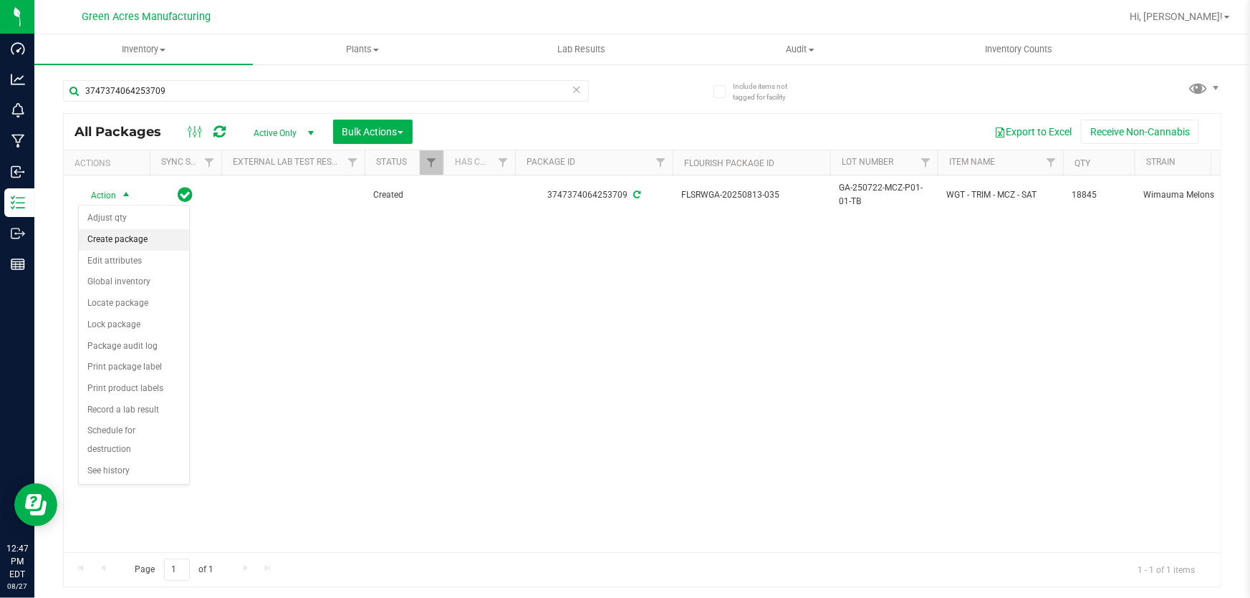
click at [146, 240] on li "Create package" at bounding box center [134, 239] width 110 height 21
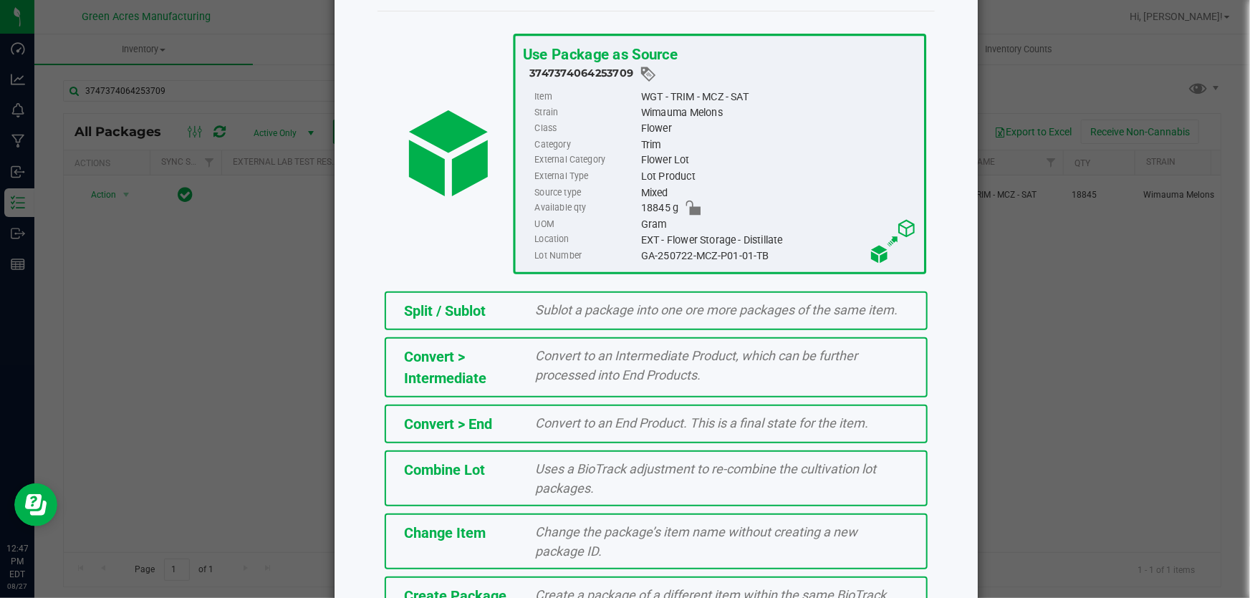
scroll to position [160, 0]
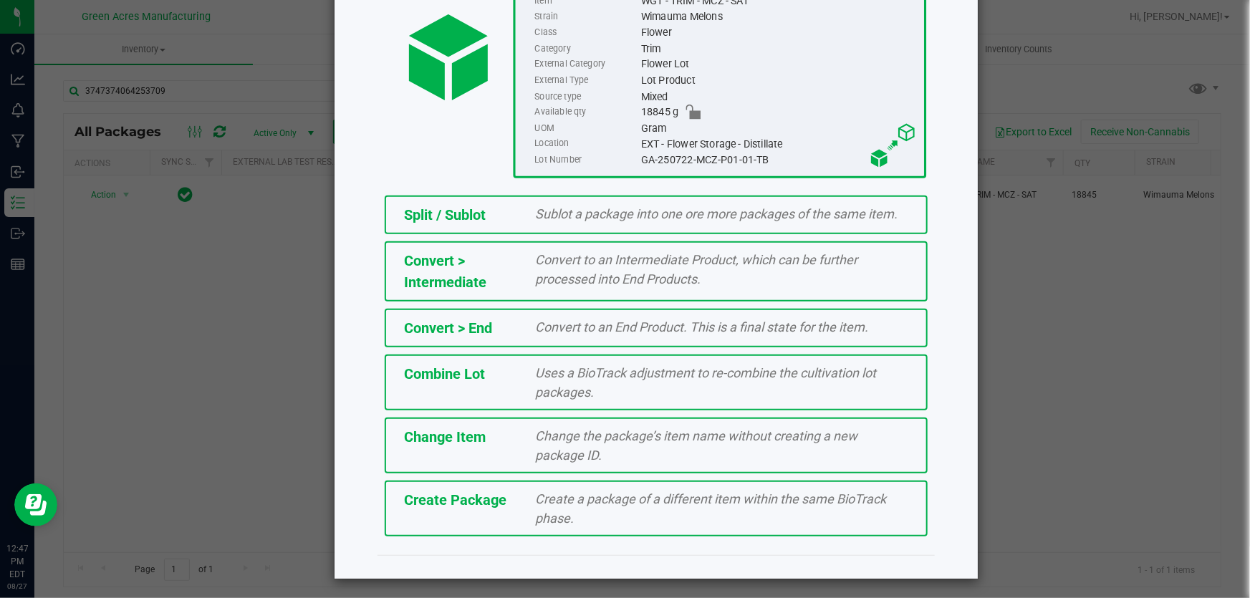
click at [511, 509] on div "Create Package Create a package of a different item within the same BioTrack ph…" at bounding box center [656, 509] width 543 height 56
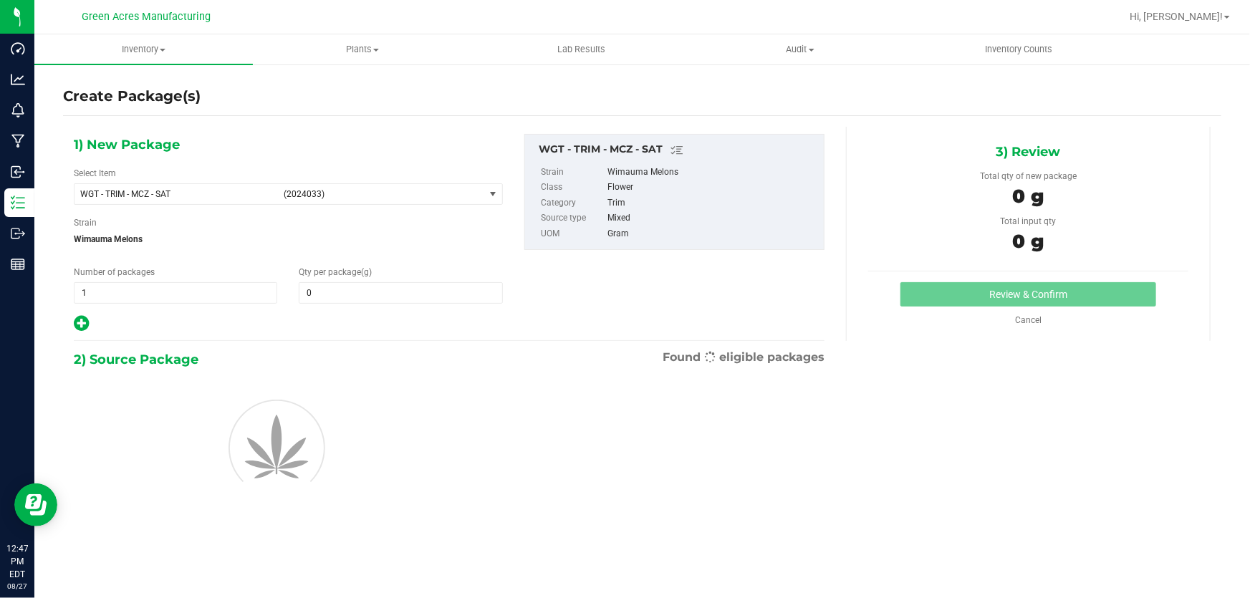
type input "0.0000"
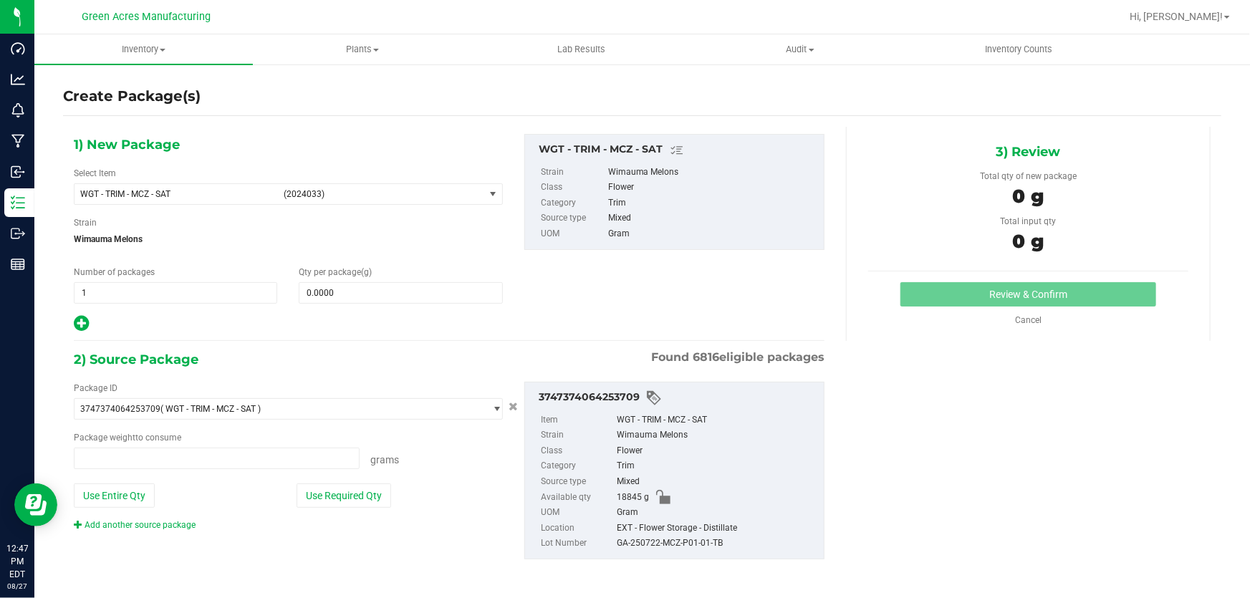
type input "0.0000 g"
click at [335, 191] on span "(2024033)" at bounding box center [381, 194] width 195 height 10
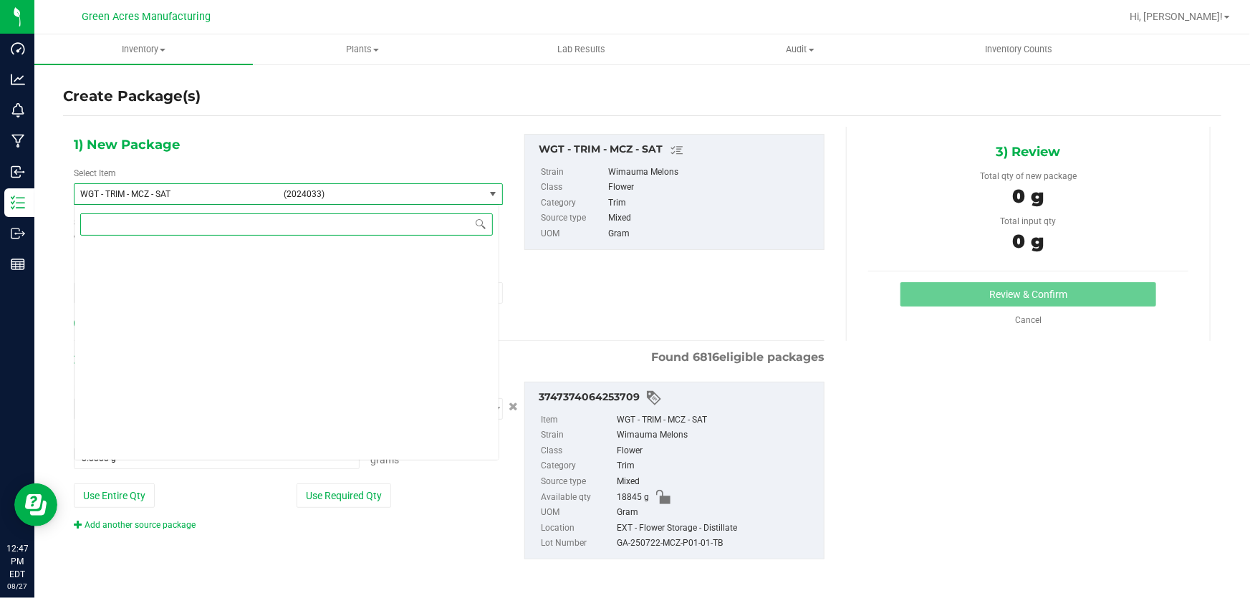
scroll to position [341131, 0]
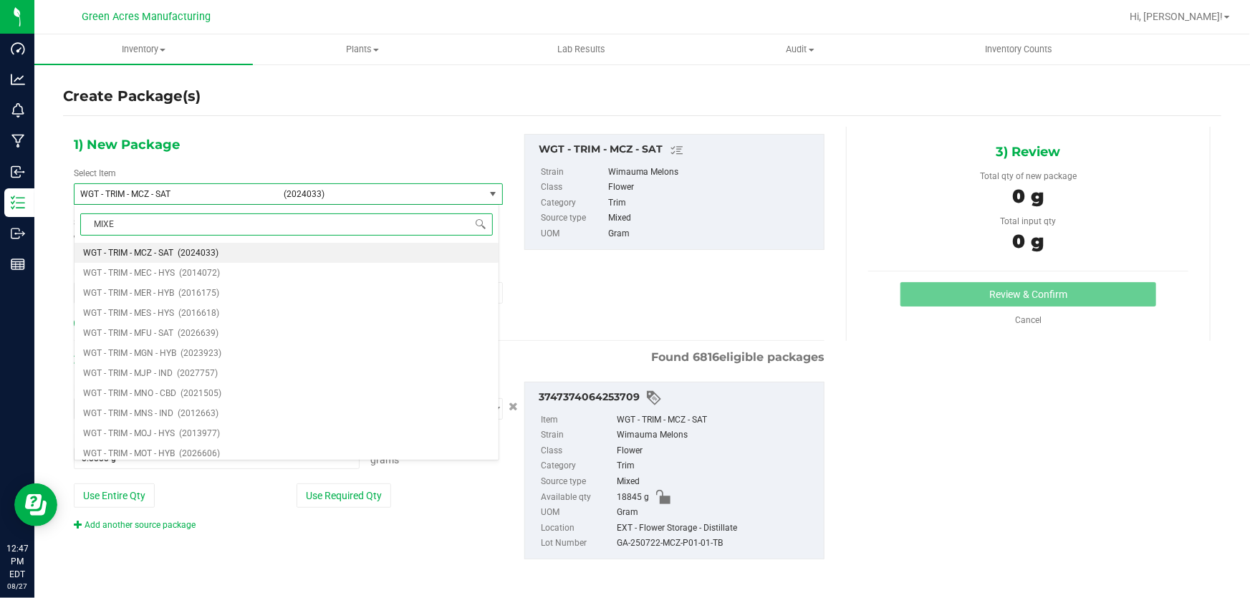
type input "MIXED"
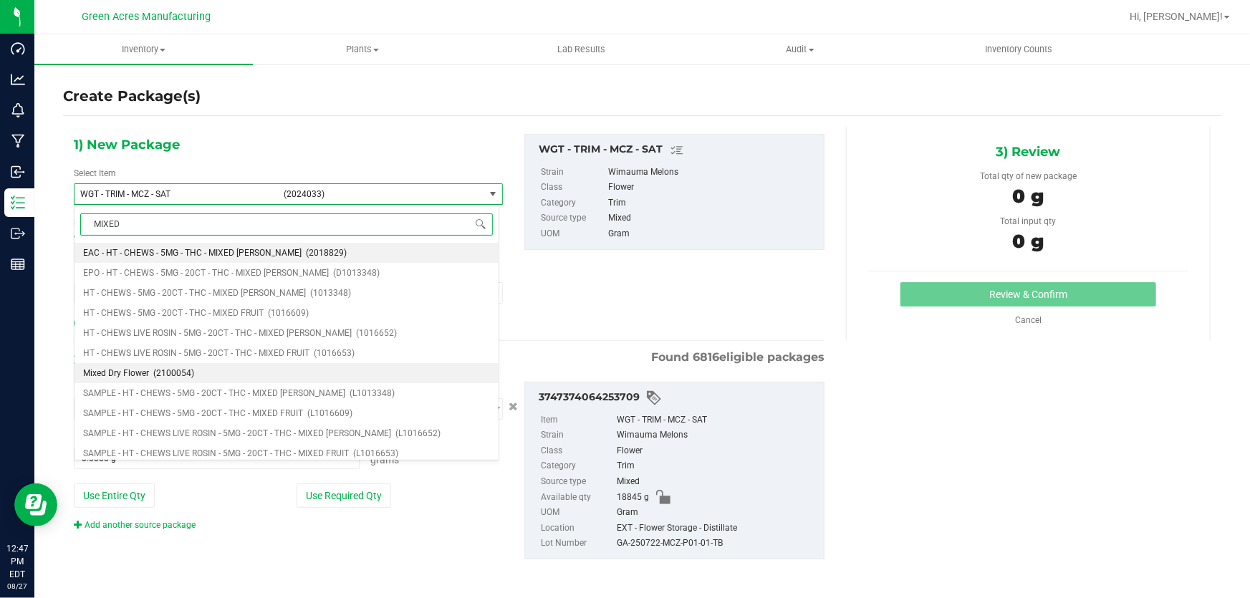
click at [204, 370] on li "Mixed Dry Flower (2100054)" at bounding box center [287, 373] width 424 height 20
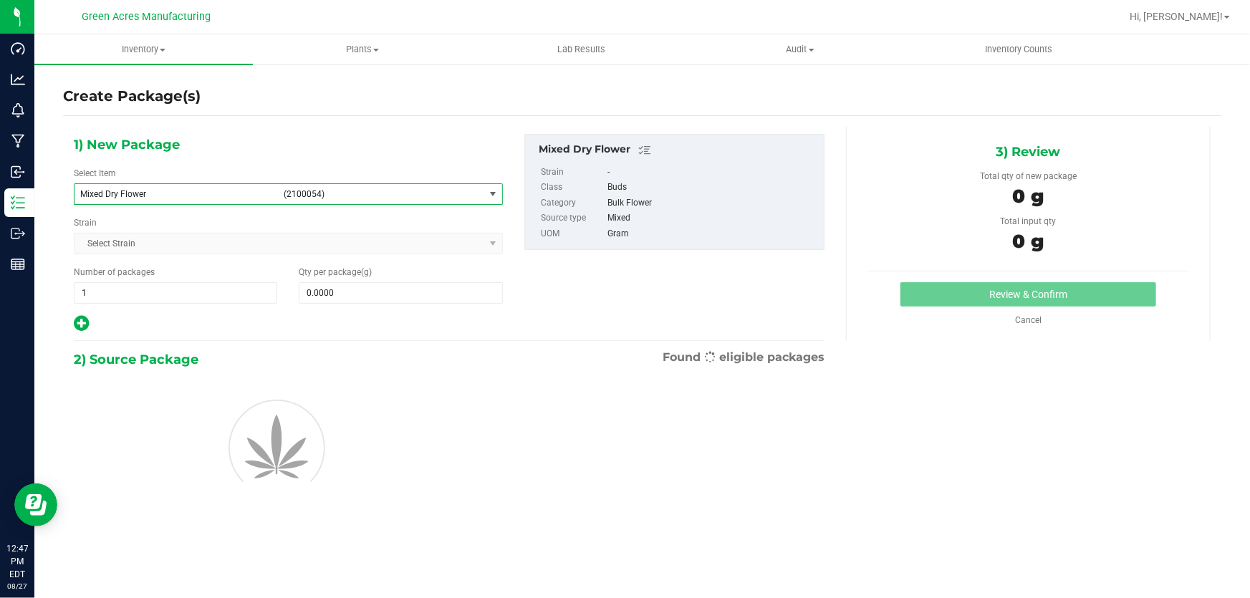
type input "0.0000"
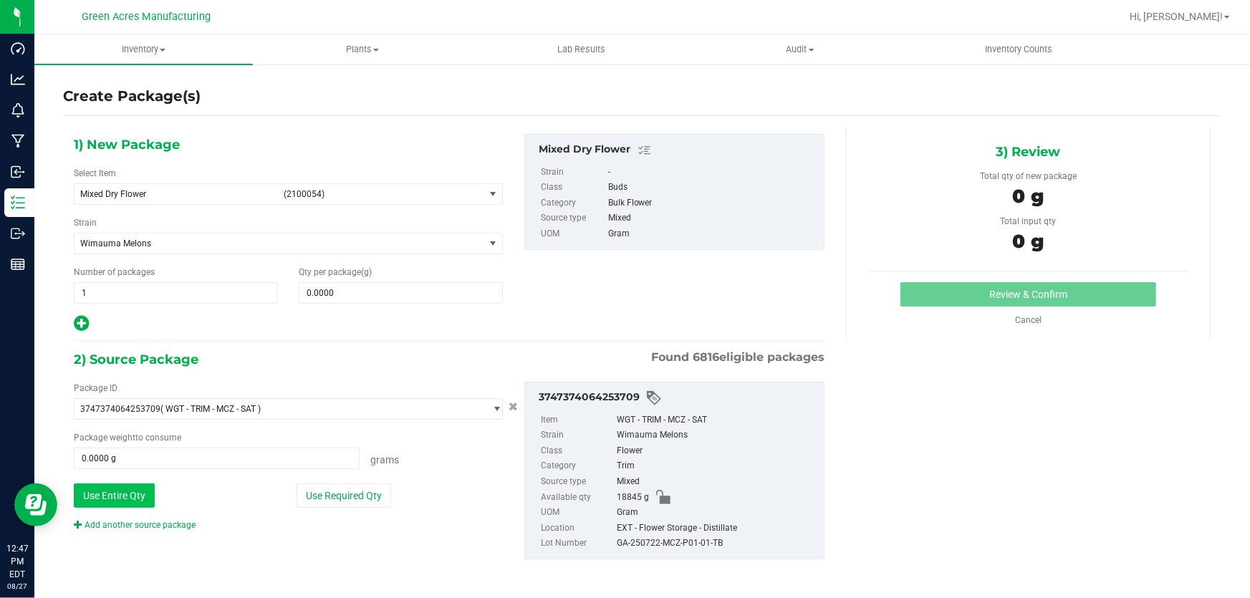
click at [137, 501] on button "Use Entire Qty" at bounding box center [114, 496] width 81 height 24
type input "18845.0000 g"
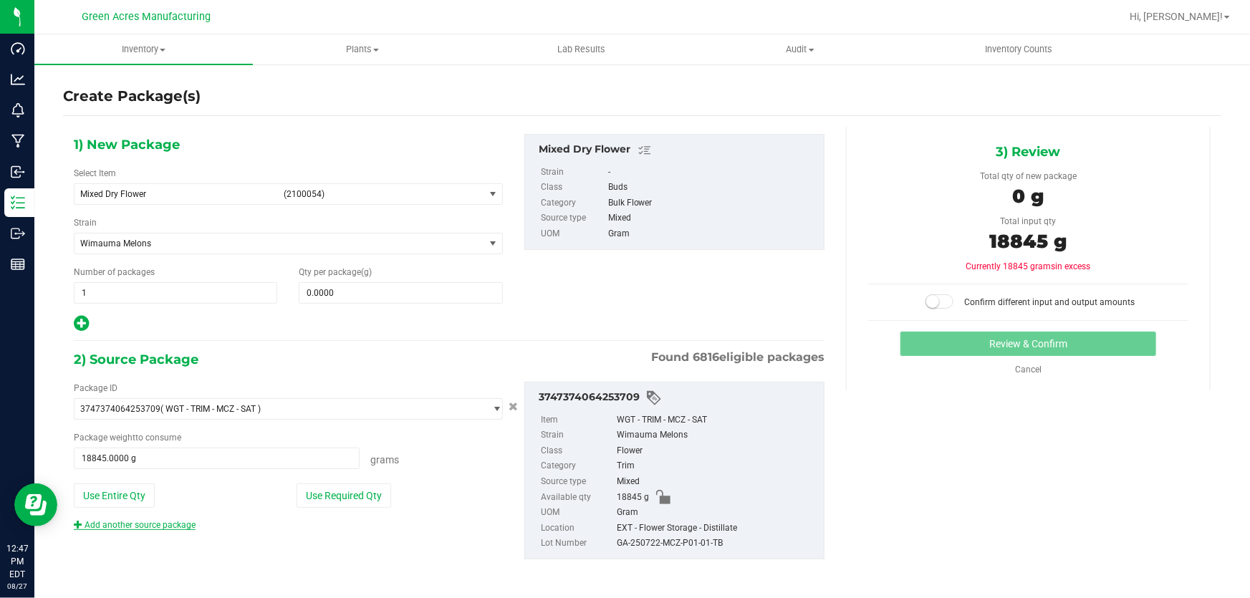
click at [138, 521] on link "Add another source package" at bounding box center [135, 525] width 122 height 10
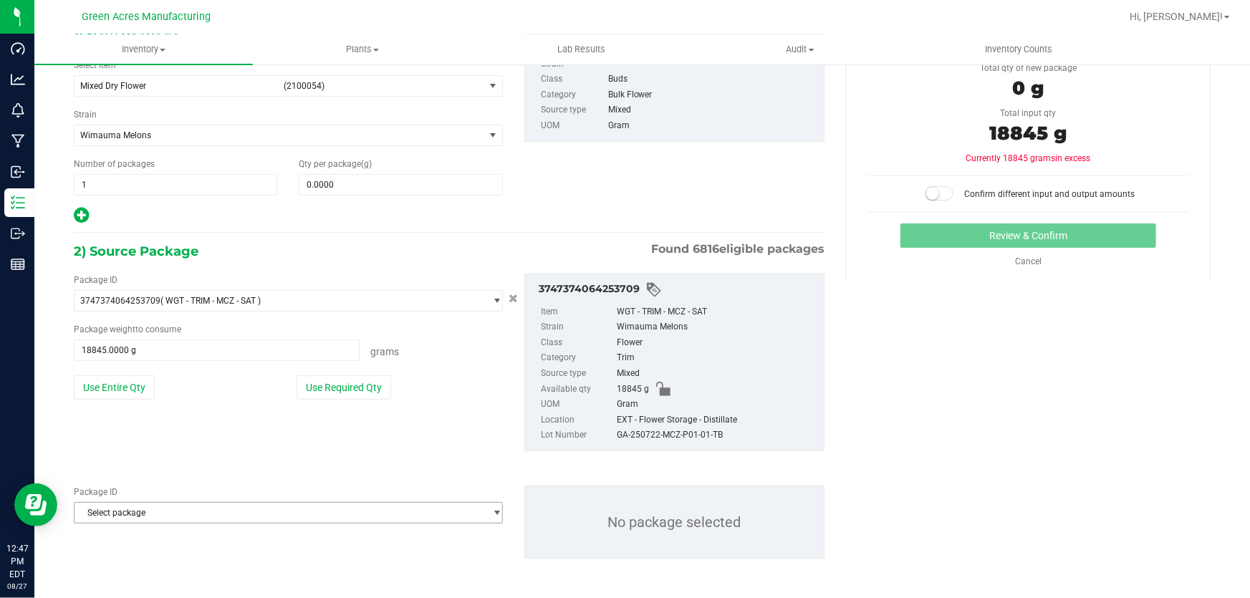
click at [140, 519] on span "Select package" at bounding box center [280, 513] width 410 height 20
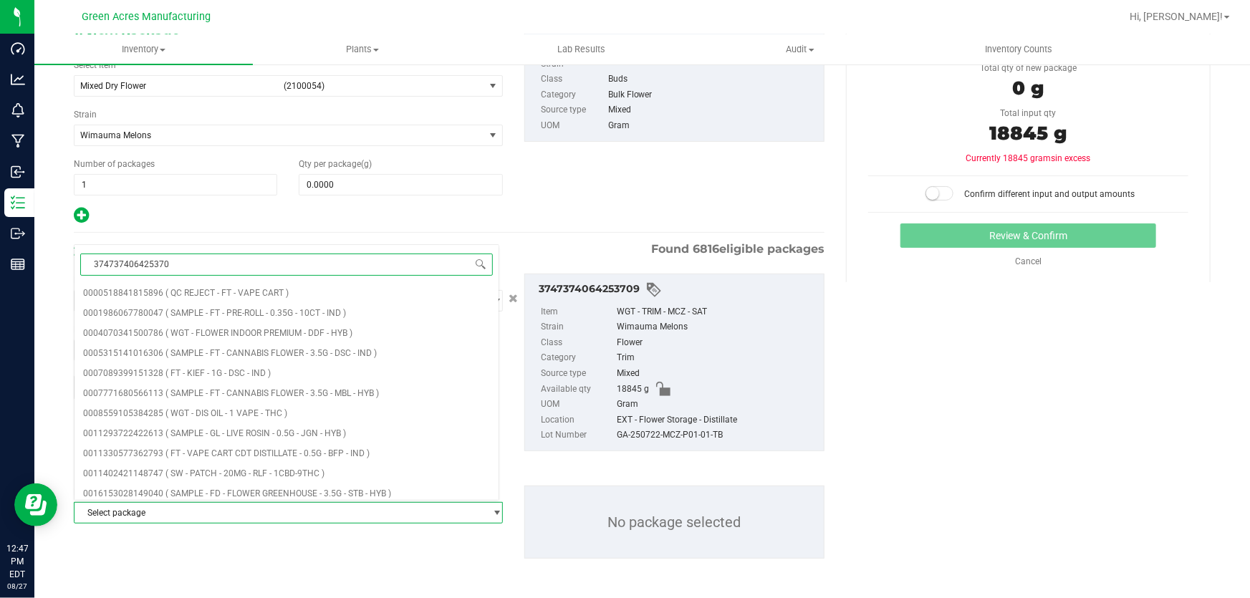
type input "3747374064253709"
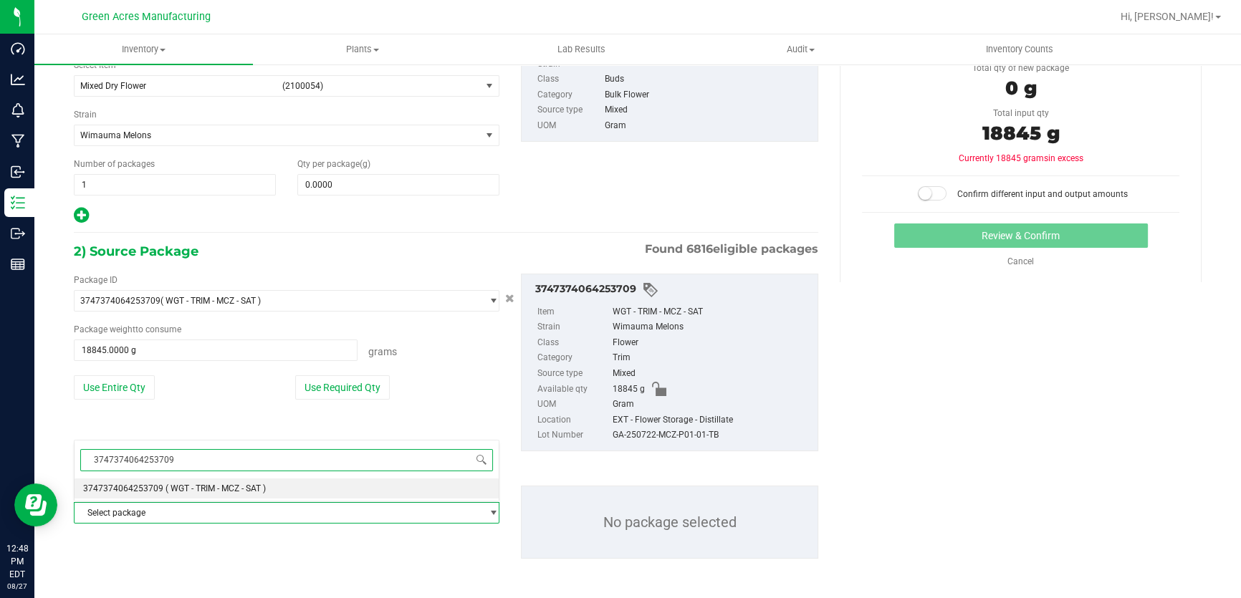
click at [241, 491] on span "( WGT - TRIM - MCZ - SAT )" at bounding box center [216, 489] width 100 height 10
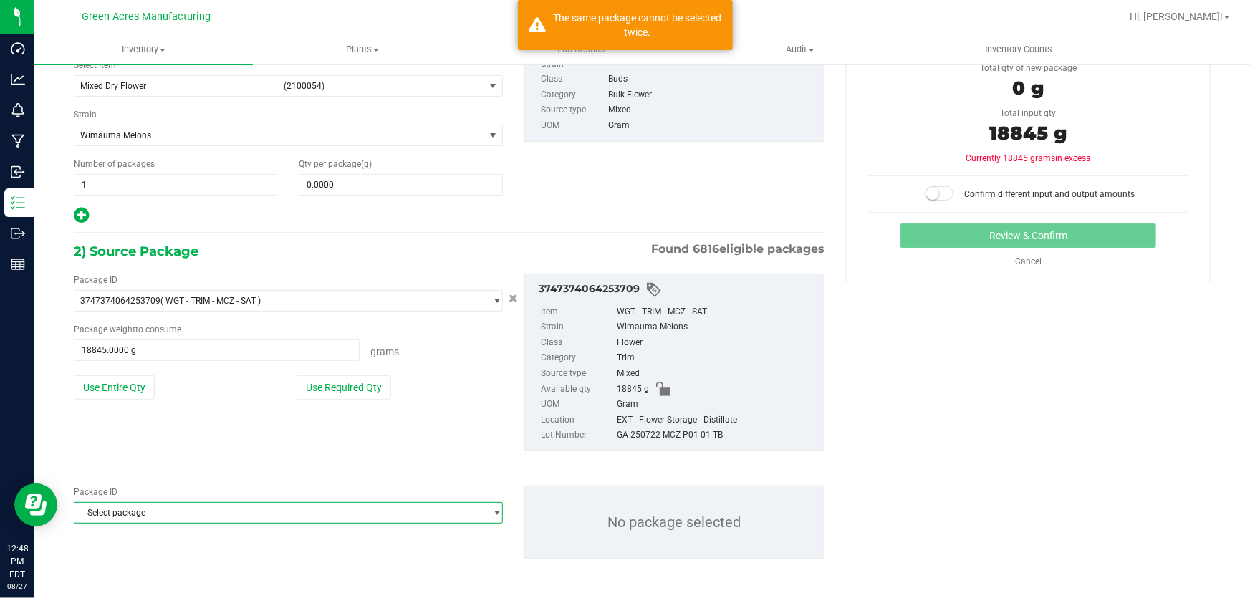
click at [240, 516] on span "Select package" at bounding box center [280, 513] width 410 height 20
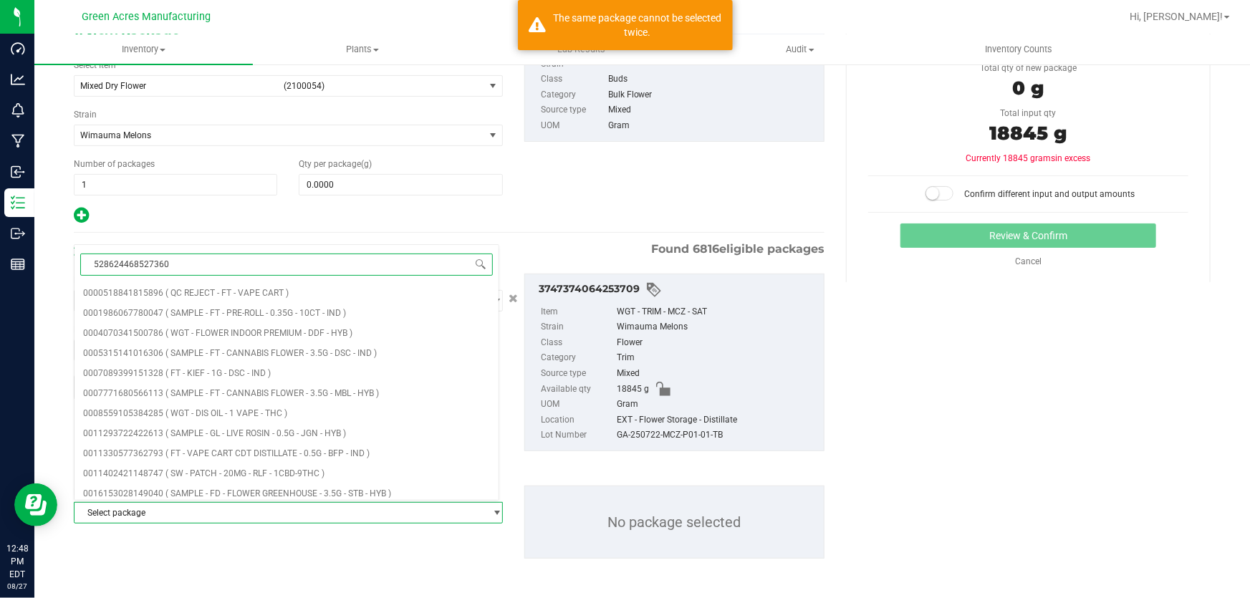
type input "5286244685273601"
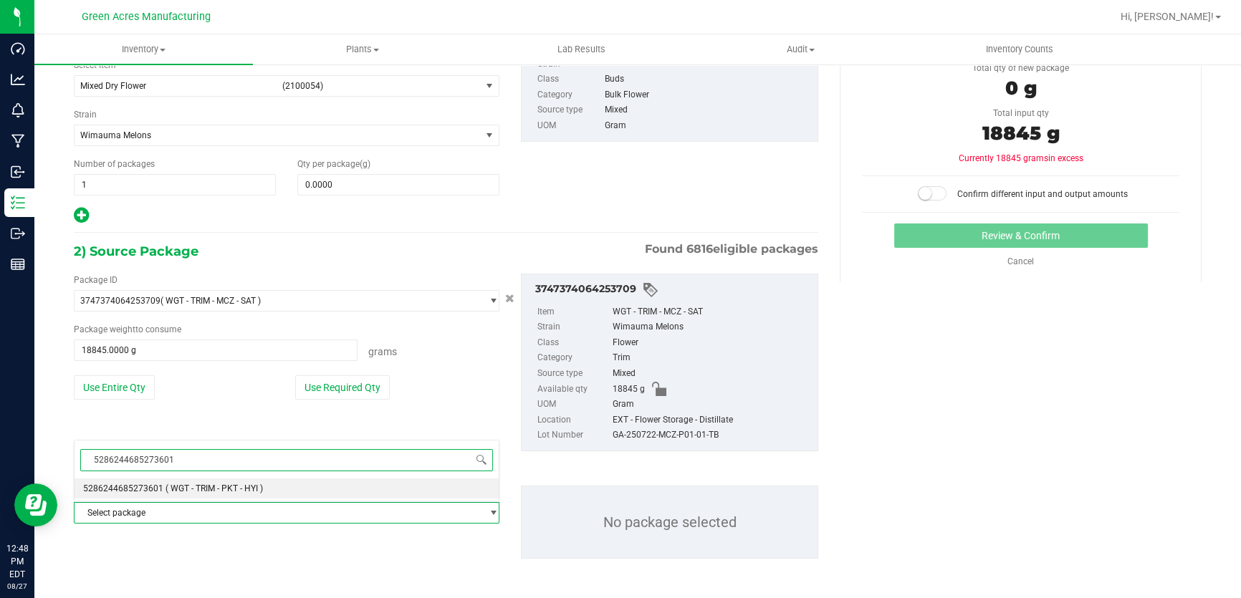
click at [253, 479] on li "5286244685273601 ( WGT - TRIM - PKT - HYI )" at bounding box center [287, 489] width 424 height 20
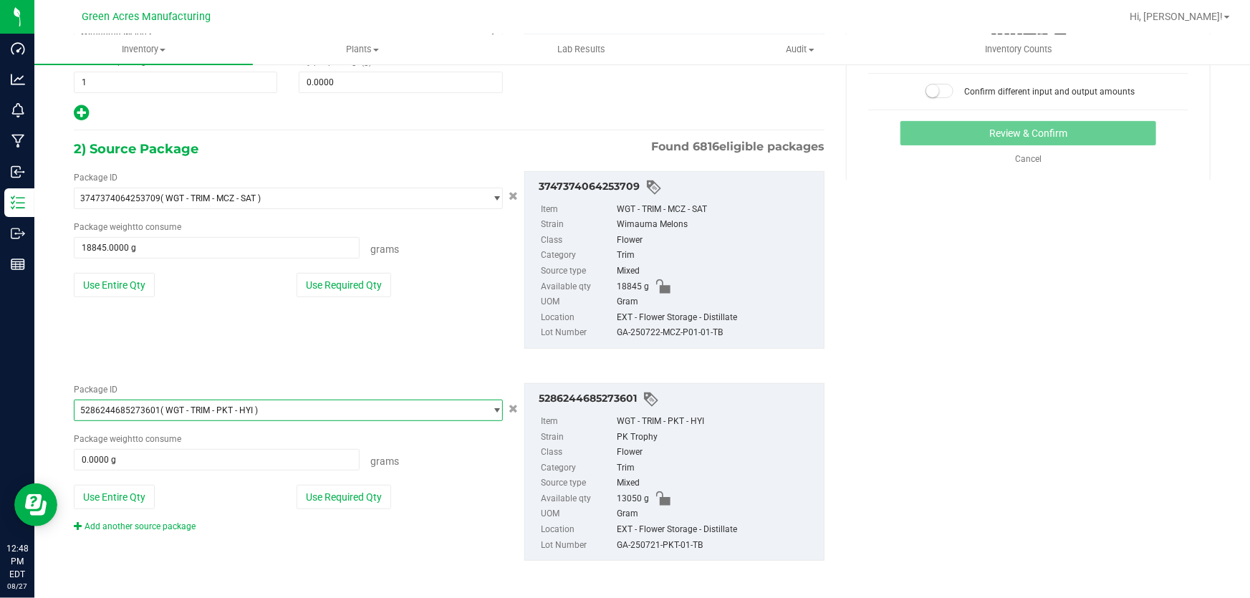
scroll to position [214, 0]
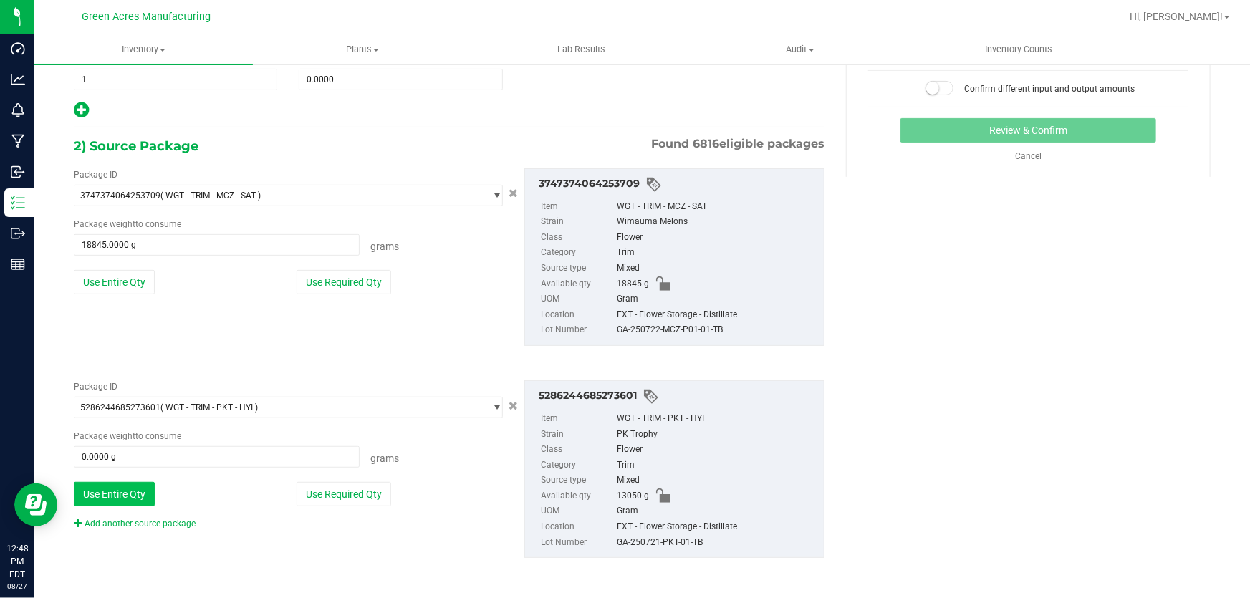
click at [143, 486] on button "Use Entire Qty" at bounding box center [114, 494] width 81 height 24
type input "13050.0000 g"
click at [150, 520] on link "Add another source package" at bounding box center [135, 524] width 122 height 10
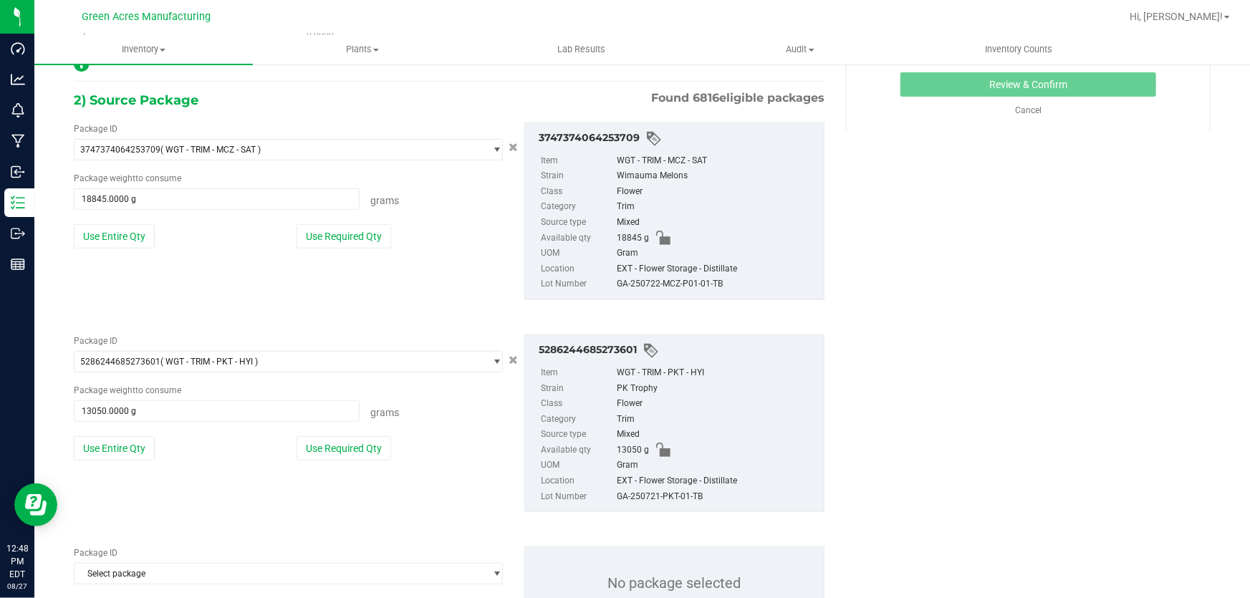
scroll to position [321, 0]
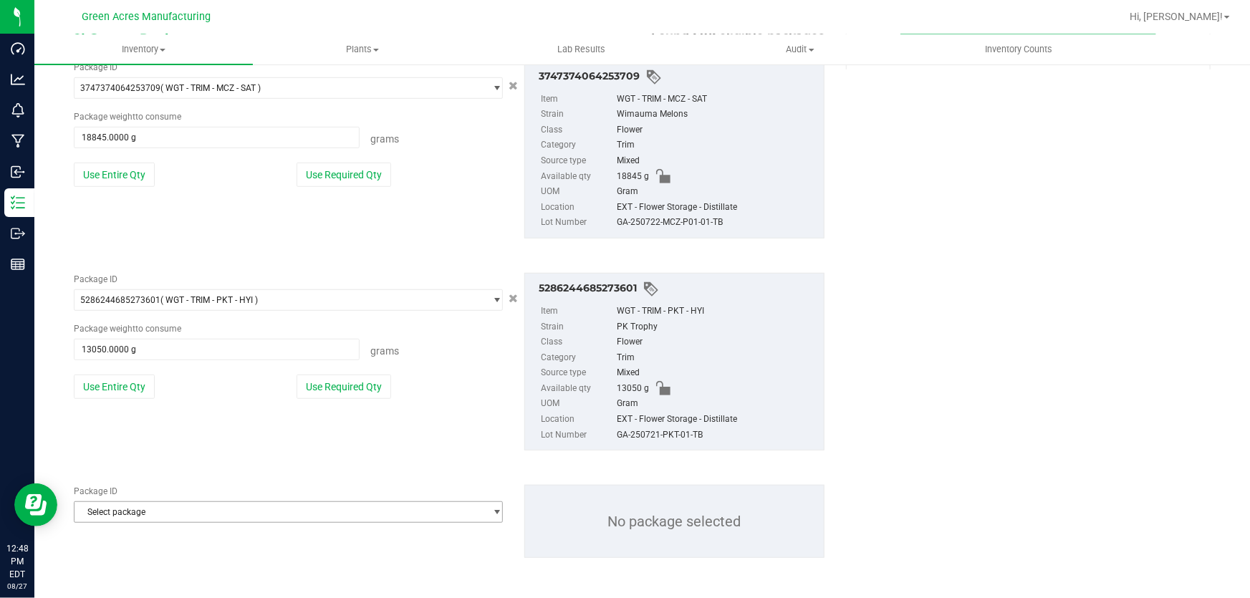
drag, startPoint x: 153, startPoint y: 507, endPoint x: 173, endPoint y: 510, distance: 19.6
click at [153, 507] on span "Select package" at bounding box center [280, 512] width 410 height 20
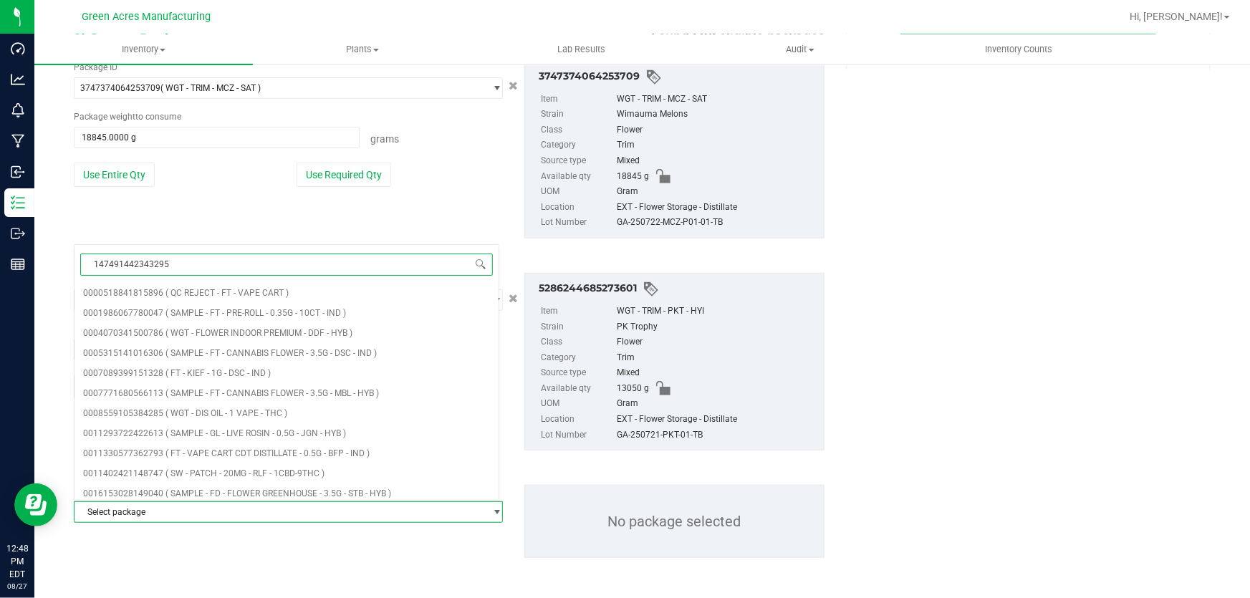
type input "1474914423432959"
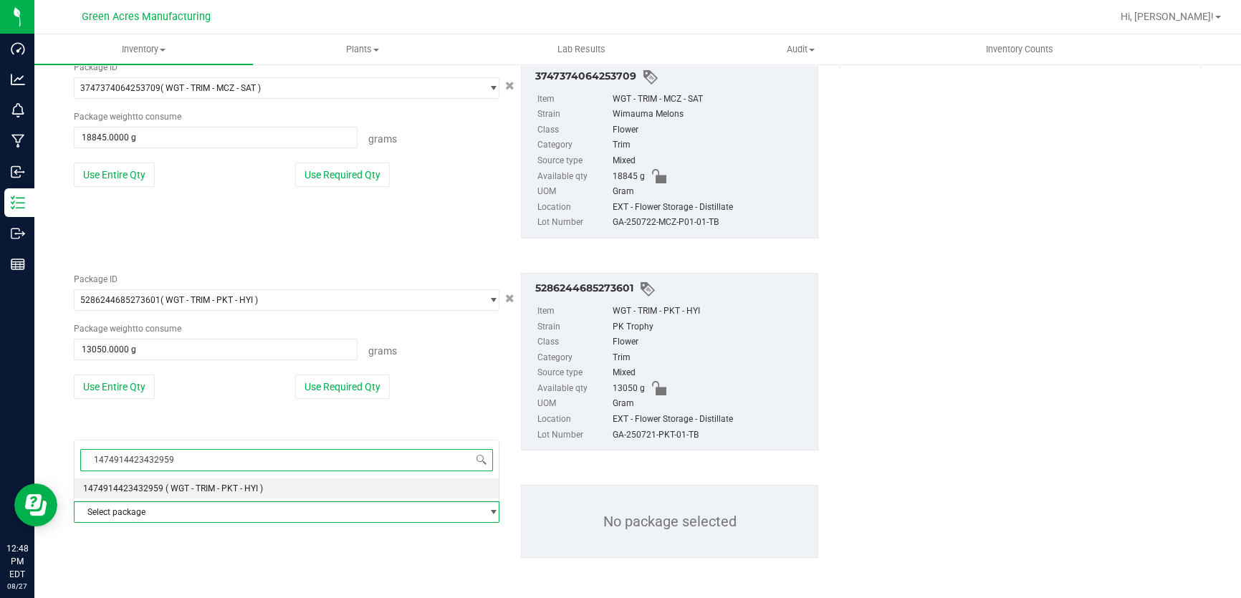
click at [273, 491] on li "1474914423432959 ( WGT - TRIM - PKT - HYI )" at bounding box center [287, 489] width 424 height 20
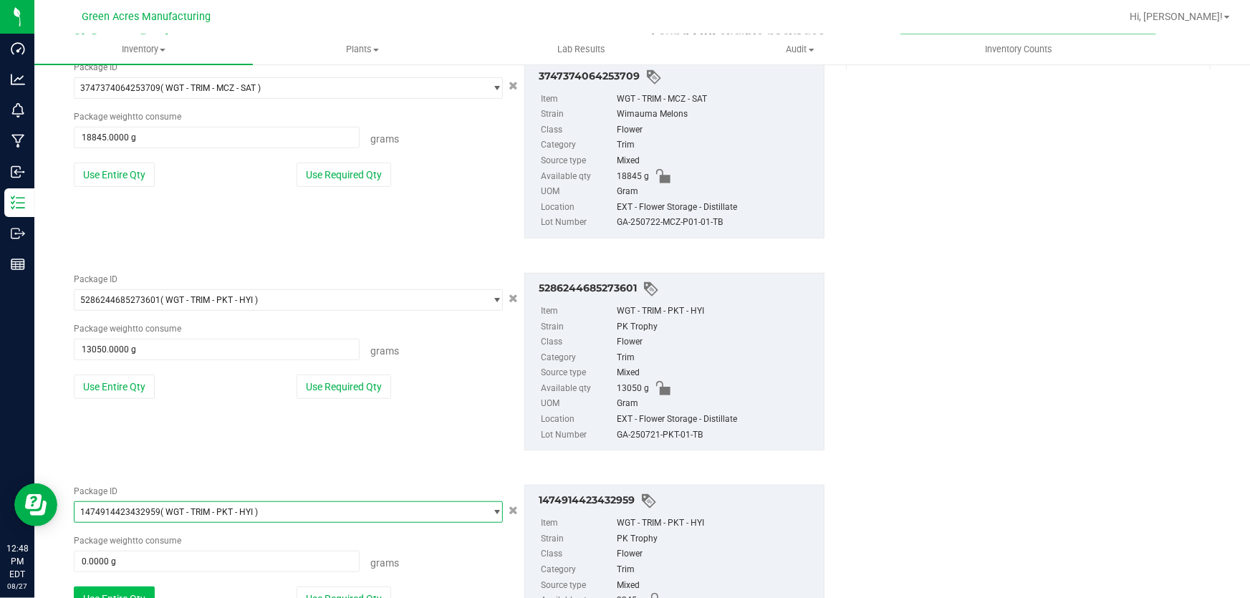
scroll to position [426, 0]
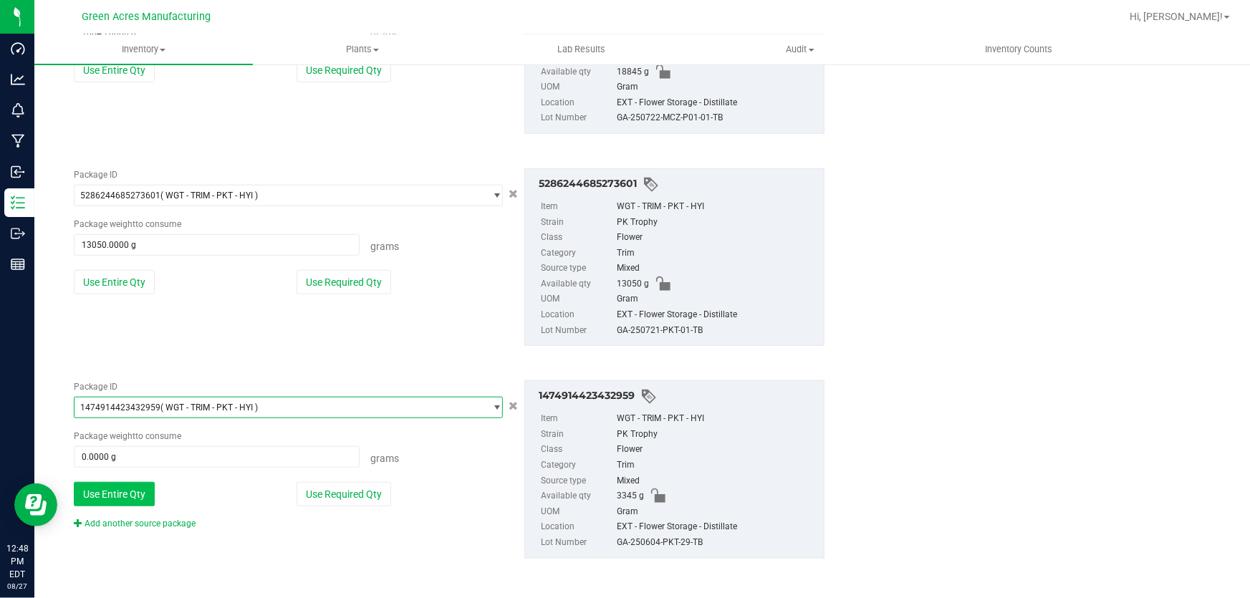
click at [135, 497] on button "Use Entire Qty" at bounding box center [114, 494] width 81 height 24
type input "3345.0000 g"
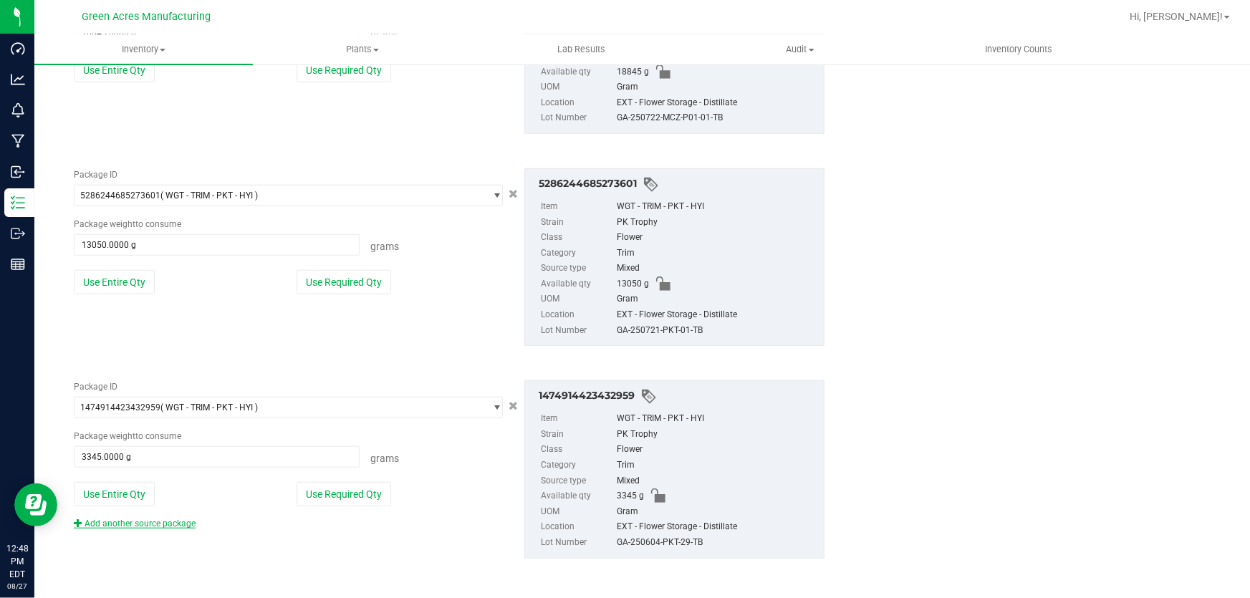
click at [145, 524] on link "Add another source package" at bounding box center [135, 524] width 122 height 10
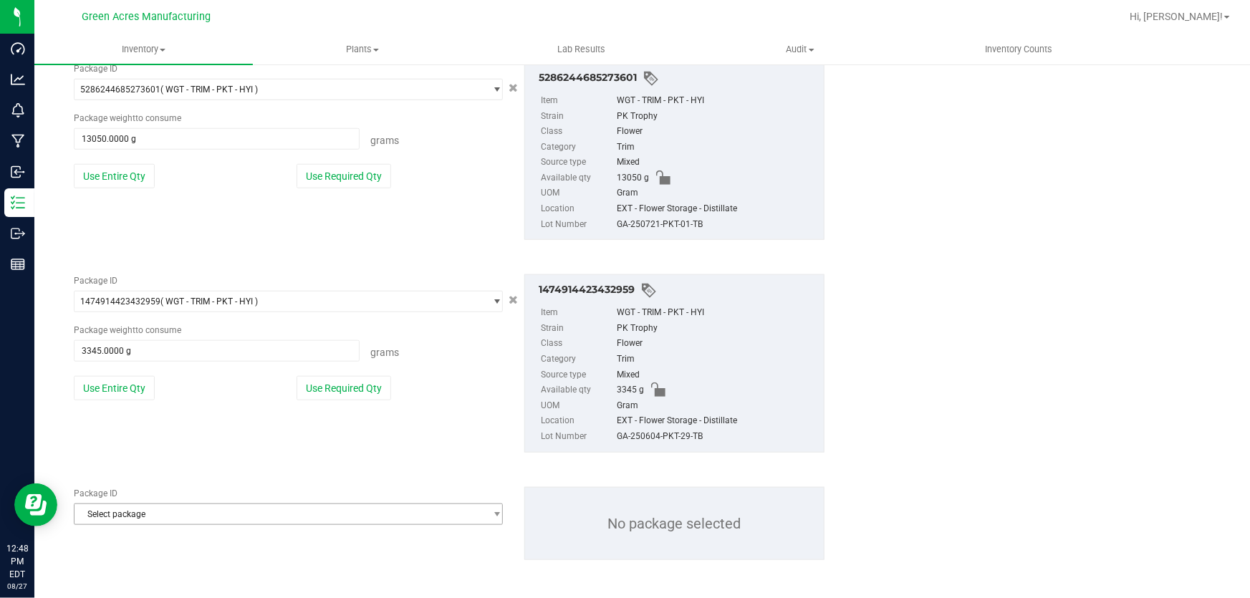
scroll to position [532, 0]
click at [138, 518] on span "Select package" at bounding box center [280, 514] width 410 height 20
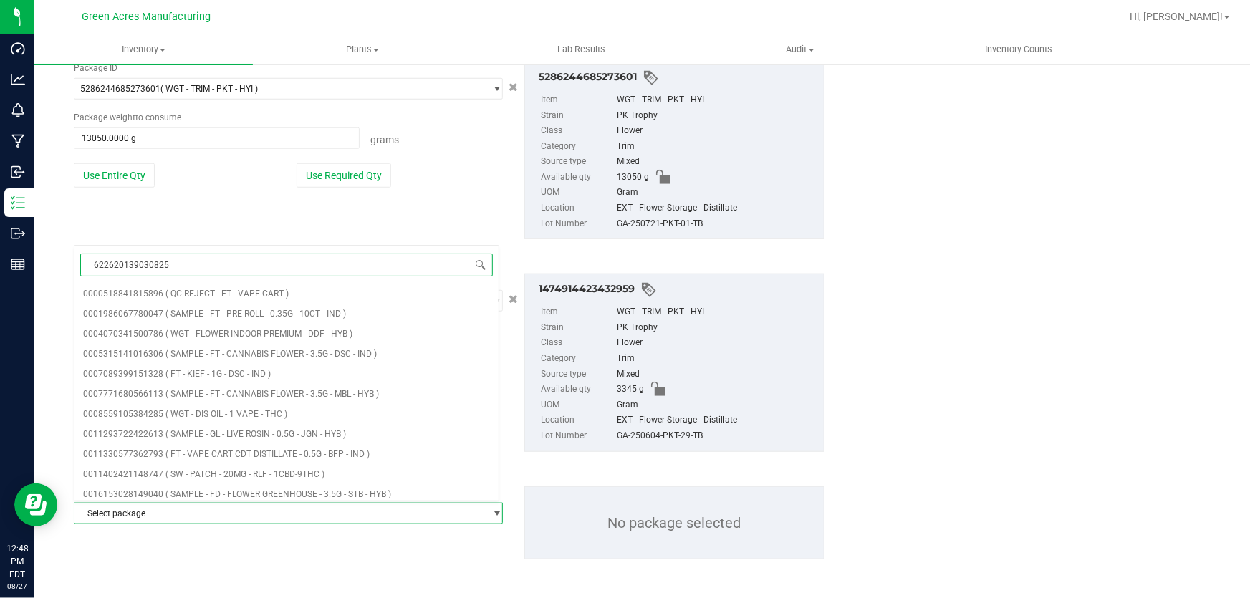
type input "6226201390308256"
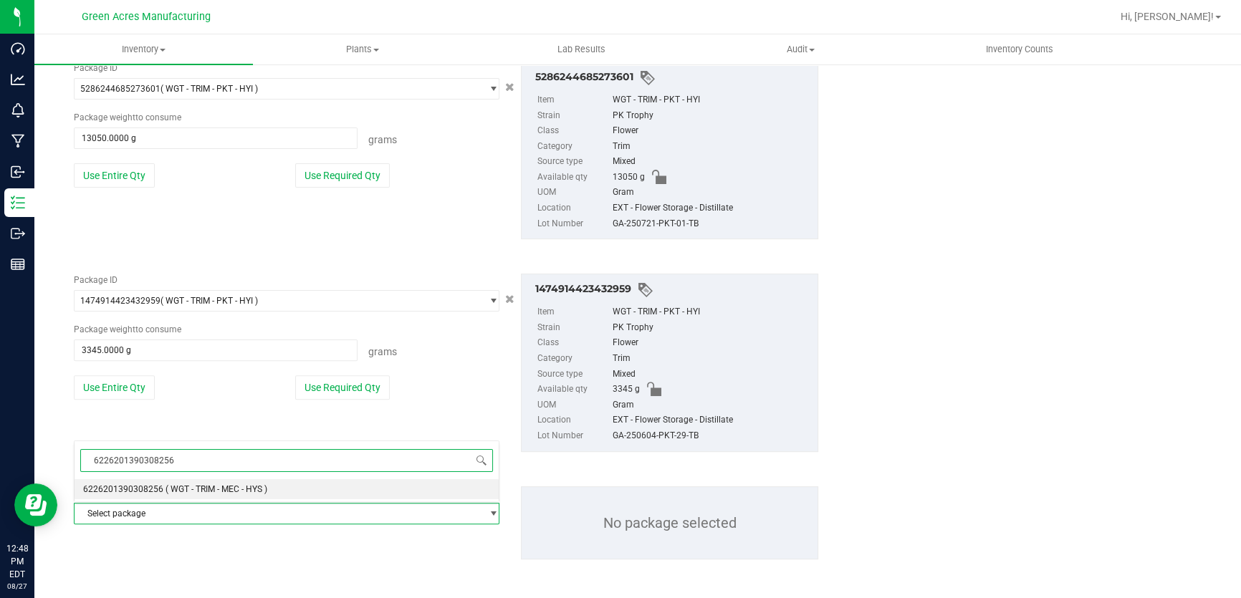
click at [233, 494] on li "6226201390308256 ( WGT - TRIM - MEC - HYS )" at bounding box center [287, 489] width 424 height 20
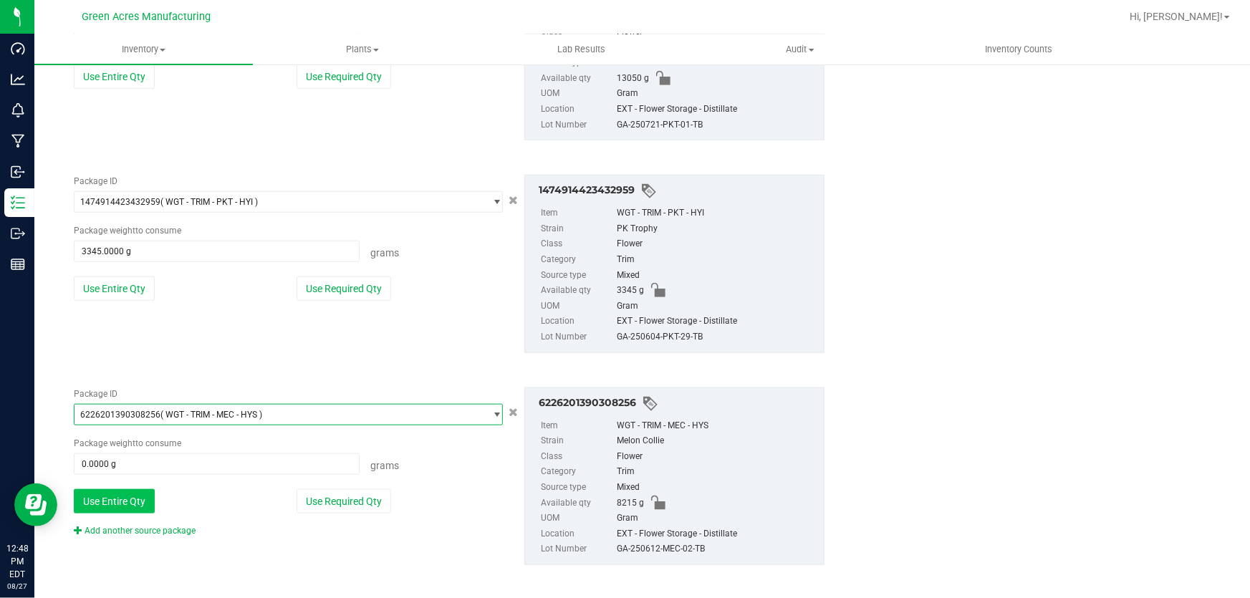
scroll to position [638, 0]
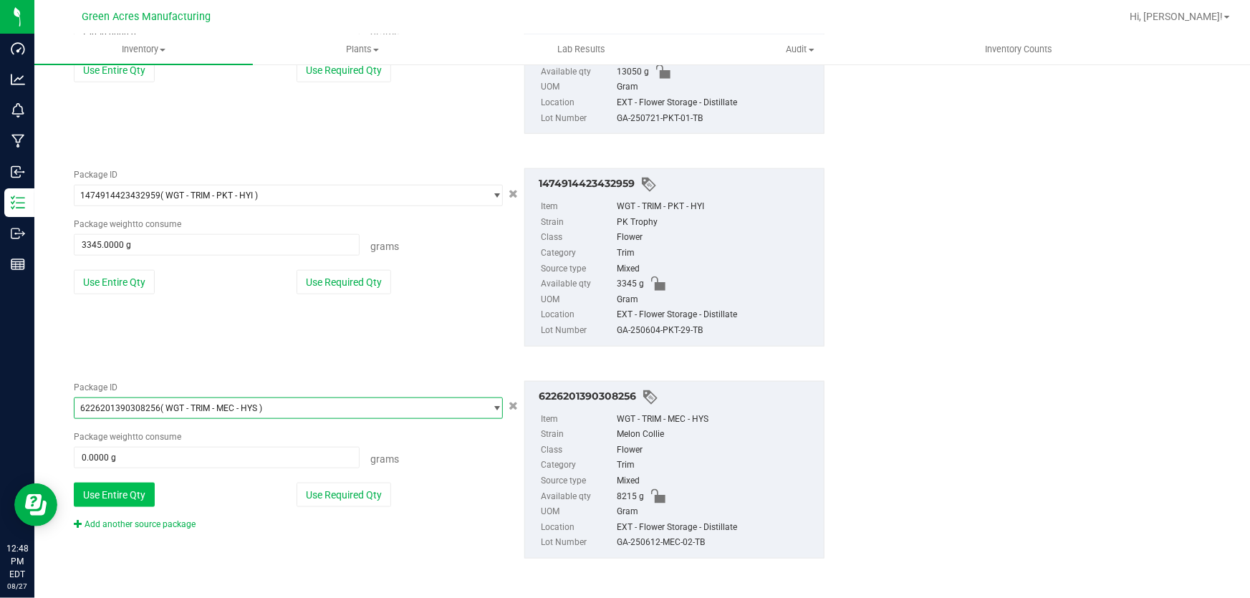
click at [140, 501] on button "Use Entire Qty" at bounding box center [114, 495] width 81 height 24
type input "8215.0000 g"
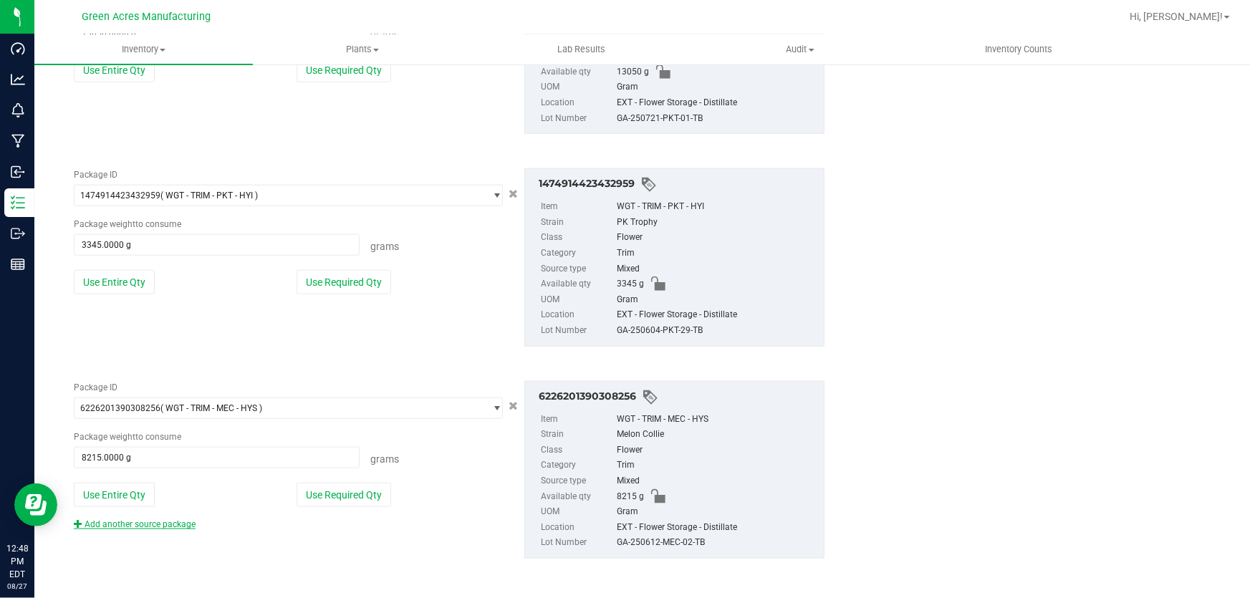
click at [157, 523] on link "Add another source package" at bounding box center [135, 524] width 122 height 10
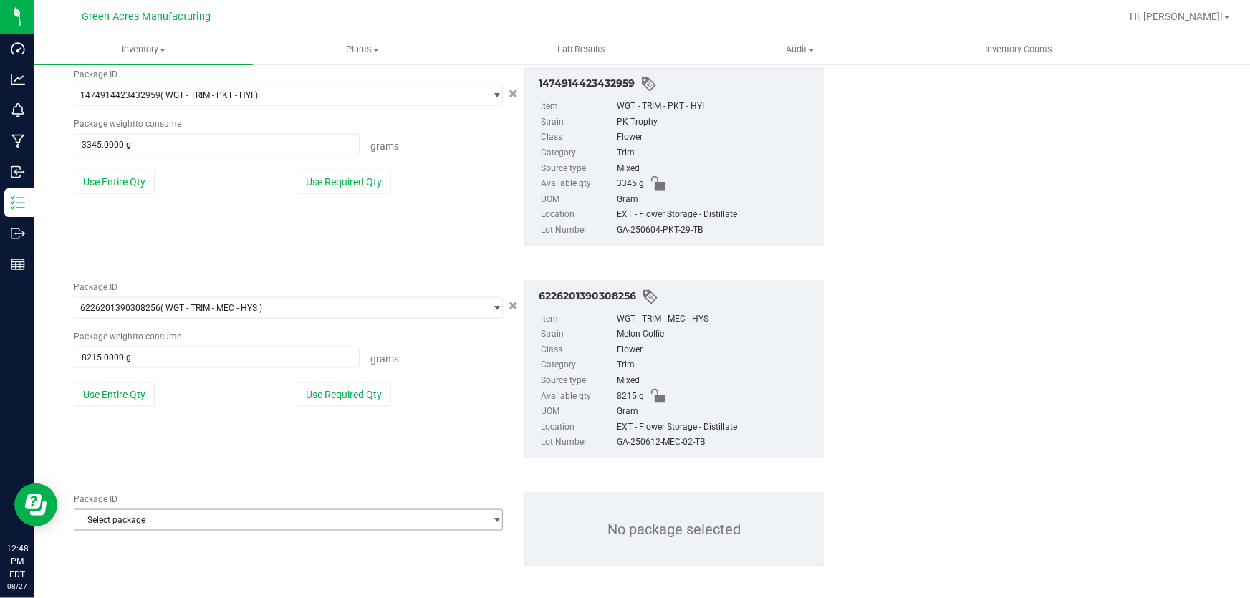
scroll to position [745, 0]
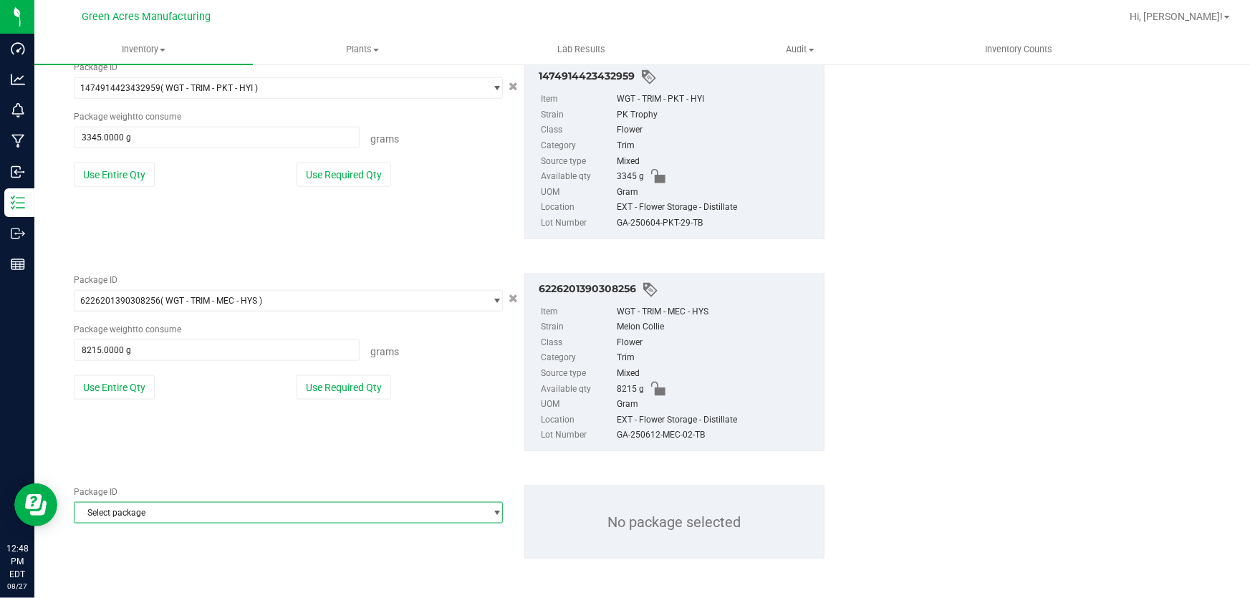
click at [158, 519] on span "Select package" at bounding box center [280, 513] width 410 height 20
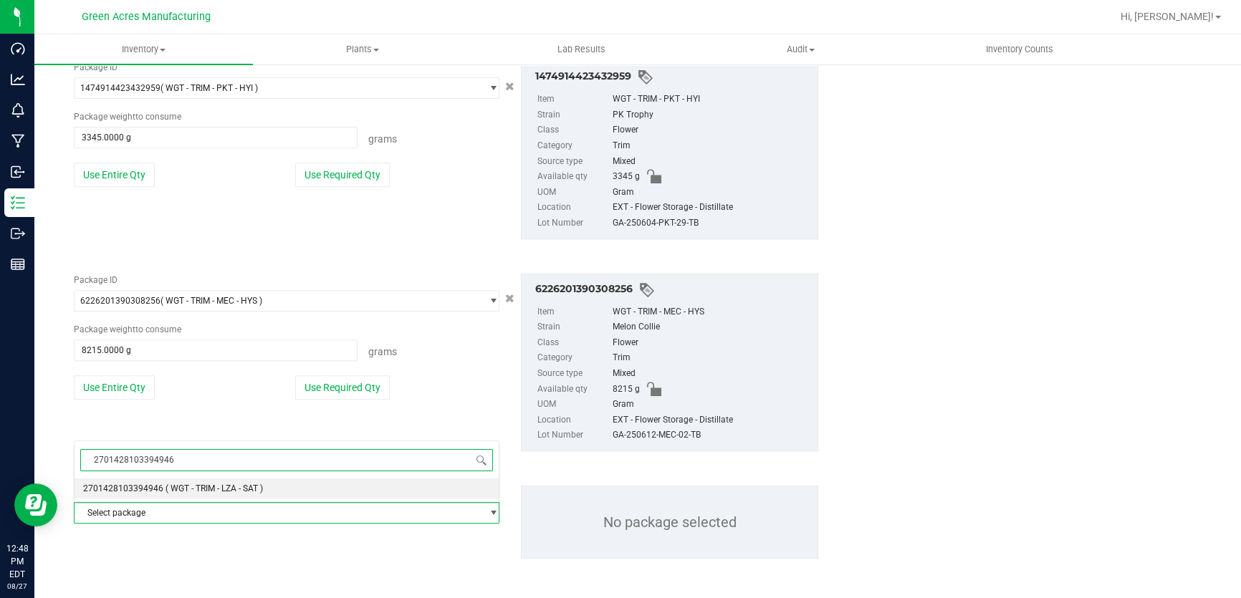
type input "2701428103394946"
click at [218, 501] on div "2701428103394946 Select package 2701428103394946 ( WGT - TRIM - LZA - SAT ) No …" at bounding box center [287, 569] width 426 height 256
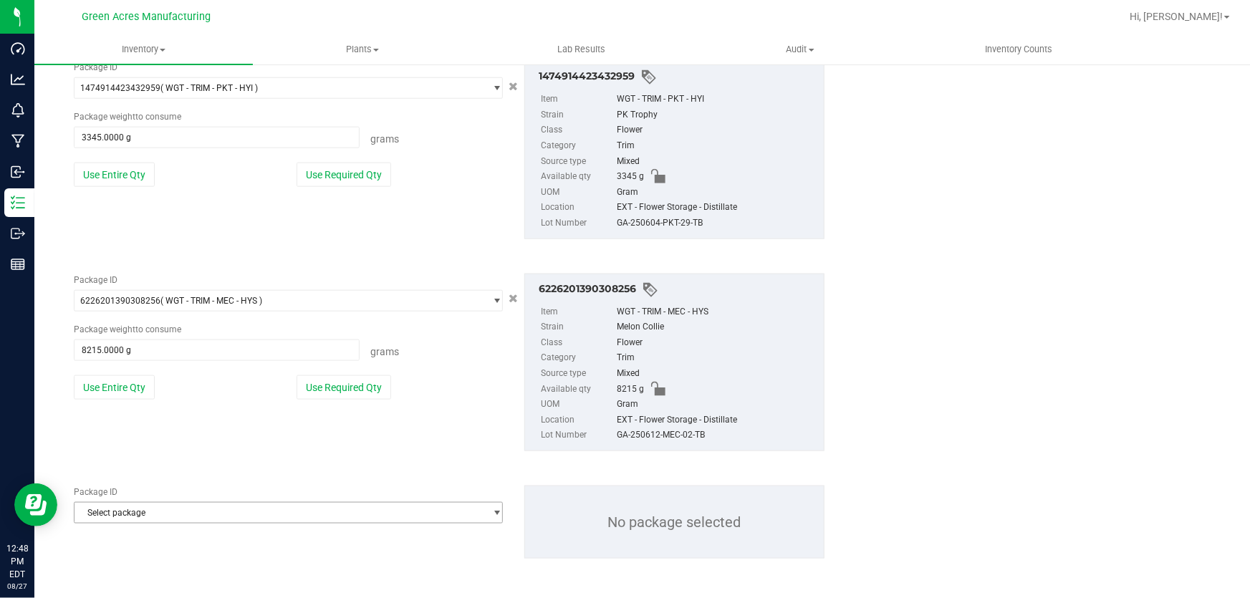
click at [189, 522] on span "Select package" at bounding box center [280, 513] width 410 height 20
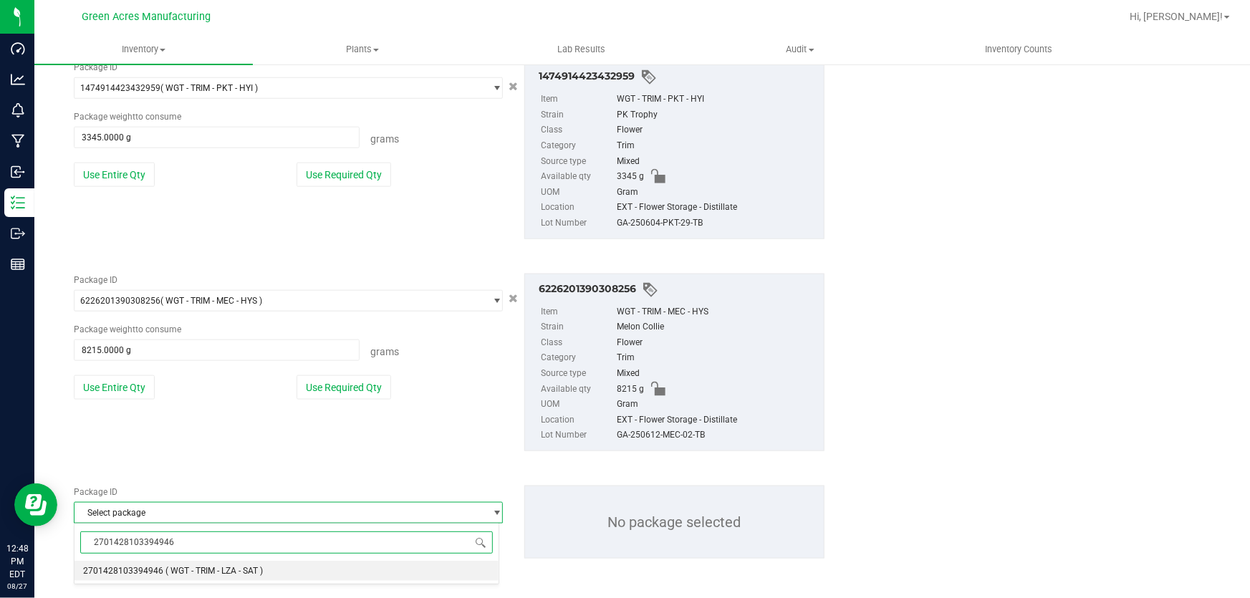
click at [208, 576] on span "( WGT - TRIM - LZA - SAT )" at bounding box center [214, 571] width 97 height 10
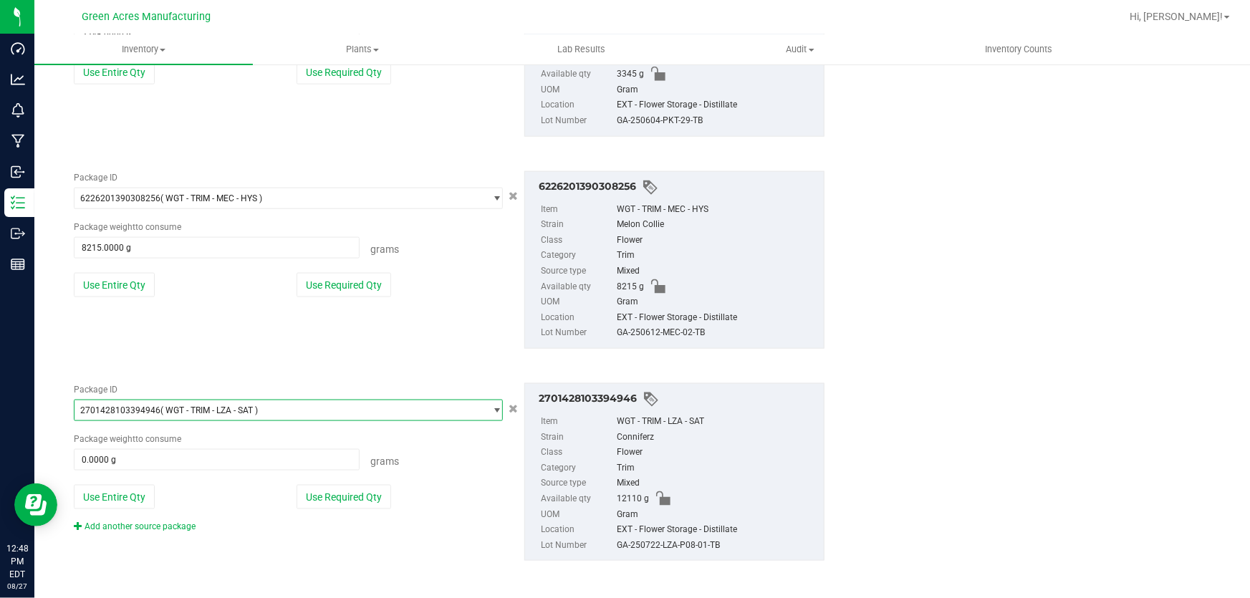
scroll to position [850, 0]
click at [124, 495] on button "Use Entire Qty" at bounding box center [114, 495] width 81 height 24
type input "12110.0000 g"
click at [154, 516] on div "Package ID 2701428103394946 ( WGT - TRIM - LZA - SAT ) 2686540875409331 2687090…" at bounding box center [288, 456] width 451 height 150
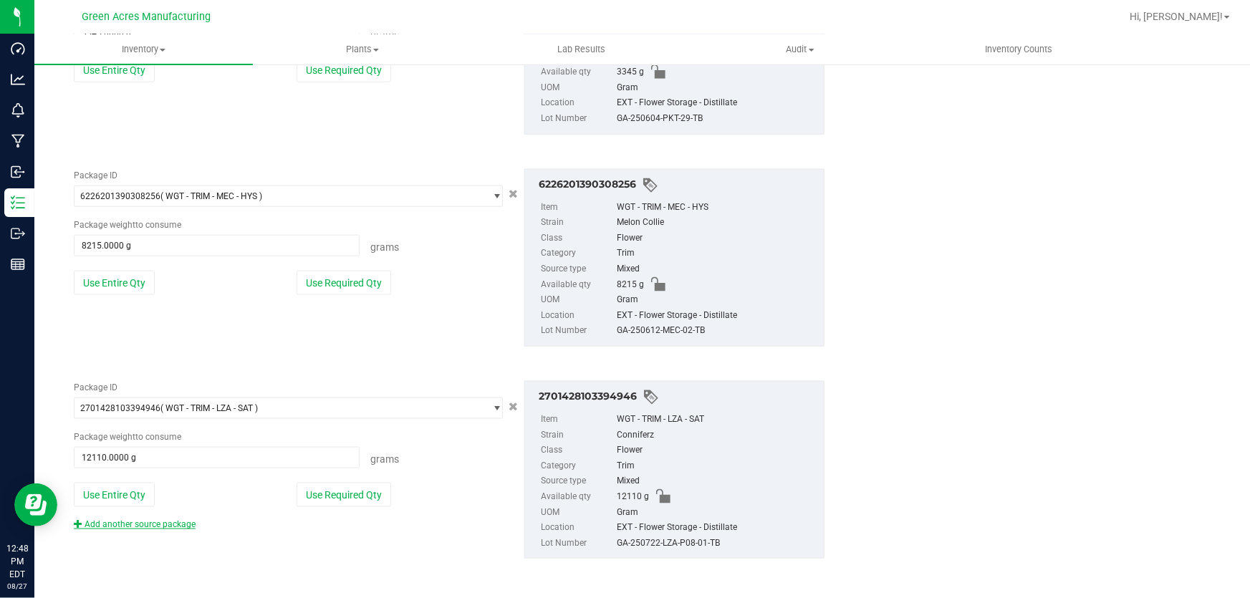
click at [154, 519] on link "Add another source package" at bounding box center [135, 524] width 122 height 10
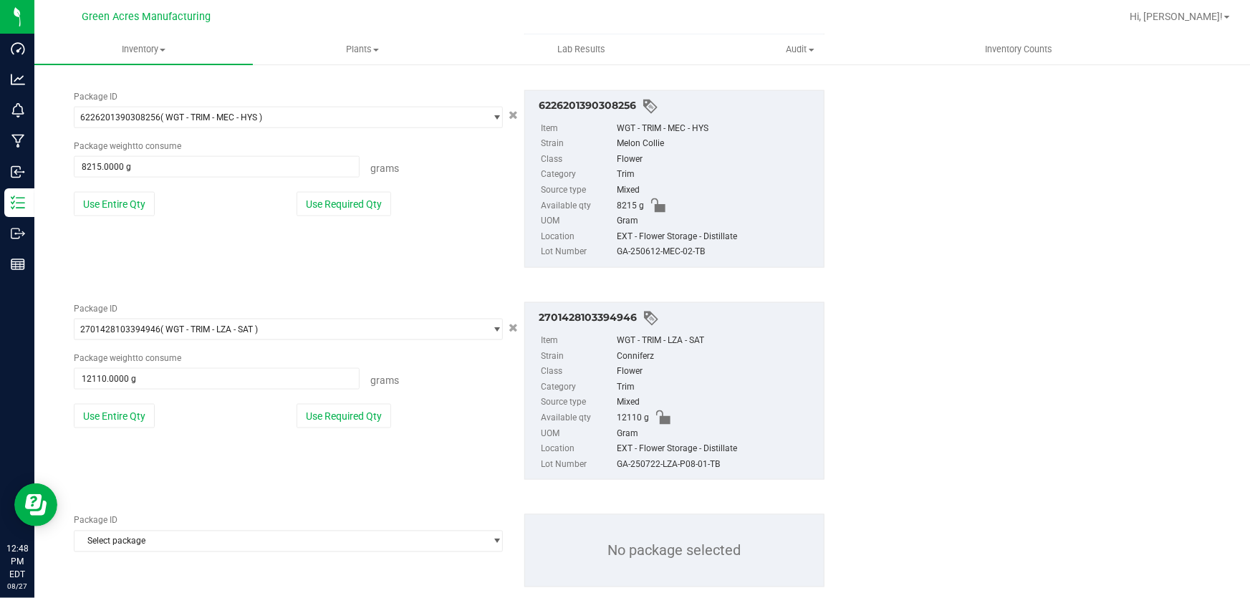
scroll to position [957, 0]
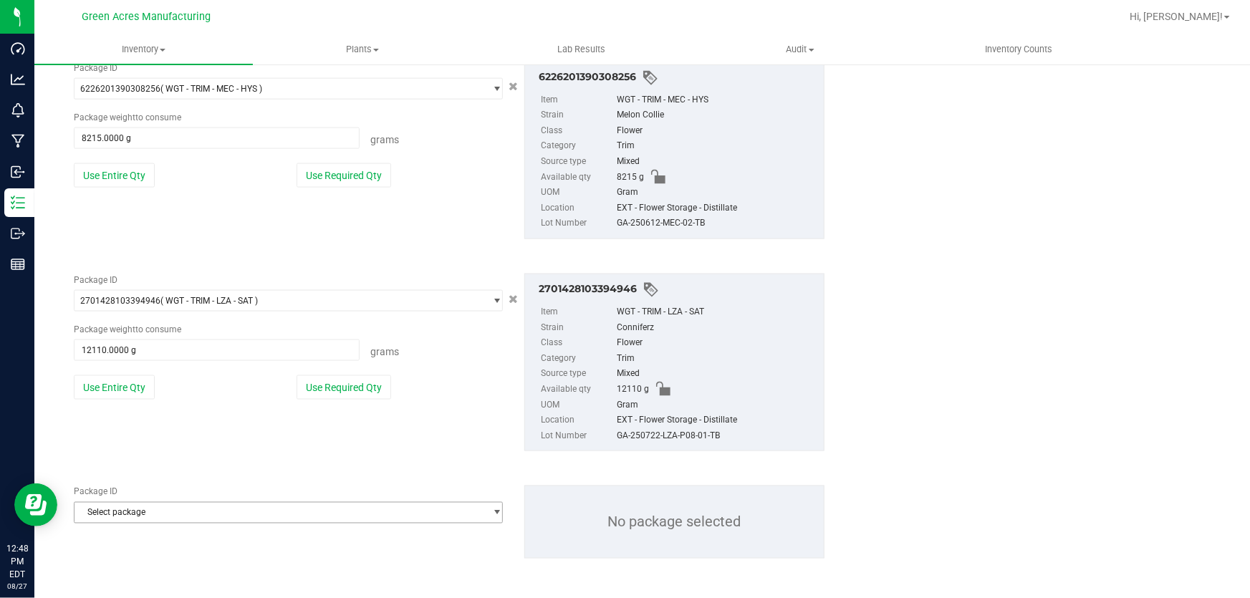
click at [144, 518] on span "Select package" at bounding box center [280, 513] width 410 height 20
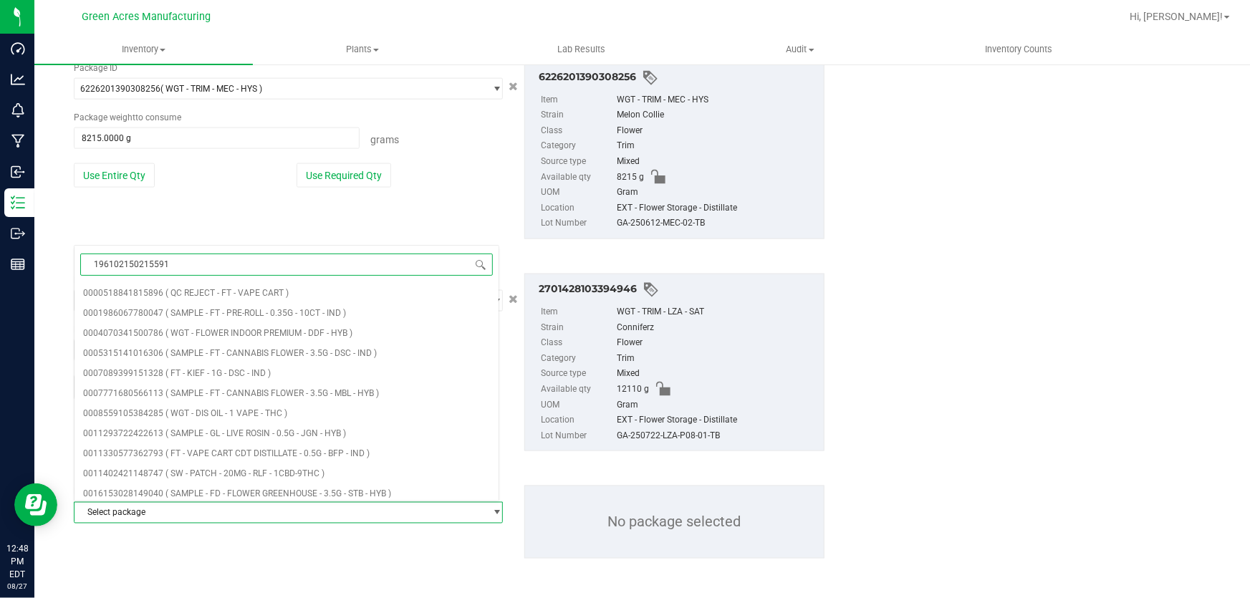
type input "1961021502155913"
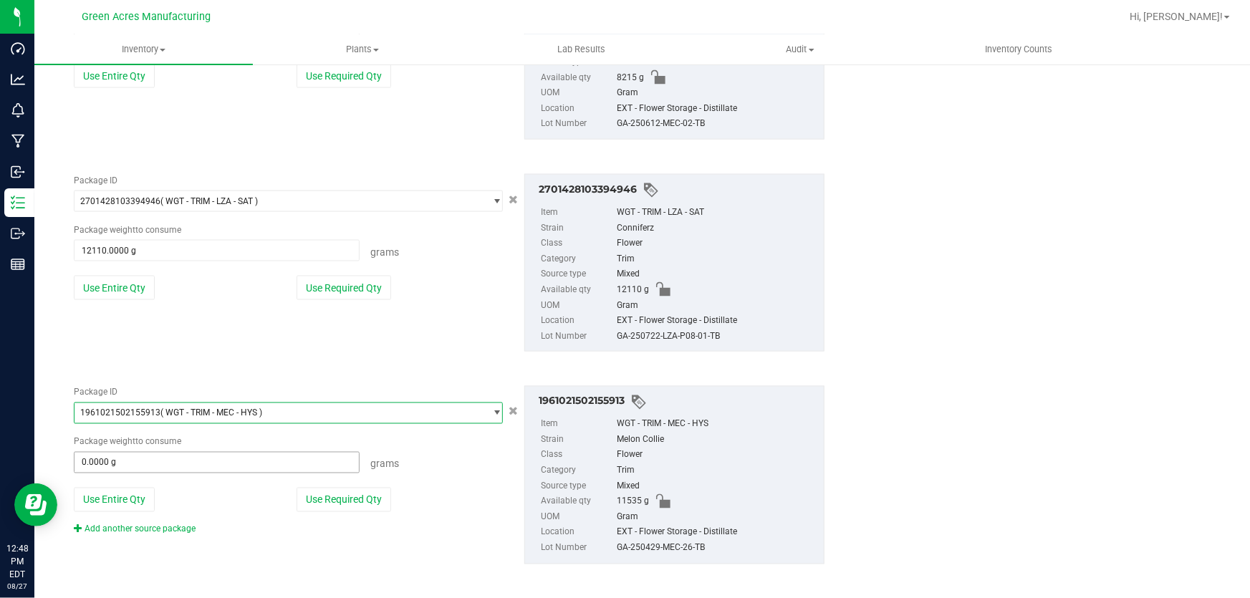
scroll to position [1062, 0]
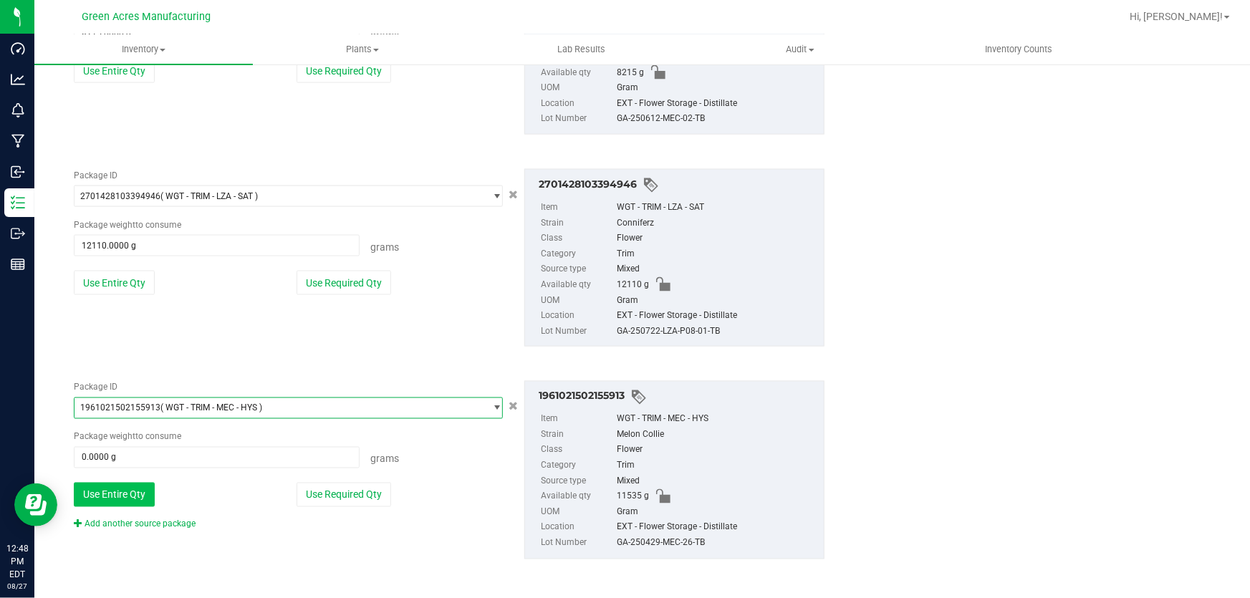
click at [104, 483] on button "Use Entire Qty" at bounding box center [114, 495] width 81 height 24
type input "11535.0000 g"
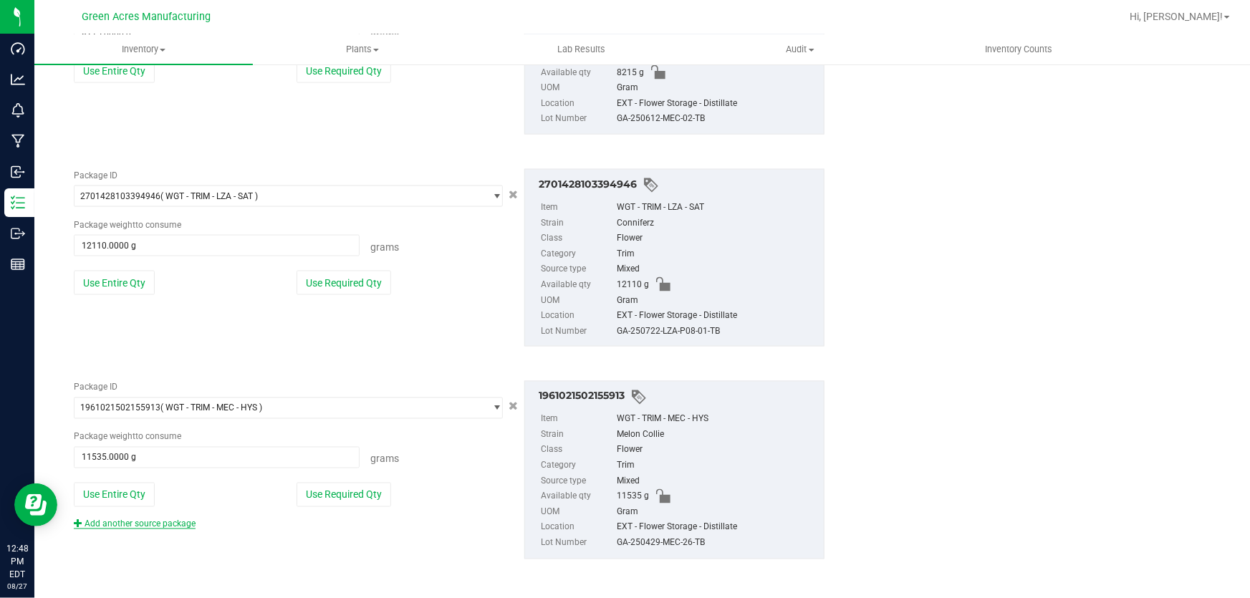
click at [125, 521] on link "Add another source package" at bounding box center [135, 524] width 122 height 10
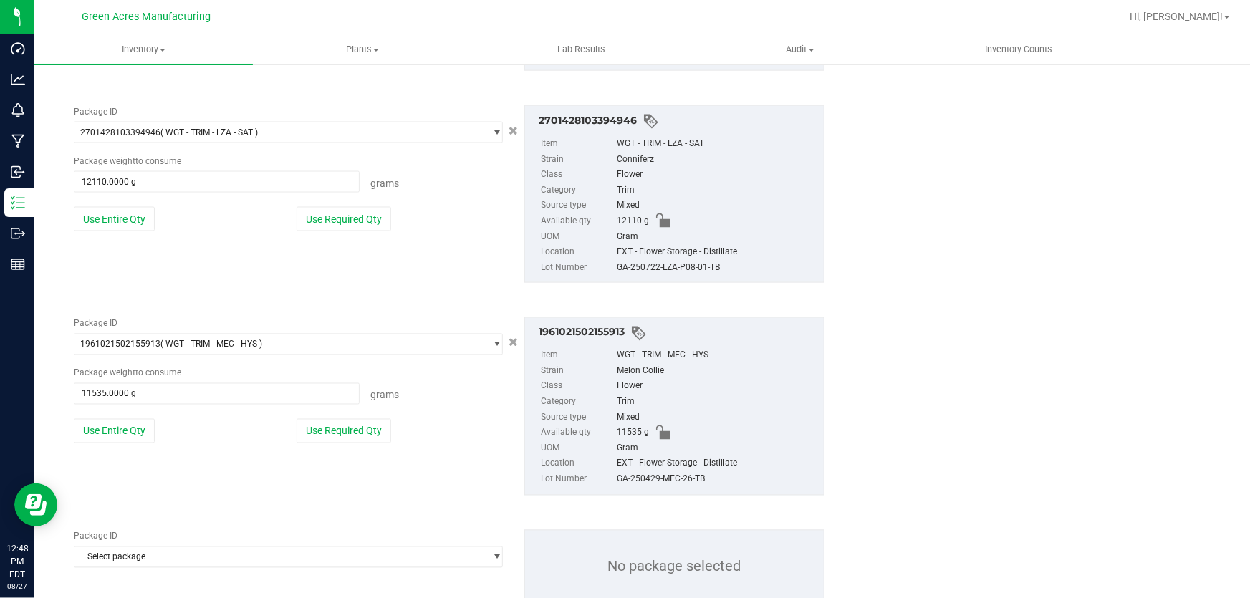
scroll to position [1169, 0]
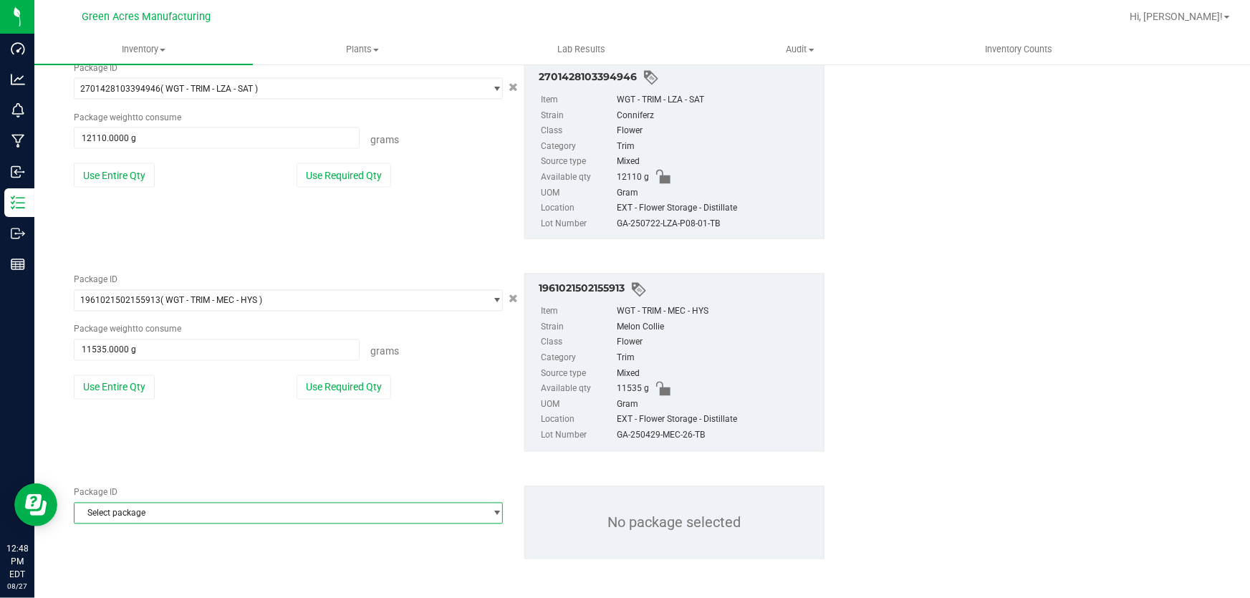
click at [181, 511] on span "Select package" at bounding box center [280, 514] width 410 height 20
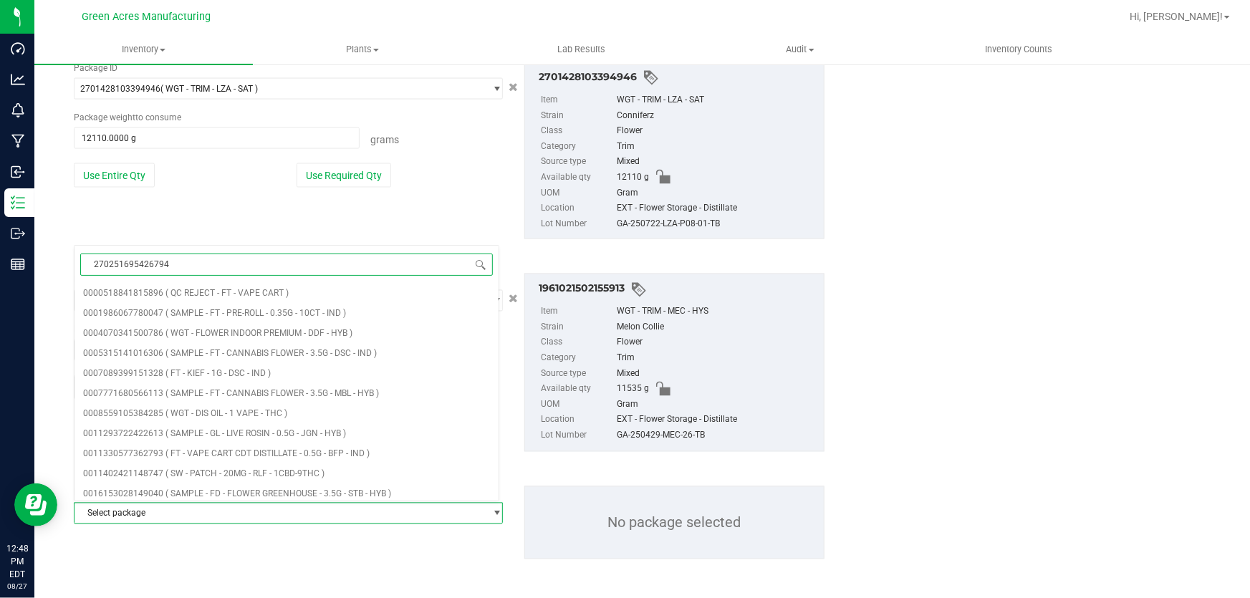
type input "2702516954267945"
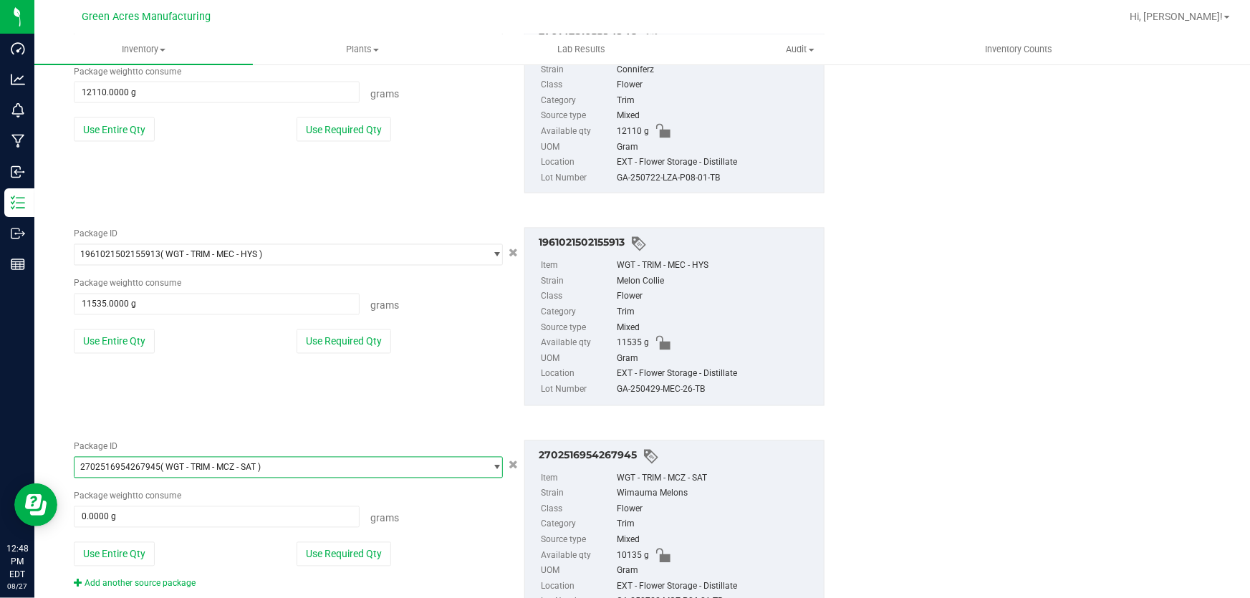
scroll to position [1275, 0]
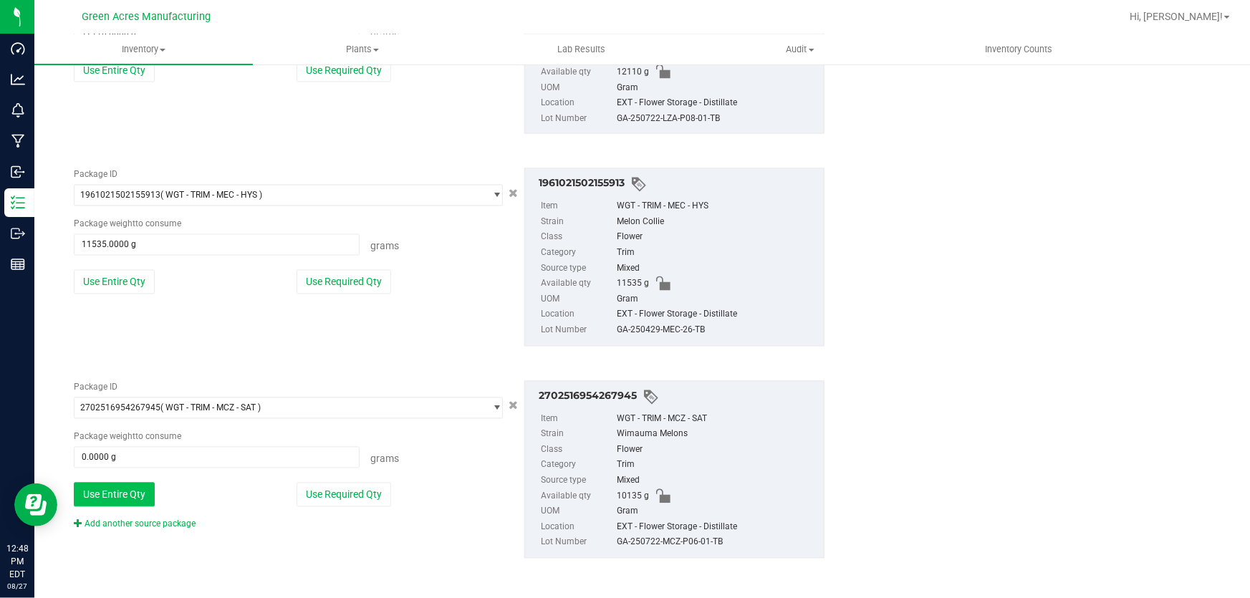
click at [144, 491] on button "Use Entire Qty" at bounding box center [114, 495] width 81 height 24
type input "10135.0000 g"
click at [146, 519] on link "Add another source package" at bounding box center [135, 524] width 122 height 10
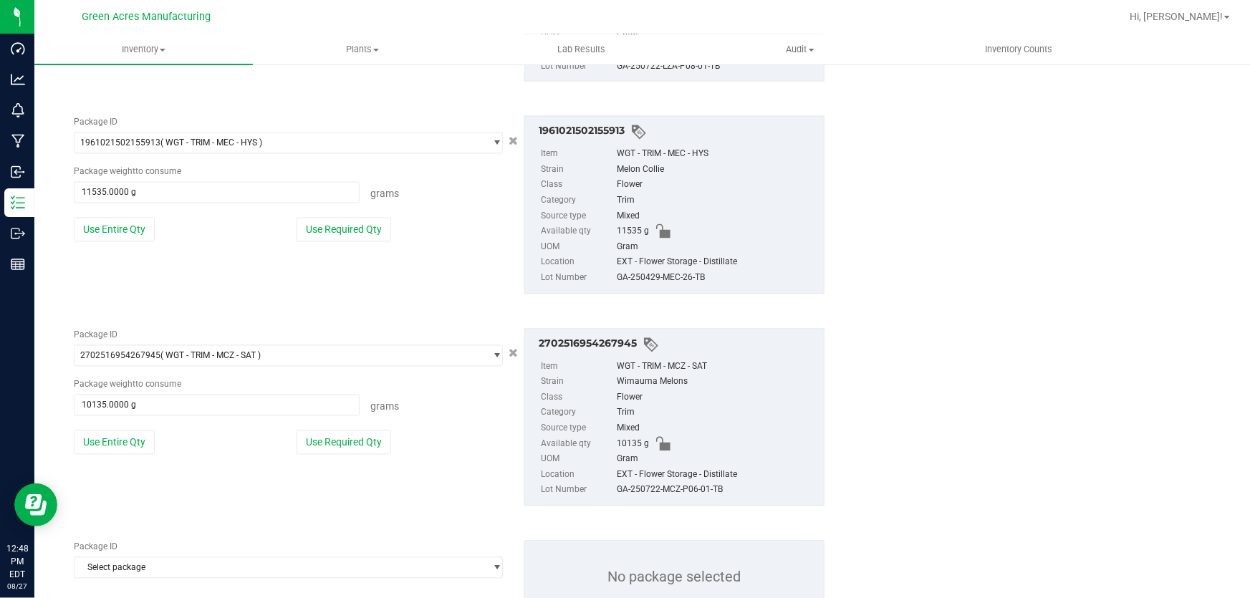
scroll to position [1382, 0]
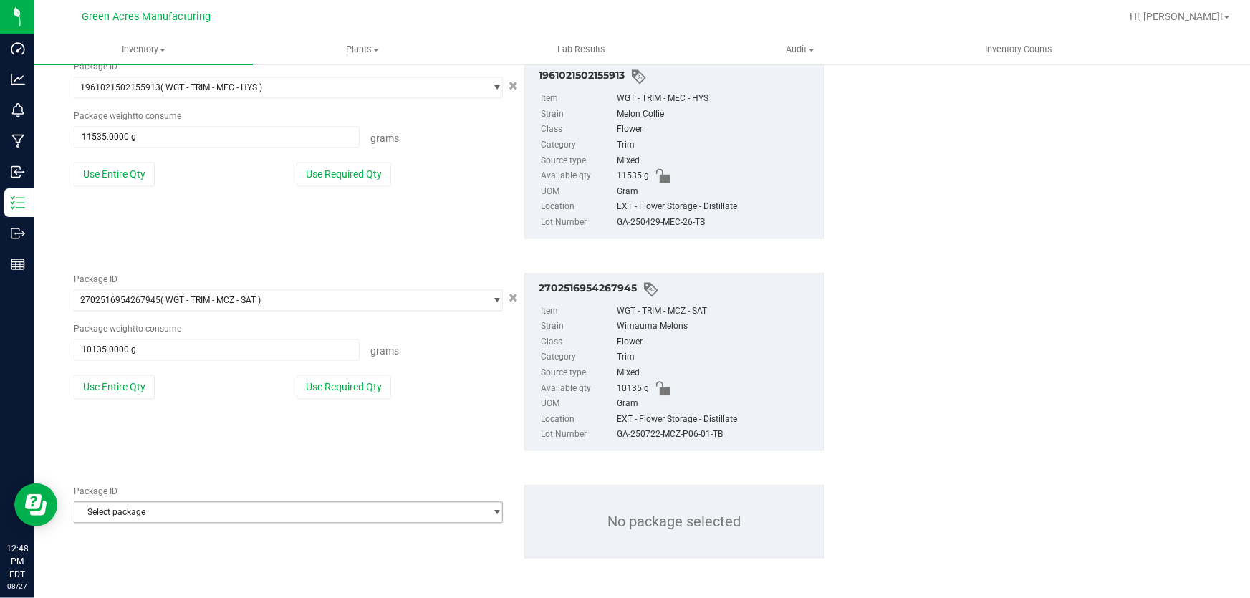
click at [163, 519] on span "Select package" at bounding box center [280, 513] width 410 height 20
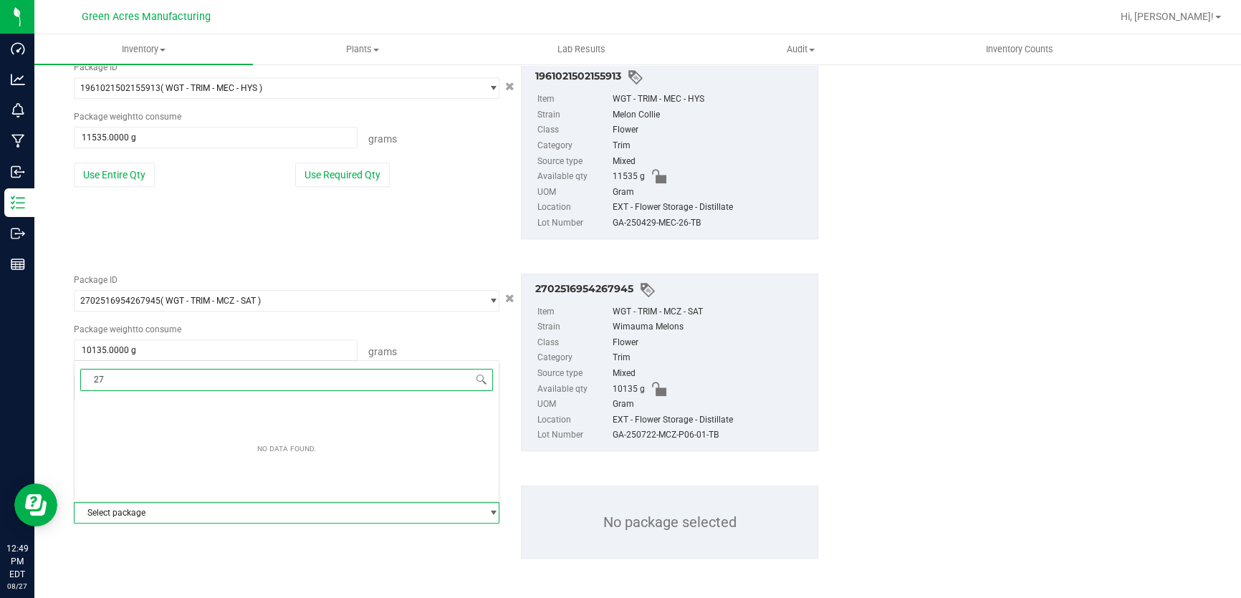
type input "2"
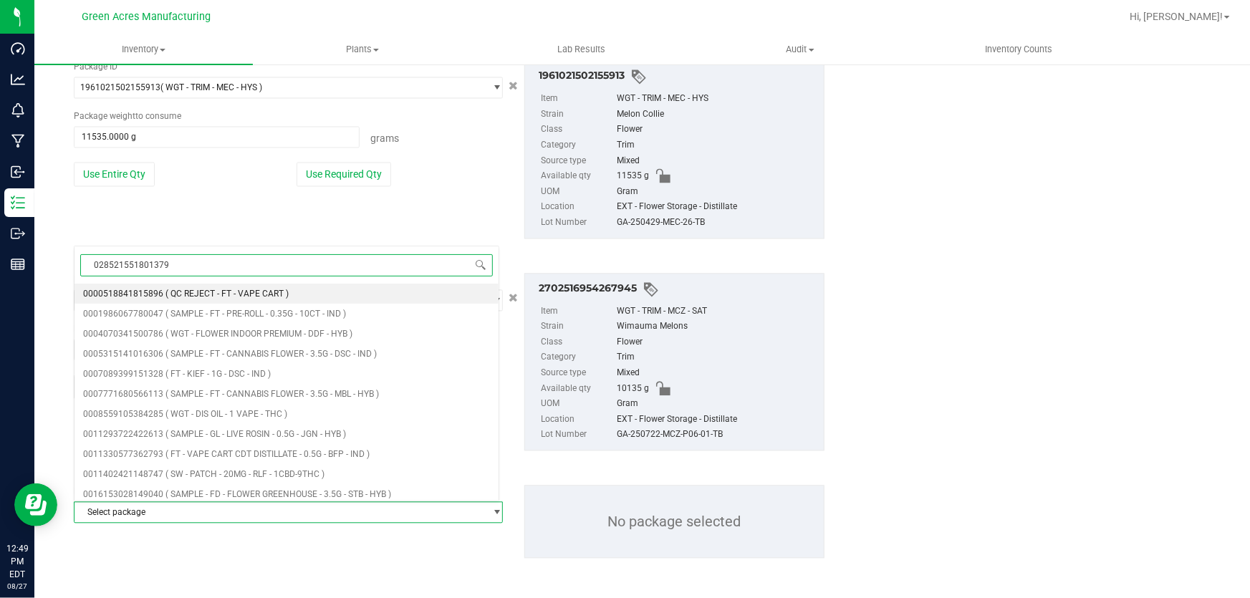
type input "0285215518013799"
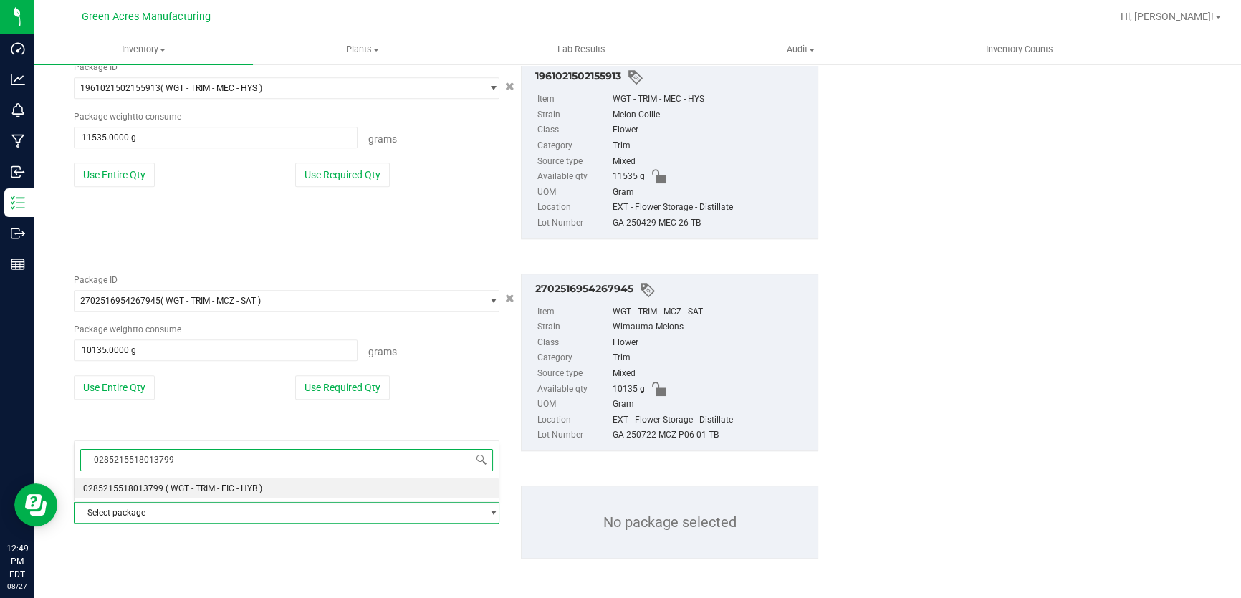
click at [179, 494] on li "0285215518013799 ( WGT - TRIM - FIC - HYB )" at bounding box center [287, 489] width 424 height 20
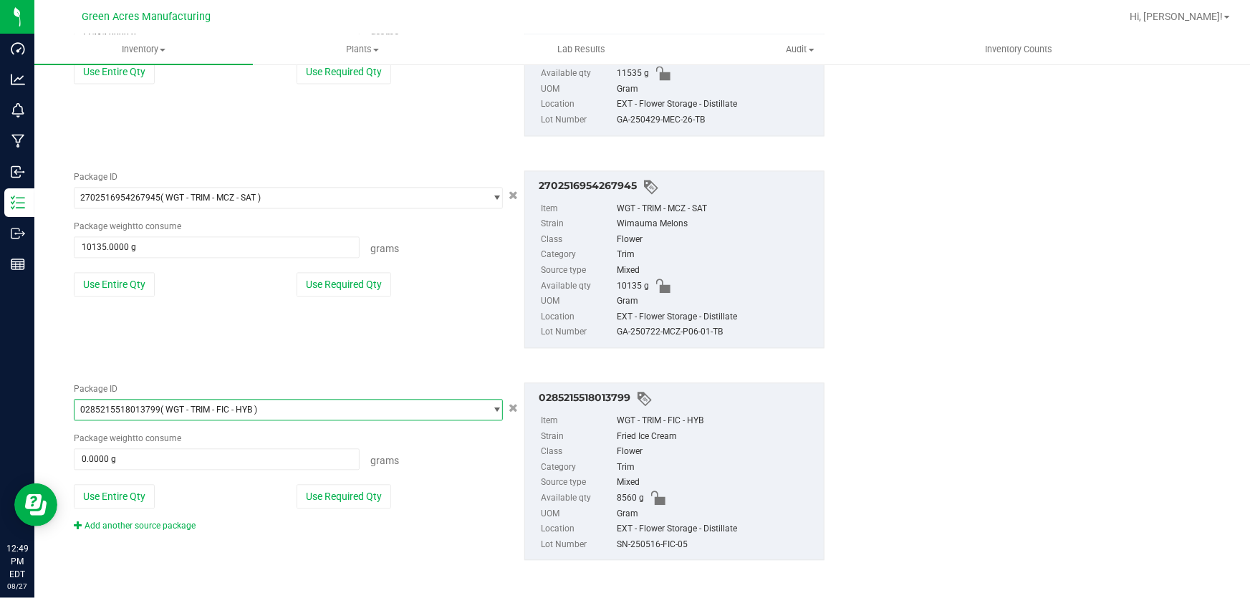
scroll to position [1487, 0]
click at [125, 509] on div "Package ID 0285215518013799 ( WGT - TRIM - FIC - HYB ) 0270955333127312 0271000…" at bounding box center [288, 456] width 451 height 150
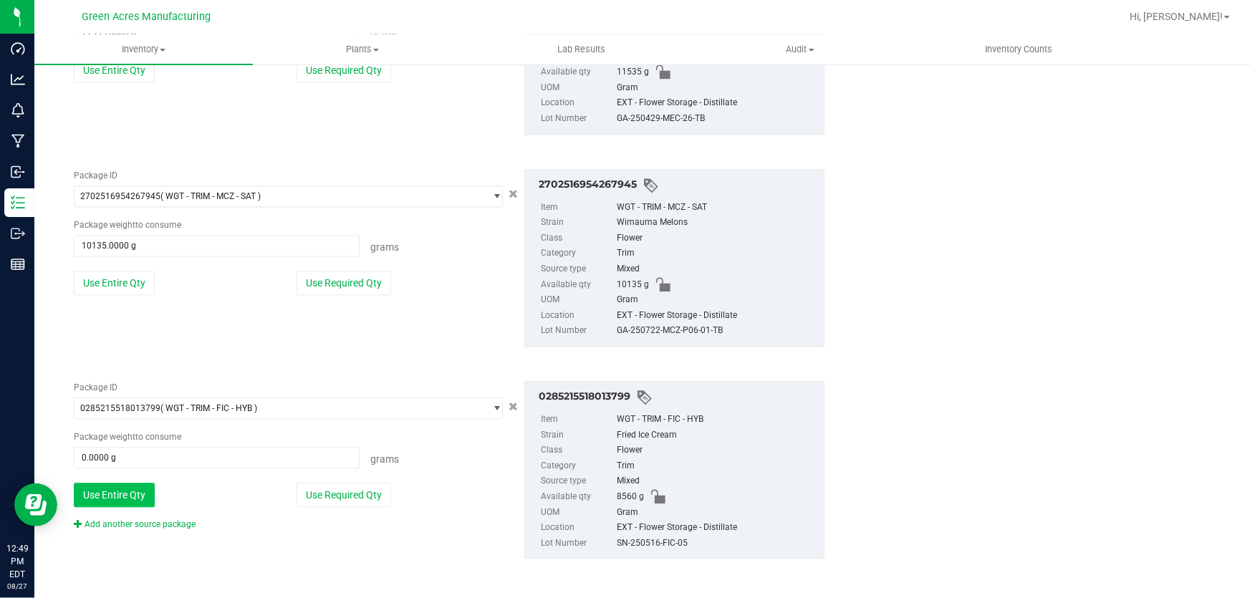
click at [121, 491] on button "Use Entire Qty" at bounding box center [114, 495] width 81 height 24
type input "8560.0000 g"
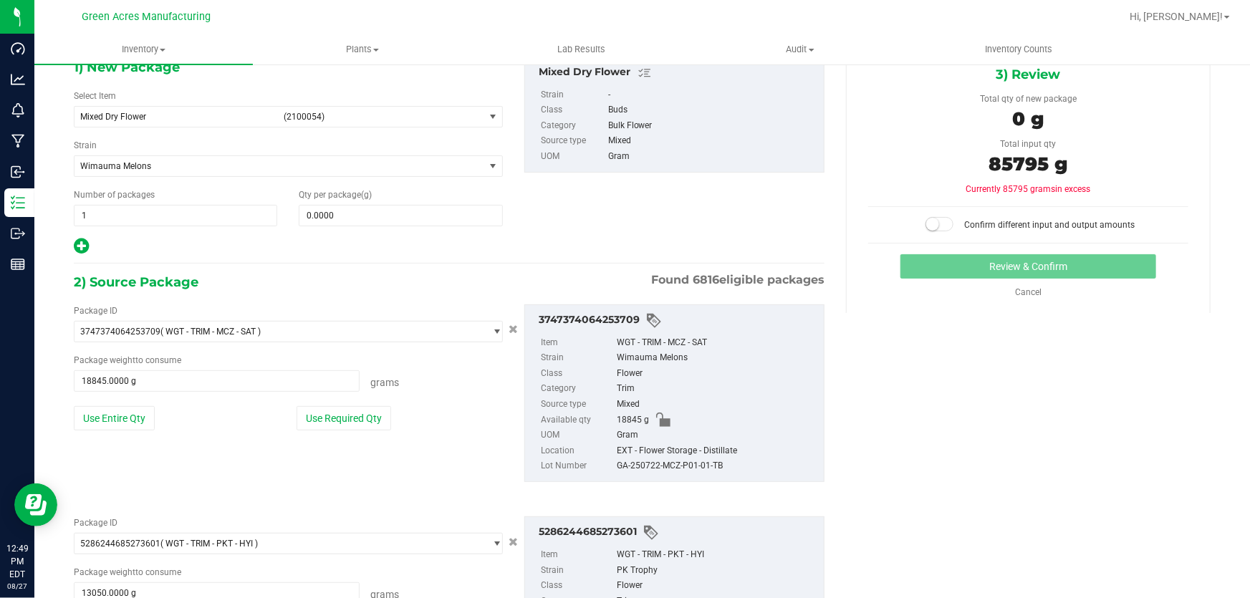
scroll to position [0, 0]
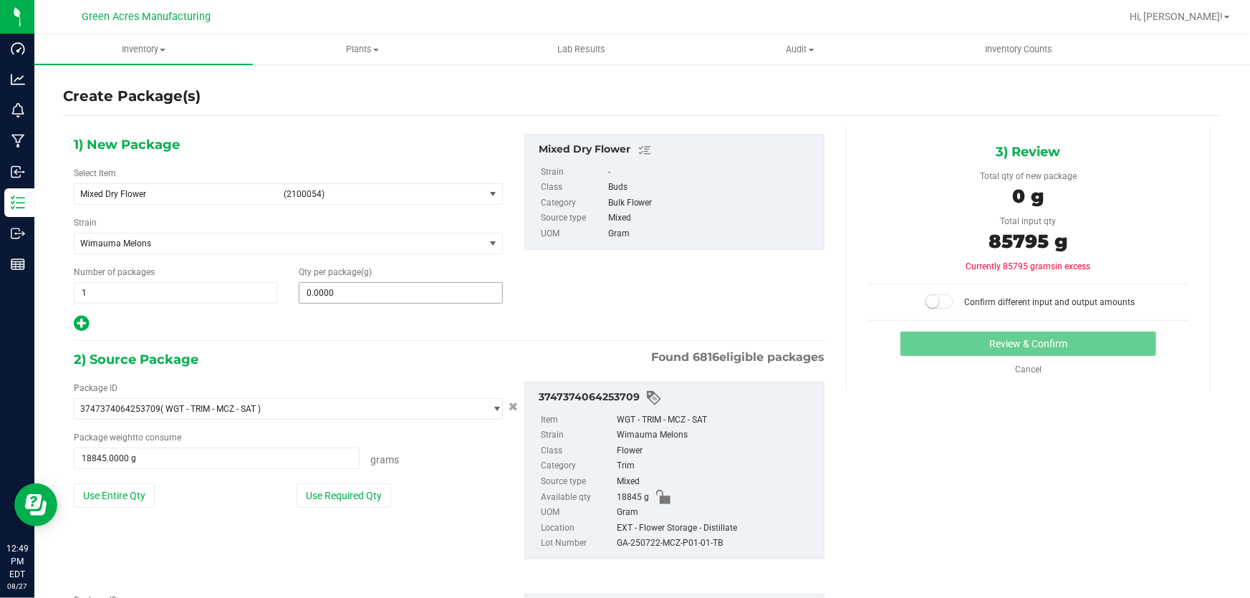
click at [380, 290] on span "0.0000 0" at bounding box center [400, 292] width 203 height 21
type input "85795"
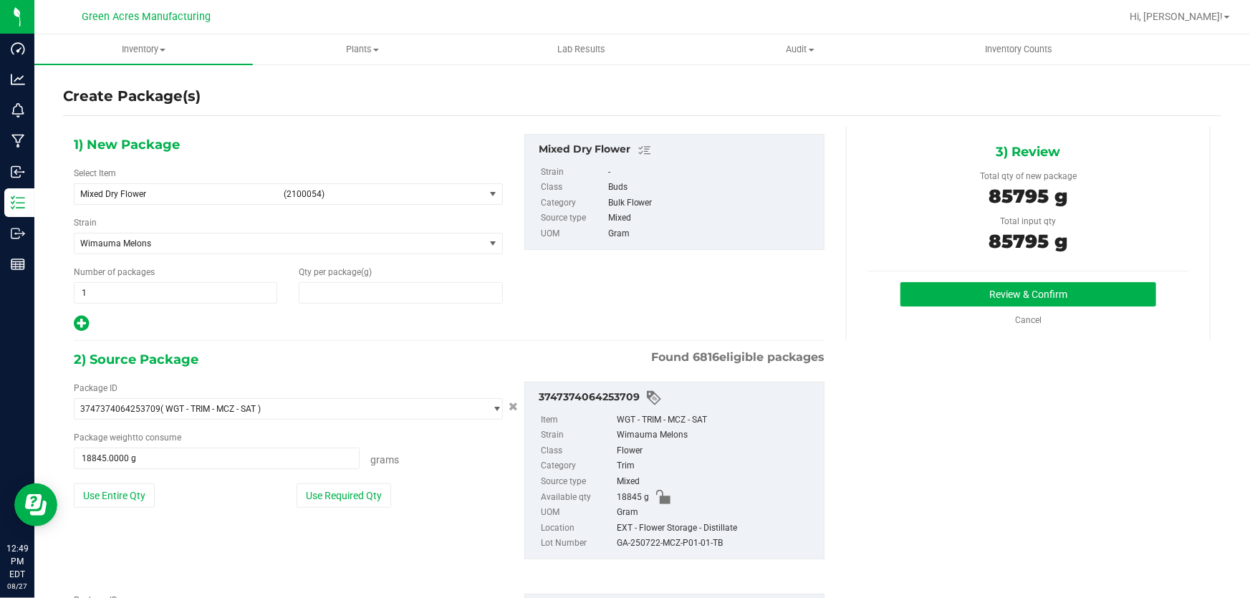
type input "85,795.0000"
click at [989, 279] on div "3) Review Total qty of new package 85795 g Total input qty 85795 g Review & Con…" at bounding box center [1028, 234] width 365 height 214
click at [994, 290] on button "Review & Confirm" at bounding box center [1029, 294] width 256 height 24
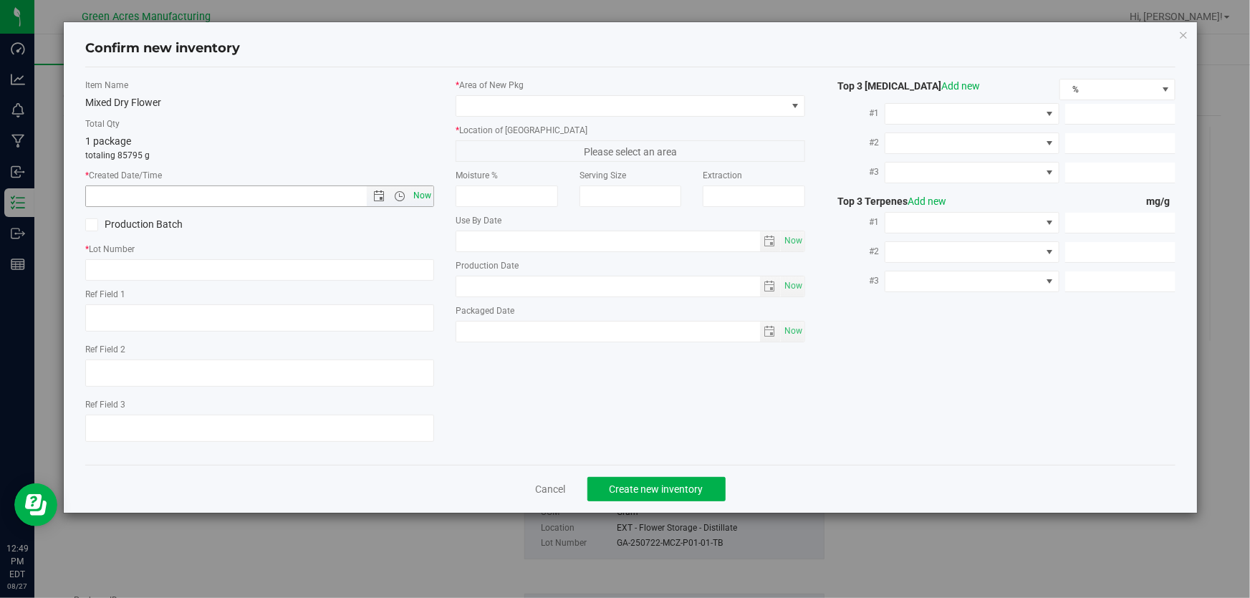
click at [423, 201] on span "Now" at bounding box center [423, 196] width 24 height 21
type input "8/27/2025 12:49 PM"
click at [324, 266] on input "text" at bounding box center [259, 269] width 349 height 21
paste input "GA-250827-ETH-HYB-D-THCA26"
type input "GA-250827-ETH-HYB-D-THCA26"
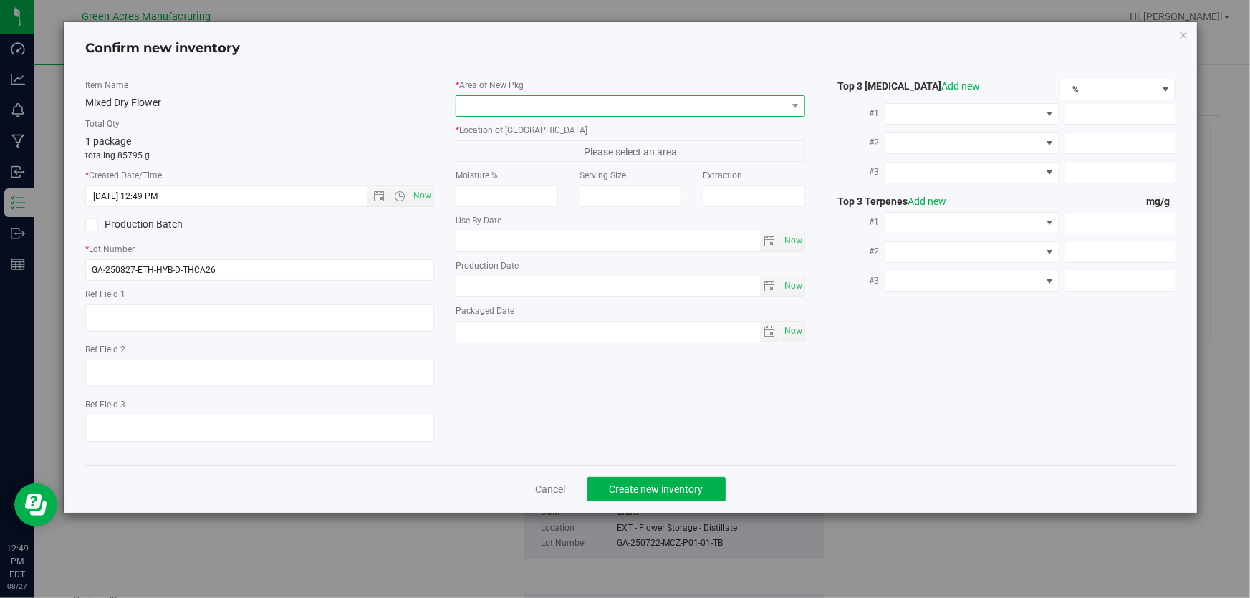
click at [529, 110] on span at bounding box center [621, 106] width 330 height 20
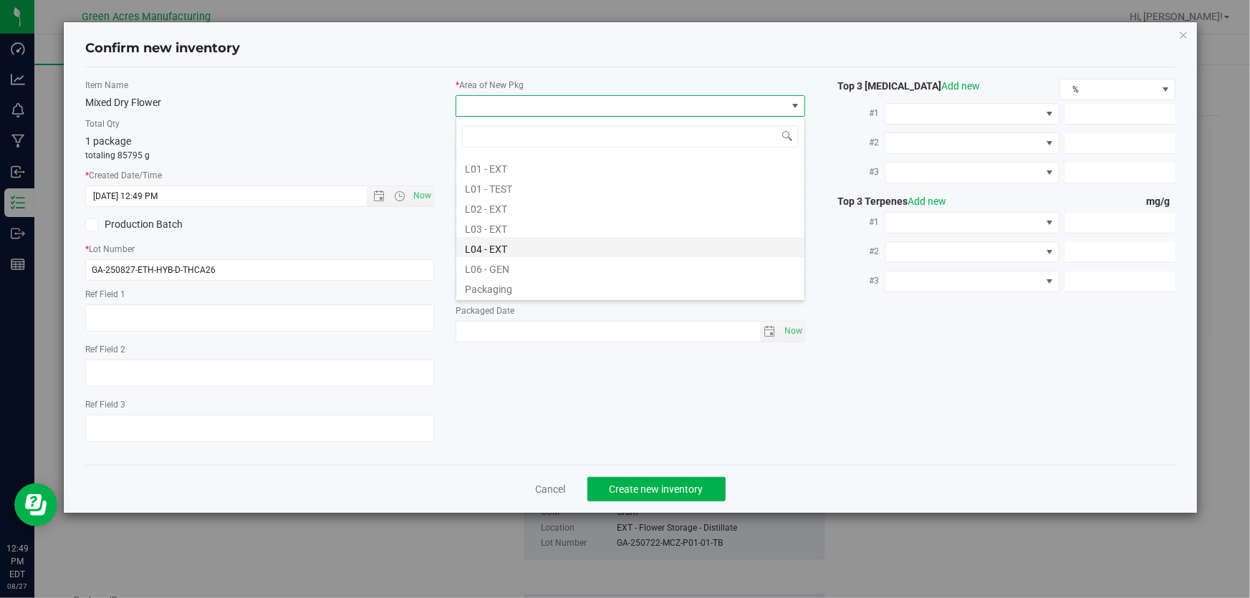
scroll to position [260, 0]
click at [577, 244] on li "L04 - EXT" at bounding box center [630, 246] width 348 height 20
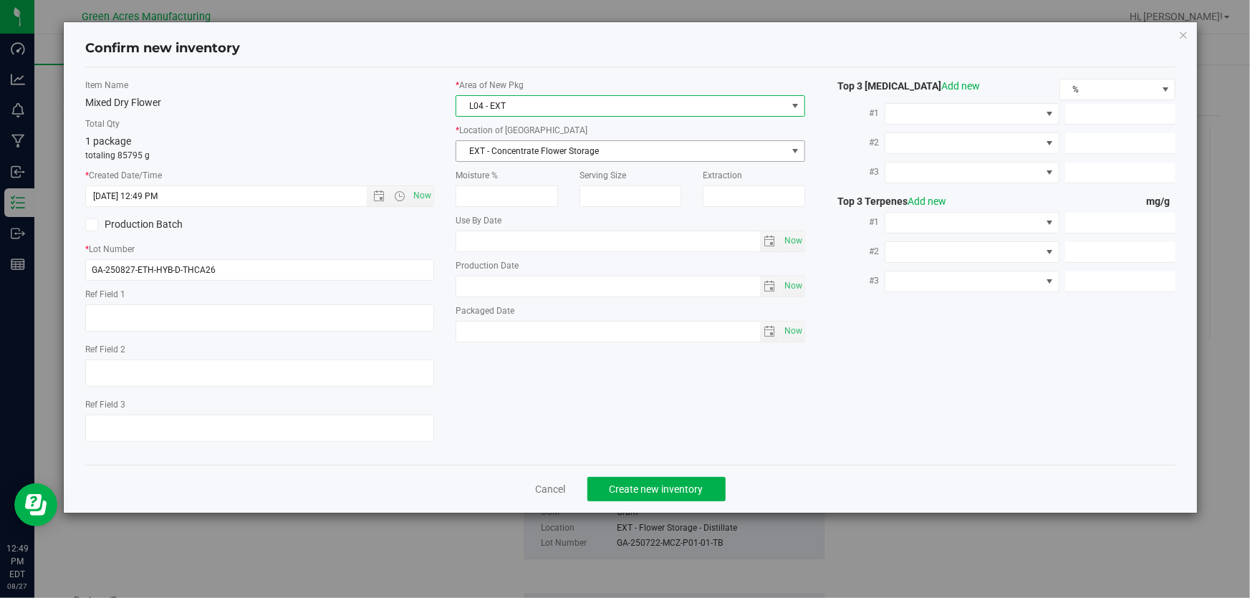
click at [524, 151] on span "EXT - Concentrate Flower Storage" at bounding box center [621, 151] width 330 height 20
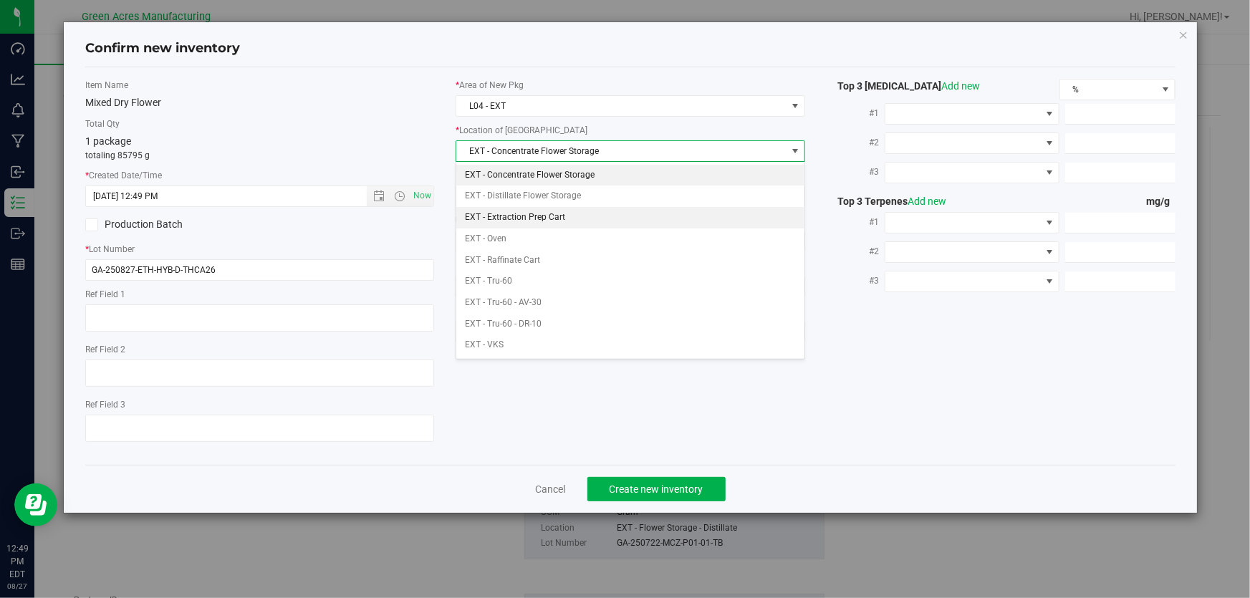
click at [673, 209] on li "EXT - Extraction Prep Cart" at bounding box center [630, 217] width 348 height 21
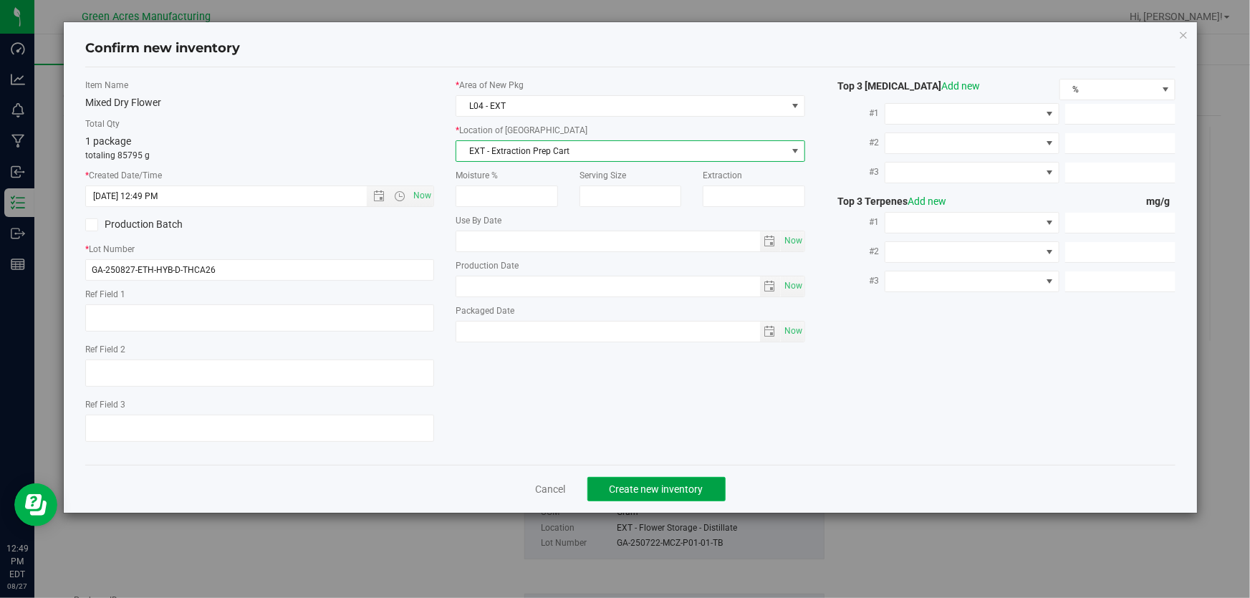
click at [646, 489] on span "Create new inventory" at bounding box center [657, 489] width 94 height 11
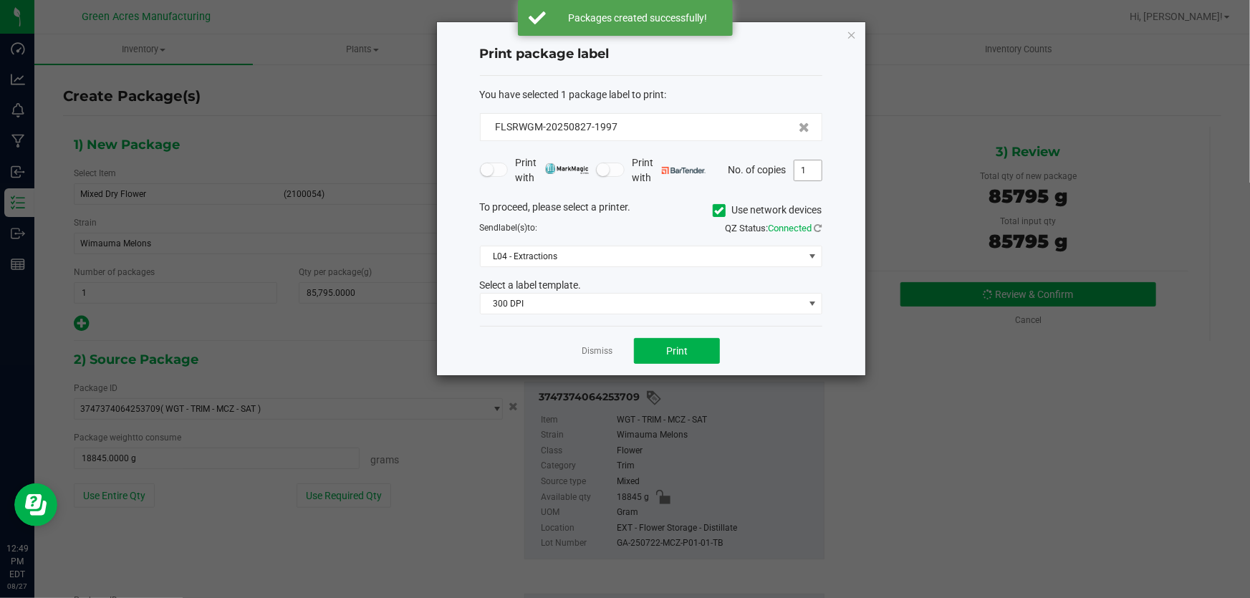
click at [817, 169] on input "1" at bounding box center [808, 170] width 27 height 20
type input "5"
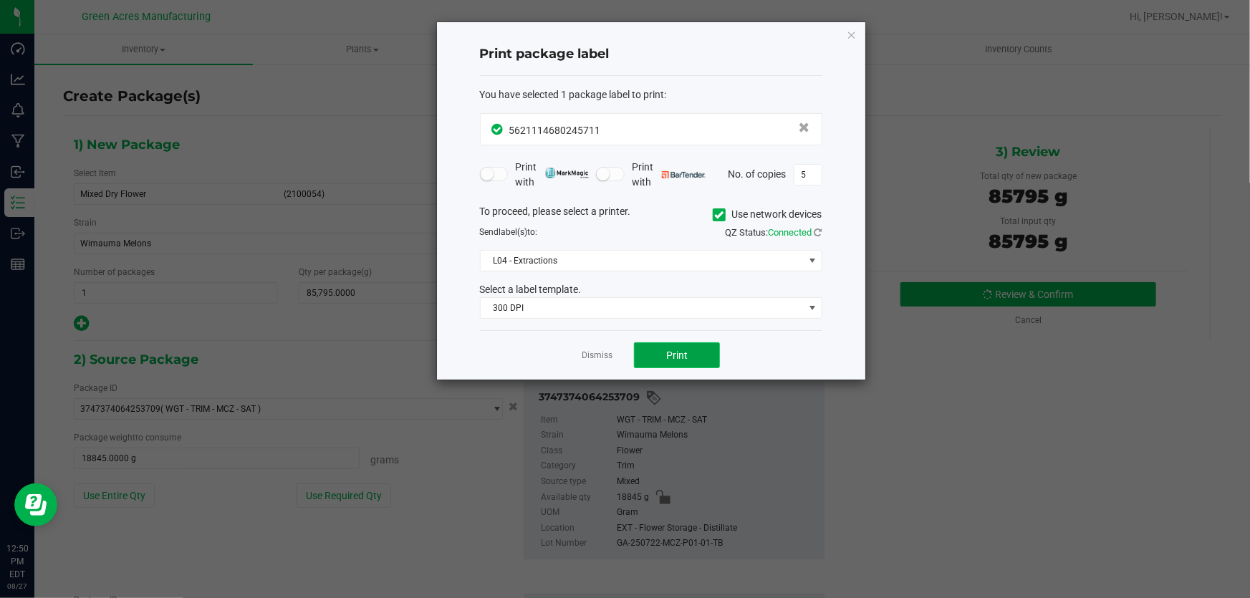
click at [673, 351] on span "Print" at bounding box center [676, 355] width 21 height 11
click at [595, 358] on link "Dismiss" at bounding box center [597, 356] width 31 height 12
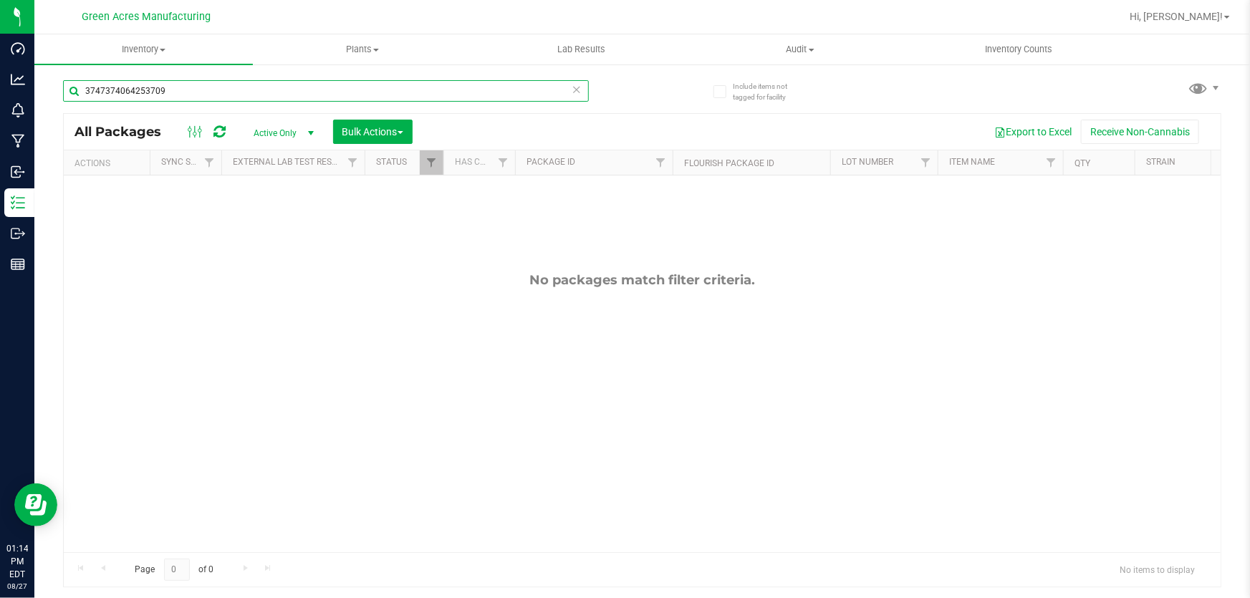
click at [248, 87] on input "3747374064253709" at bounding box center [326, 90] width 526 height 21
click at [249, 87] on input "3747374064253709" at bounding box center [326, 90] width 526 height 21
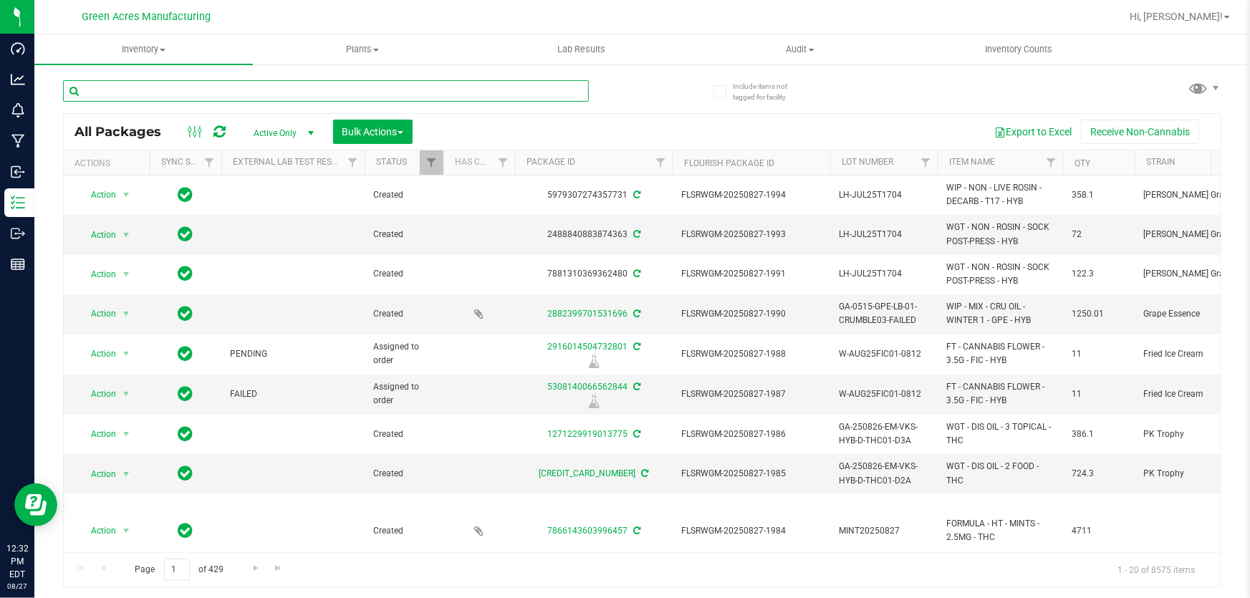
click at [311, 90] on input "text" at bounding box center [326, 90] width 526 height 21
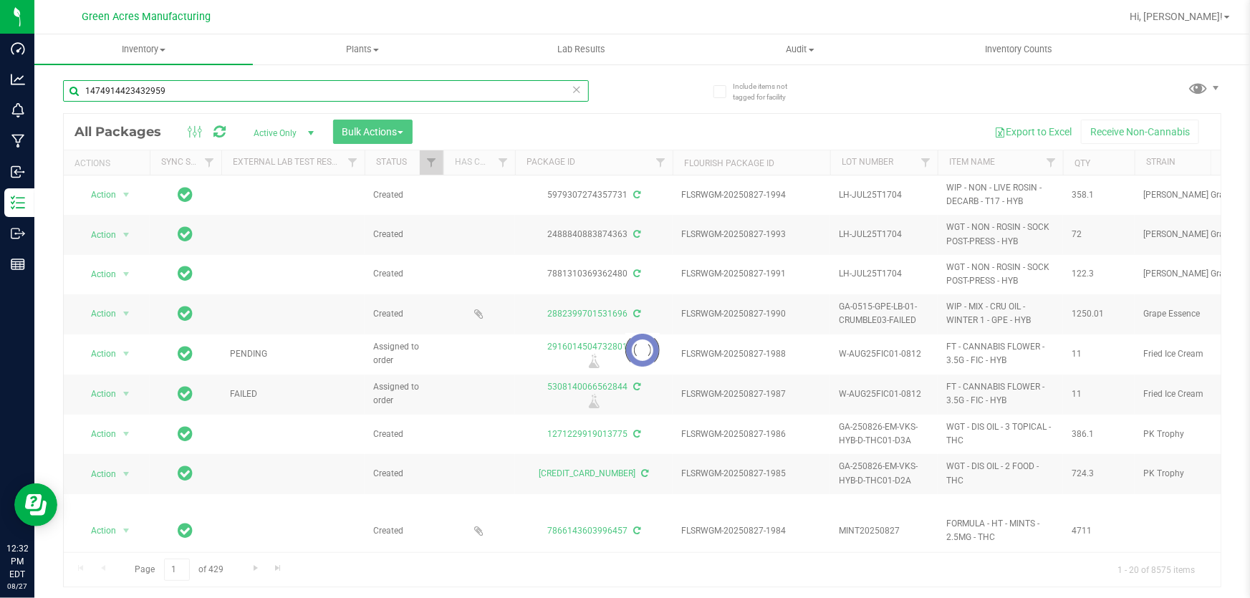
type input "1474914423432959"
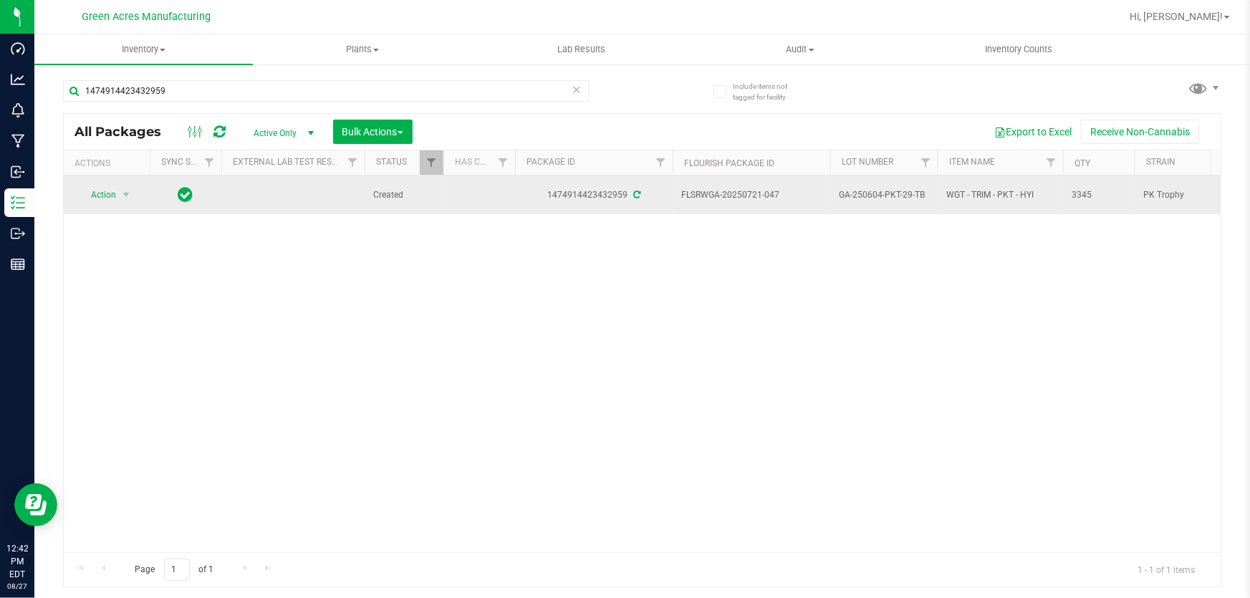
click at [874, 198] on span "GA-250604-PKT-29-TB" at bounding box center [884, 195] width 90 height 14
click at [874, 198] on input "GA-250604-PKT-29-TB" at bounding box center [881, 195] width 102 height 22
click at [123, 204] on span "select" at bounding box center [126, 195] width 18 height 20
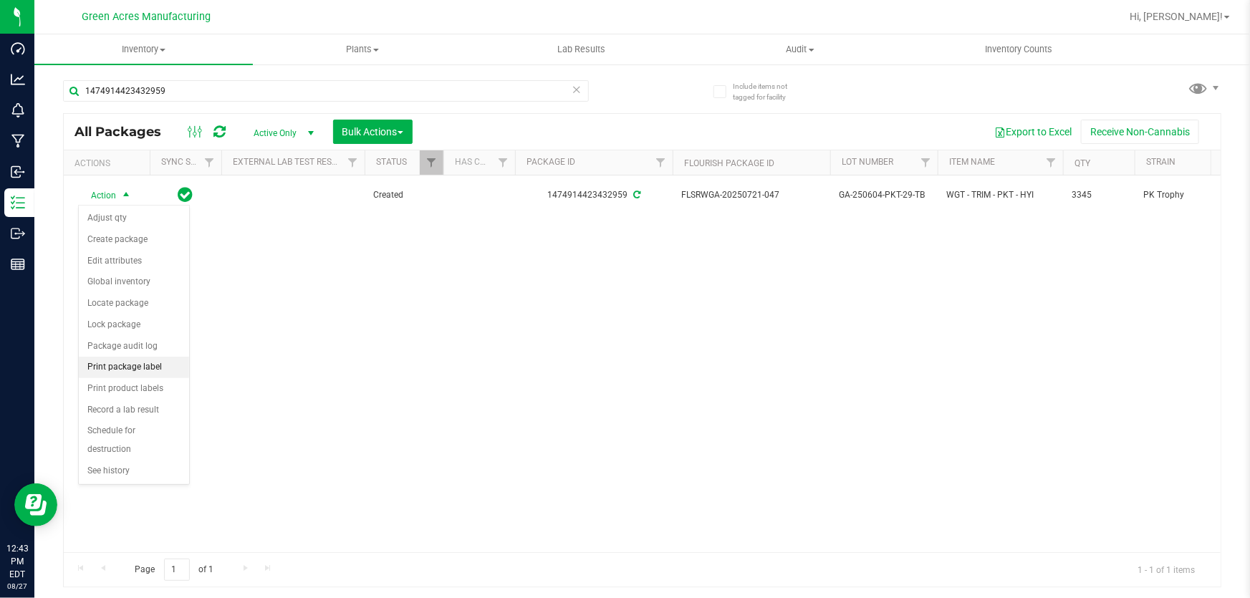
click at [160, 373] on li "Print package label" at bounding box center [134, 367] width 110 height 21
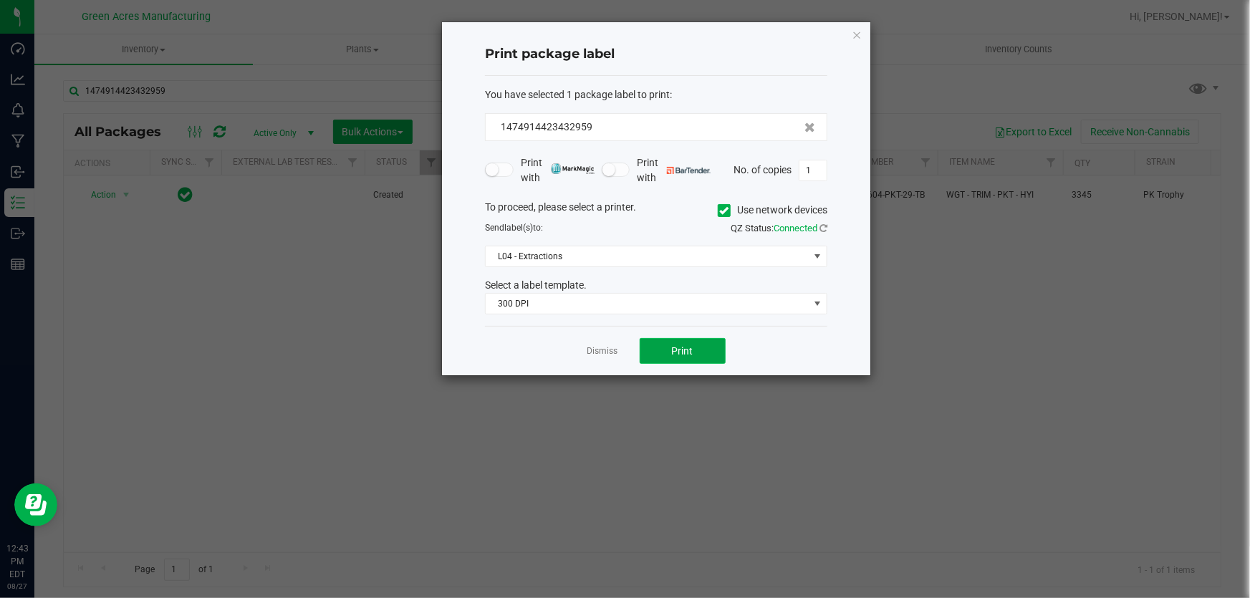
click at [686, 354] on span "Print" at bounding box center [682, 350] width 21 height 11
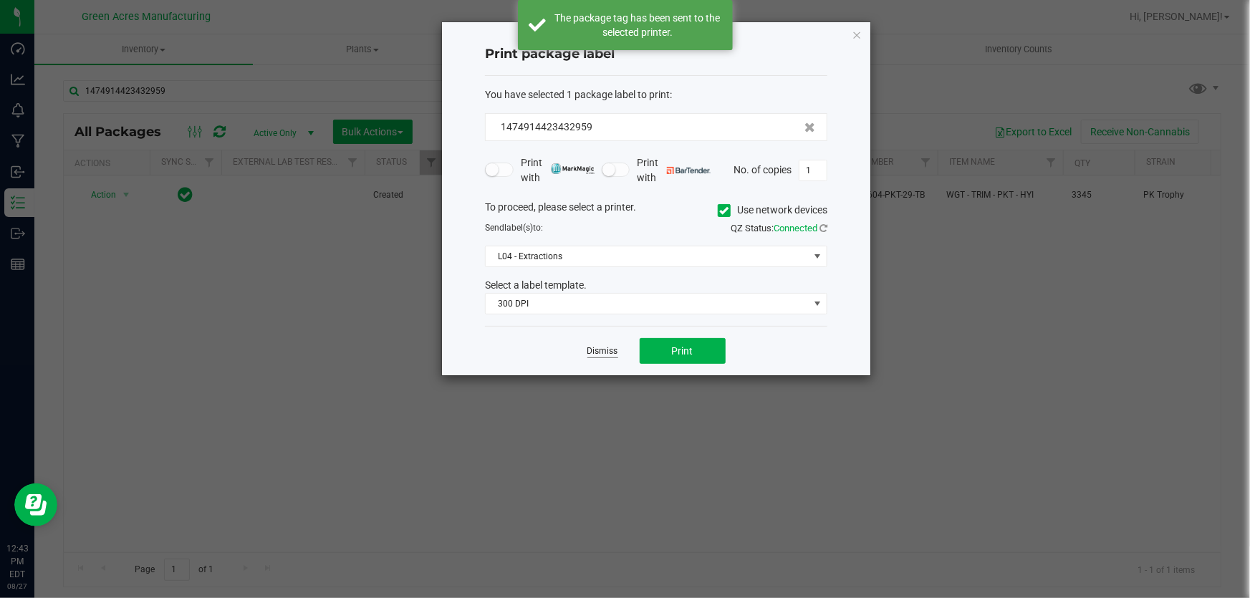
click at [605, 358] on link "Dismiss" at bounding box center [602, 351] width 31 height 12
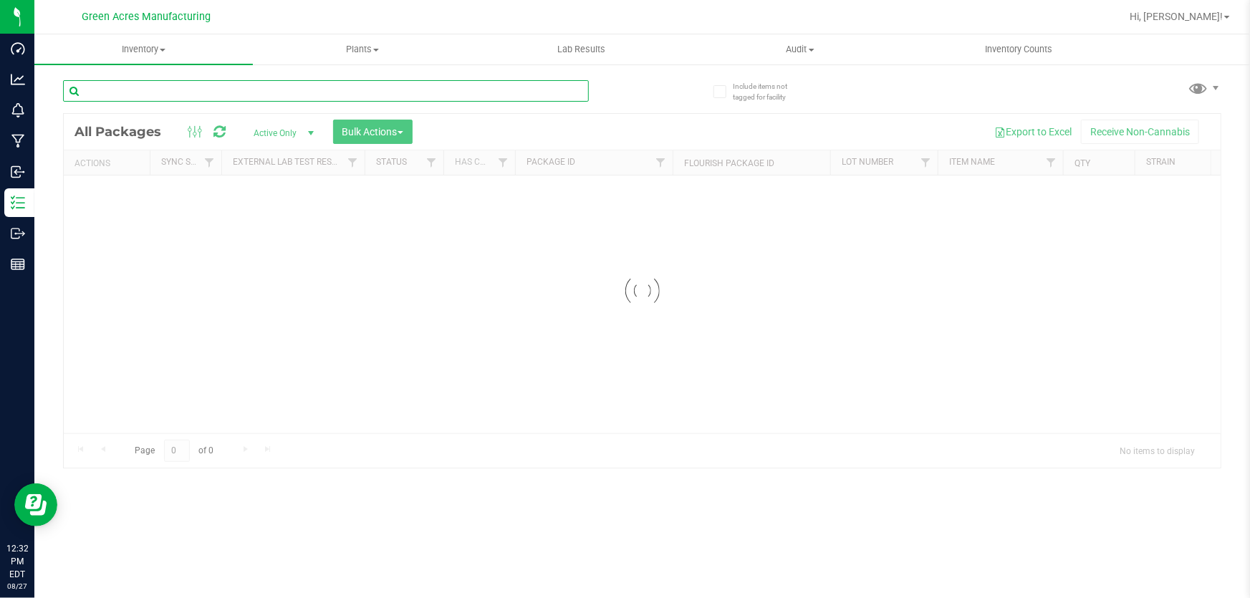
click at [236, 85] on input "text" at bounding box center [326, 90] width 526 height 21
type input "5286244685273601"
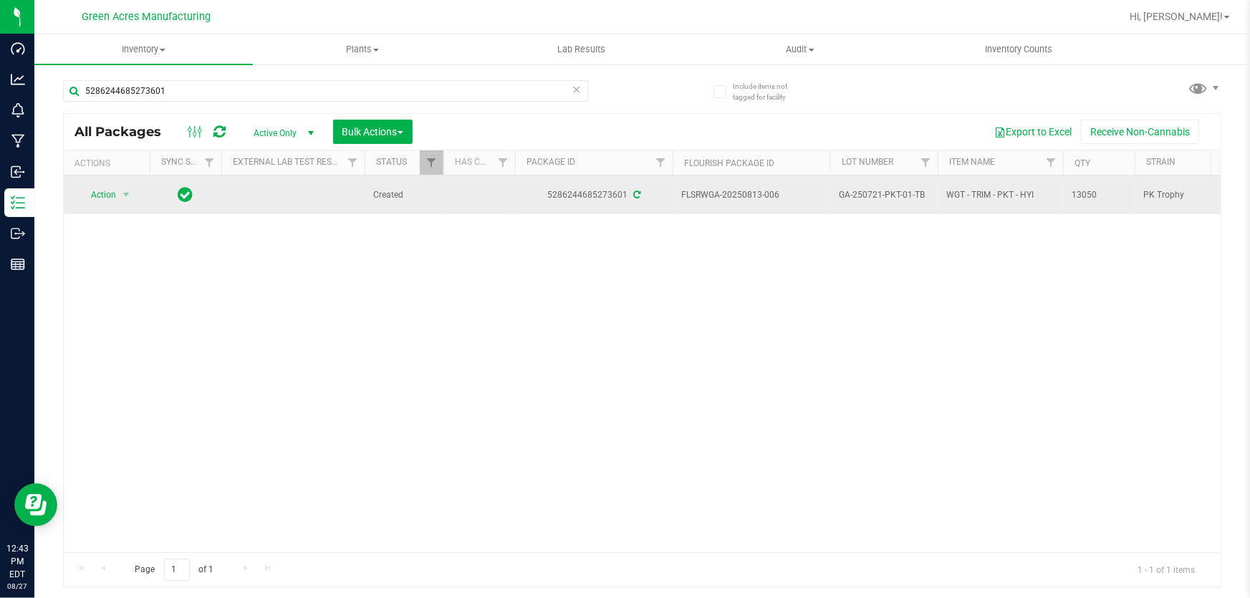
click at [858, 199] on span "GA-250721-PKT-01-TB" at bounding box center [884, 195] width 90 height 14
click at [858, 199] on input "GA-250721-PKT-01-TB" at bounding box center [881, 195] width 102 height 22
click at [102, 198] on span "Action" at bounding box center [97, 195] width 39 height 20
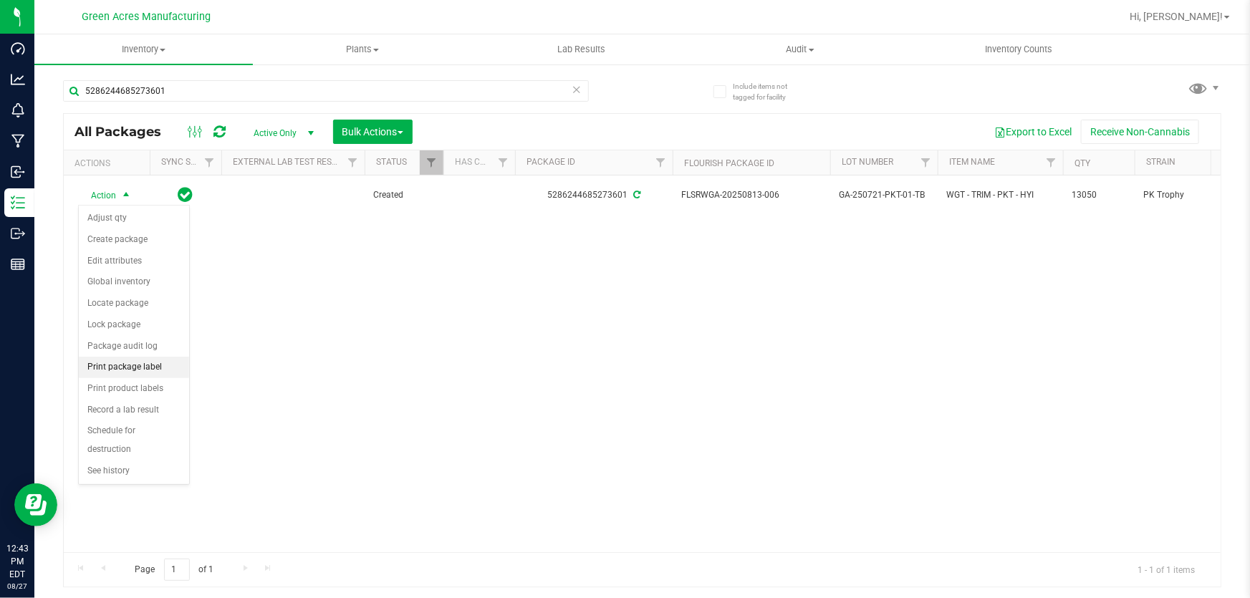
click at [176, 363] on li "Print package label" at bounding box center [134, 367] width 110 height 21
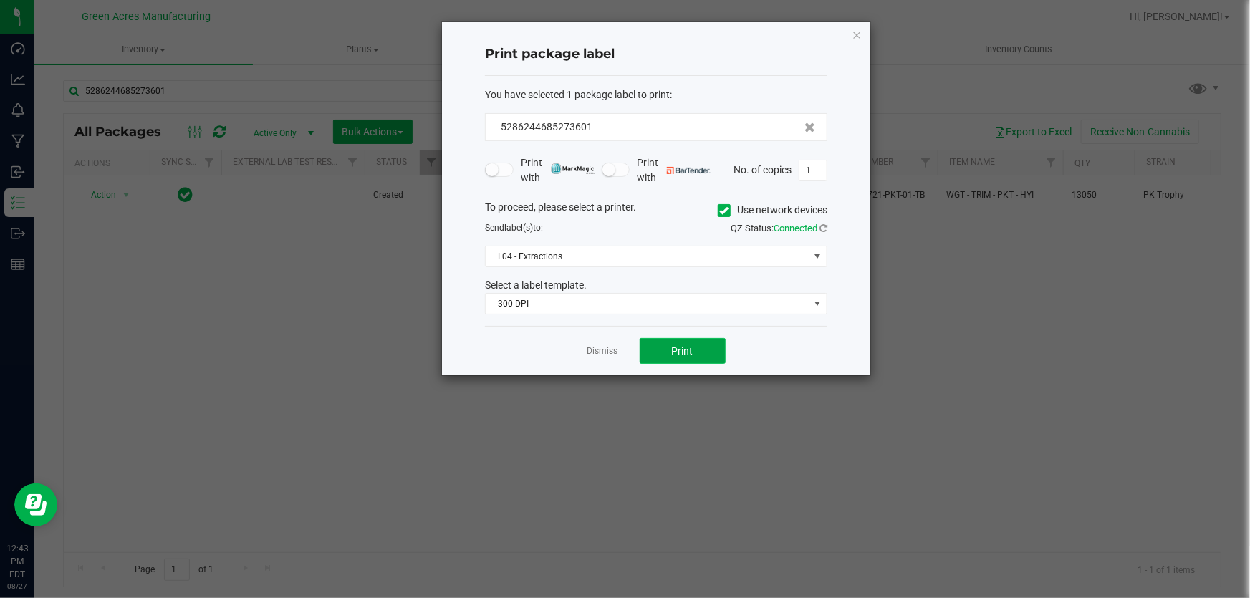
click at [687, 356] on span "Print" at bounding box center [682, 350] width 21 height 11
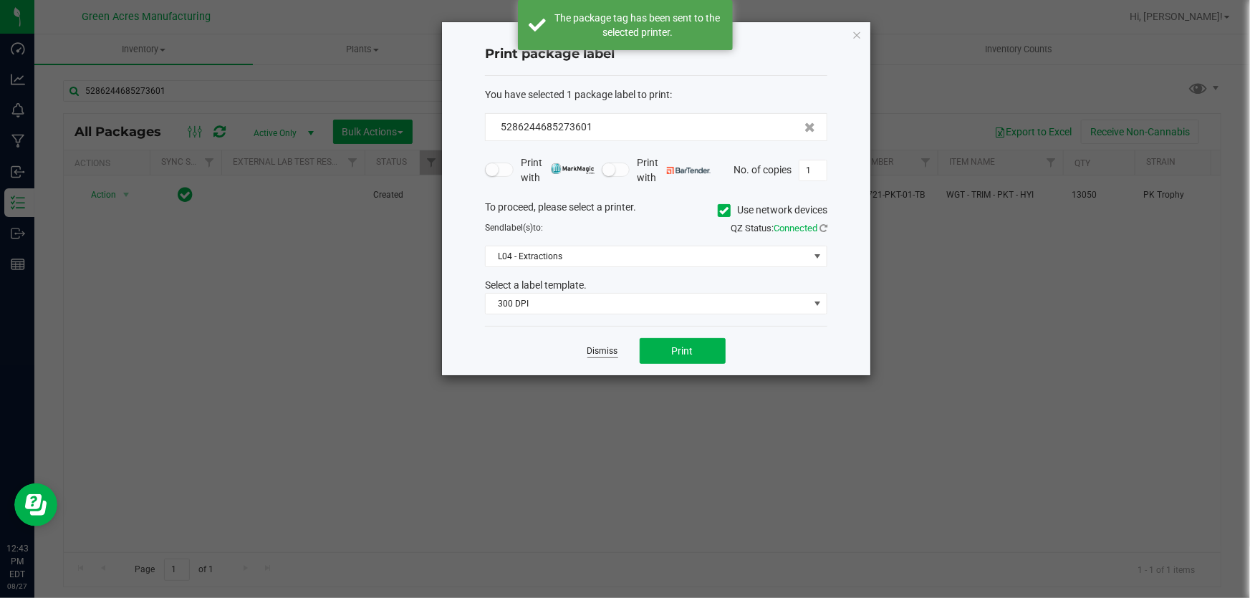
click at [605, 352] on link "Dismiss" at bounding box center [602, 351] width 31 height 12
